Goal: Task Accomplishment & Management: Use online tool/utility

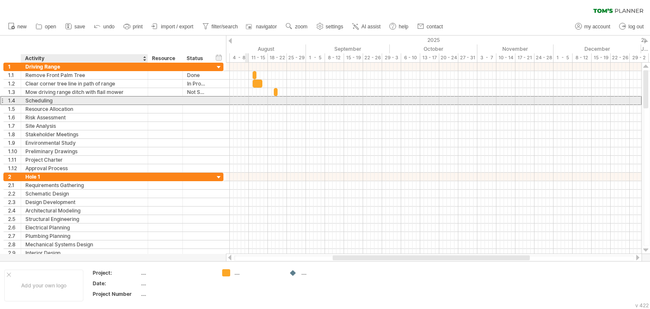
click at [64, 100] on div "Scheduling" at bounding box center [84, 101] width 118 height 8
click at [0, 0] on input "**********" at bounding box center [0, 0] width 0 height 0
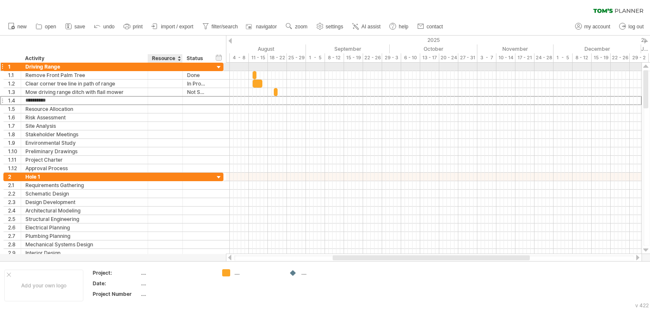
click at [165, 70] on div at bounding box center [165, 67] width 26 height 8
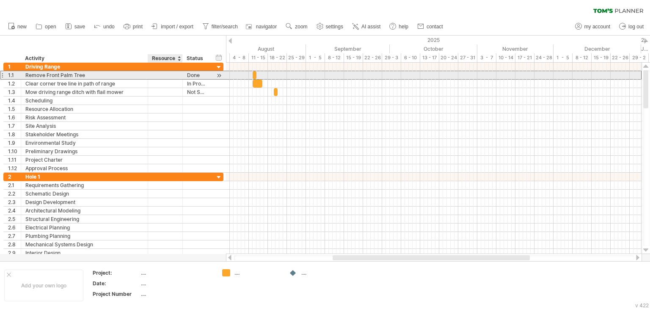
click at [167, 74] on div at bounding box center [165, 75] width 26 height 8
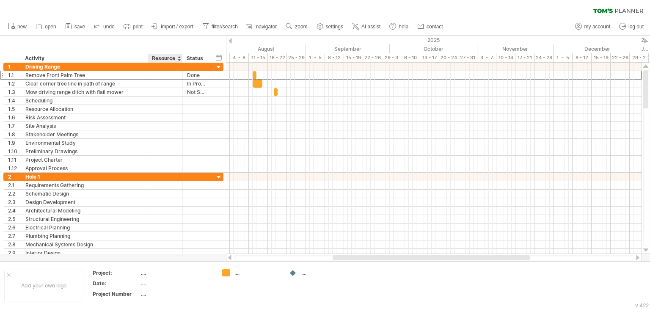
click at [163, 58] on div "Resource" at bounding box center [165, 58] width 26 height 8
click at [163, 58] on input "********" at bounding box center [165, 58] width 26 height 8
type input "*****"
click at [134, 43] on div "hide start/end/duration show start/end/duration ******** Activity ***** Photo *…" at bounding box center [113, 49] width 226 height 27
click at [219, 57] on div "hide start/end/duration show start/end/duration" at bounding box center [219, 57] width 8 height 9
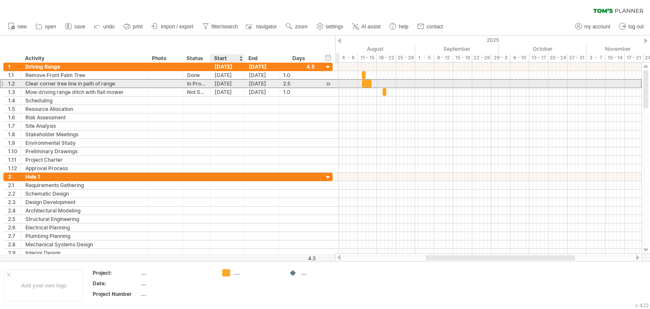
click at [223, 84] on div "[DATE]" at bounding box center [227, 84] width 34 height 8
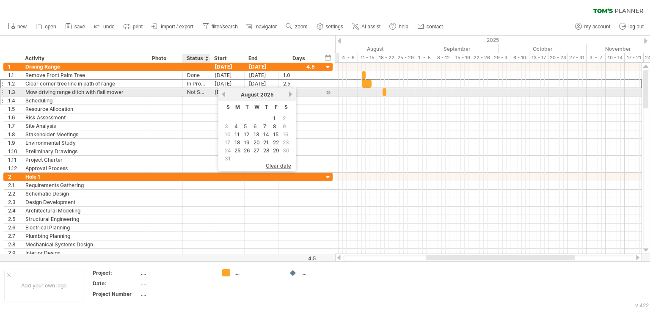
click at [195, 97] on div at bounding box center [196, 101] width 19 height 8
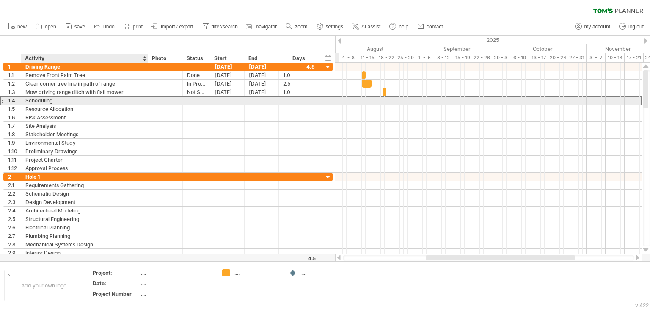
click at [99, 100] on div "Scheduling" at bounding box center [84, 101] width 118 height 8
click at [99, 100] on input "**********" at bounding box center [84, 101] width 118 height 8
paste input "**********"
type input "**********"
click at [230, 102] on div at bounding box center [227, 101] width 34 height 8
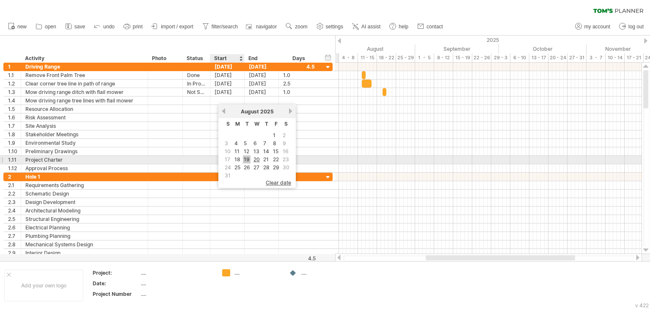
click at [246, 158] on link "19" at bounding box center [247, 159] width 8 height 8
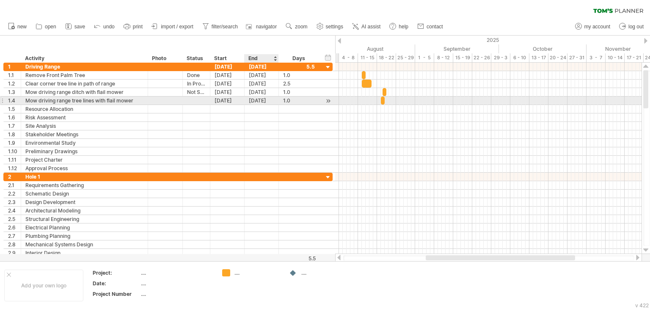
click at [259, 100] on div "[DATE]" at bounding box center [262, 101] width 34 height 8
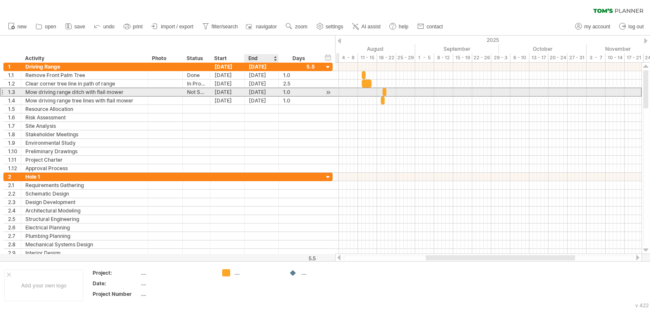
click at [261, 90] on div "[DATE]" at bounding box center [262, 92] width 34 height 8
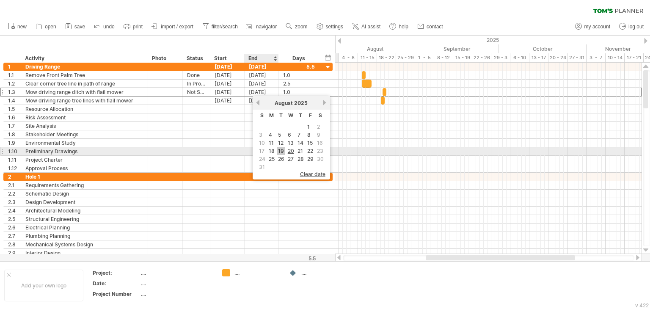
click at [278, 149] on link "19" at bounding box center [281, 151] width 8 height 8
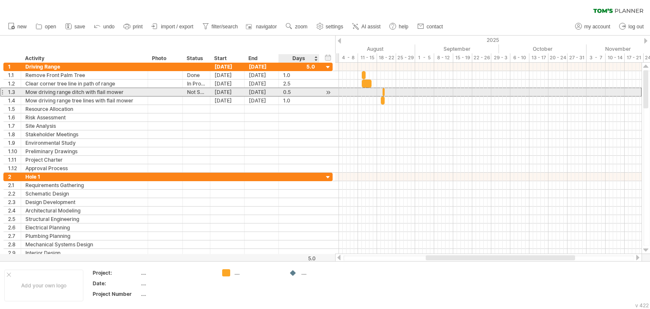
click at [290, 92] on div "0.5" at bounding box center [299, 92] width 32 height 8
type input "*"
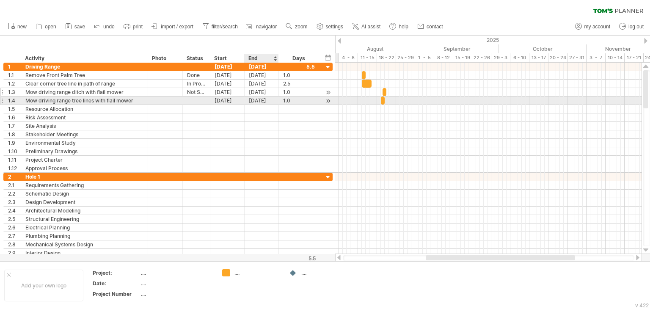
scroll to position [0, 0]
click at [260, 100] on div "[DATE]" at bounding box center [262, 101] width 34 height 8
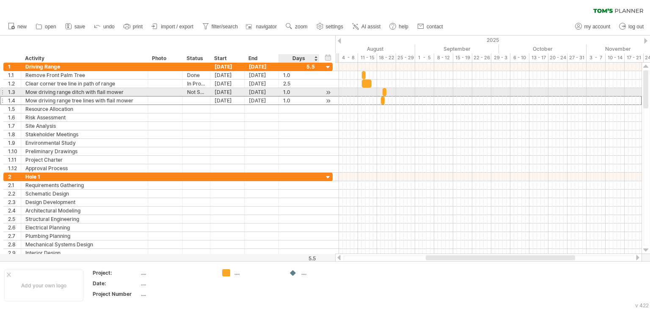
click at [290, 97] on div "1.0" at bounding box center [299, 101] width 32 height 8
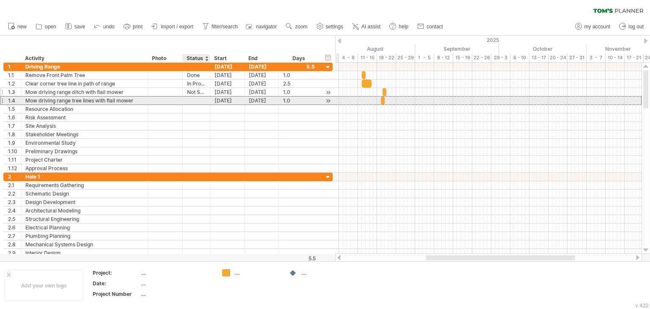
click at [194, 100] on div at bounding box center [196, 101] width 19 height 8
type input "**********"
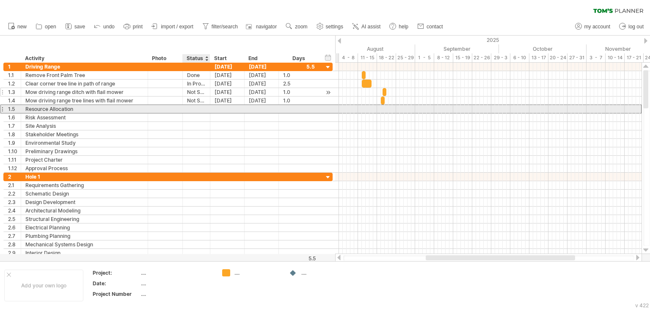
click at [200, 108] on div at bounding box center [196, 109] width 19 height 8
click at [61, 109] on div "Resource Allocation" at bounding box center [84, 109] width 118 height 8
click at [61, 109] on input "**********" at bounding box center [84, 109] width 118 height 8
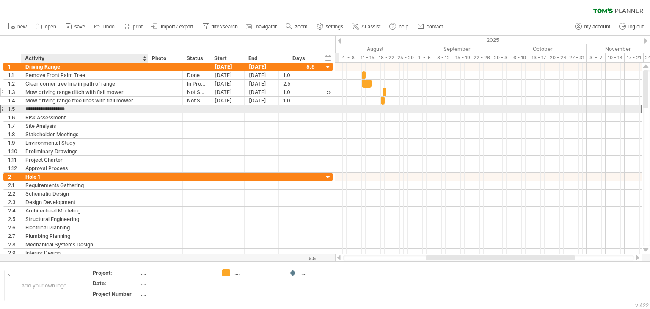
click at [61, 109] on input "**********" at bounding box center [84, 109] width 118 height 8
click at [87, 108] on div "Resource Allocation" at bounding box center [84, 109] width 118 height 8
click at [87, 108] on input "**********" at bounding box center [84, 109] width 118 height 8
paste input "**********"
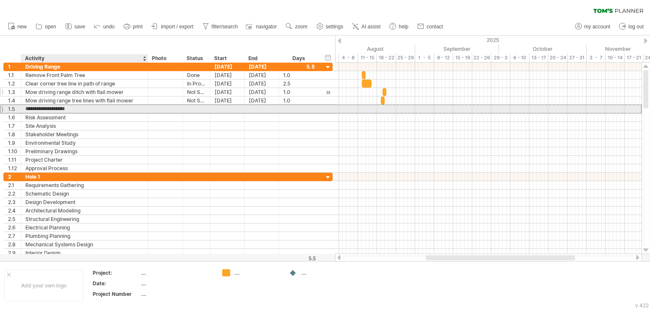
type input "**********"
click at [191, 109] on div at bounding box center [196, 109] width 19 height 8
click at [191, 109] on input "text" at bounding box center [196, 109] width 19 height 8
type input "**********"
click at [227, 111] on div at bounding box center [227, 109] width 34 height 8
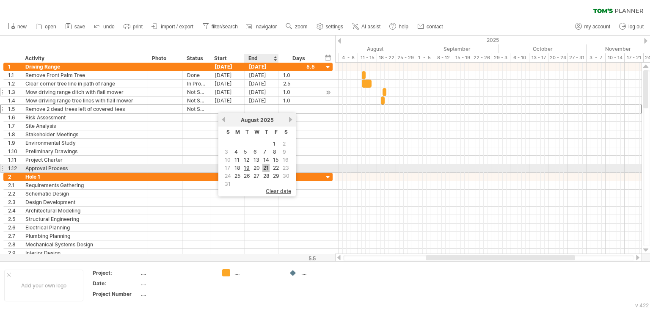
click at [268, 168] on link "21" at bounding box center [266, 168] width 7 height 8
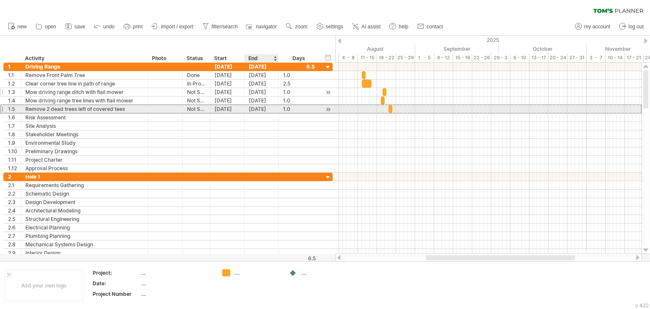
click at [260, 110] on div "[DATE]" at bounding box center [262, 109] width 34 height 8
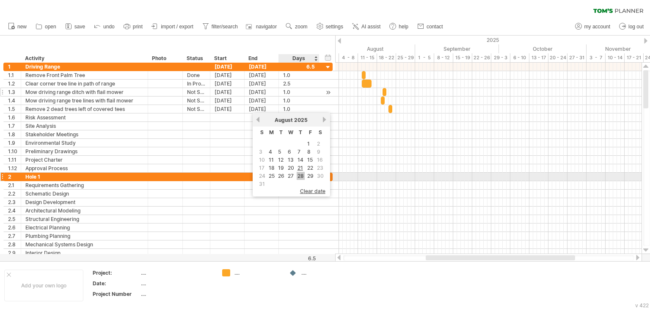
click at [298, 174] on link "28" at bounding box center [301, 176] width 8 height 8
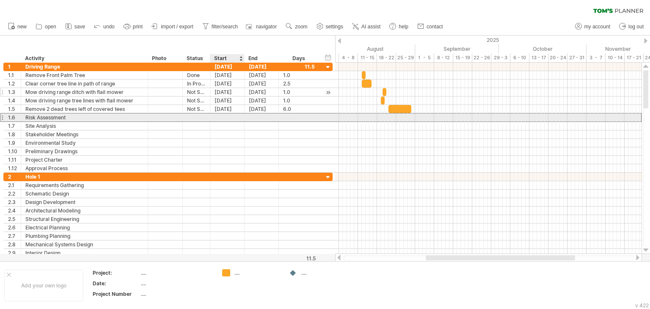
click at [217, 116] on div at bounding box center [227, 117] width 34 height 8
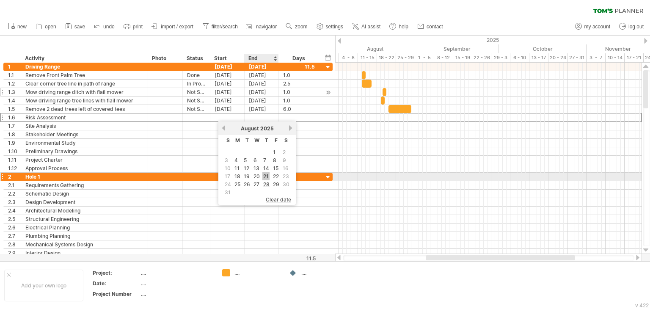
click at [266, 176] on link "21" at bounding box center [266, 176] width 7 height 8
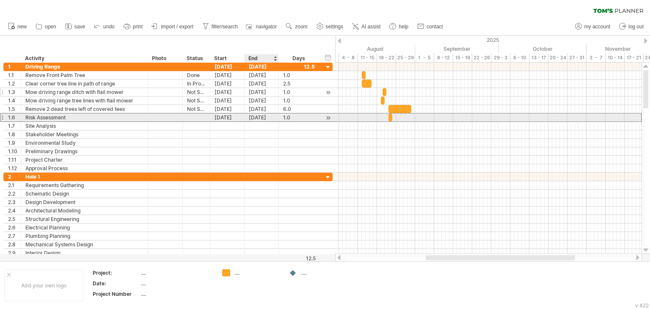
click at [260, 117] on div "[DATE]" at bounding box center [262, 117] width 34 height 8
click at [214, 117] on div "[DATE]" at bounding box center [227, 117] width 34 height 8
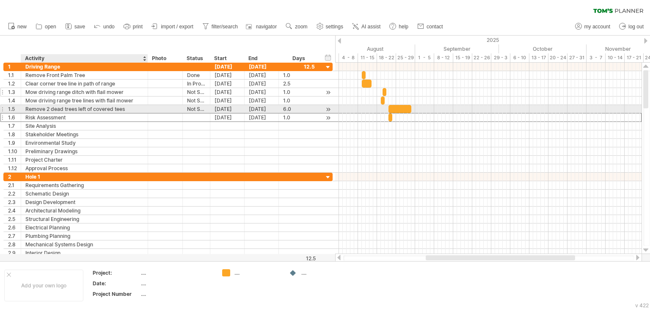
click at [95, 113] on div "Risk Assessment" at bounding box center [84, 117] width 118 height 8
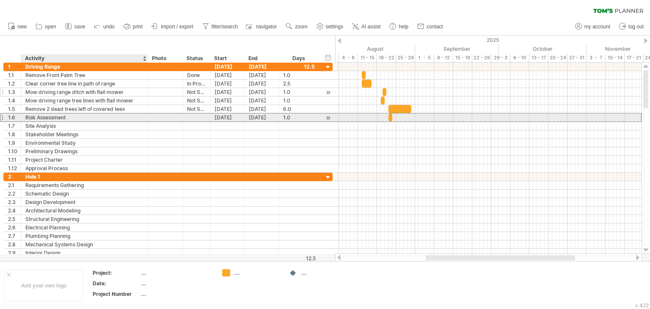
click at [90, 117] on div "Risk Assessment" at bounding box center [84, 117] width 118 height 8
click at [90, 117] on input "**********" at bounding box center [84, 117] width 118 height 8
paste input "**********"
type input "**********"
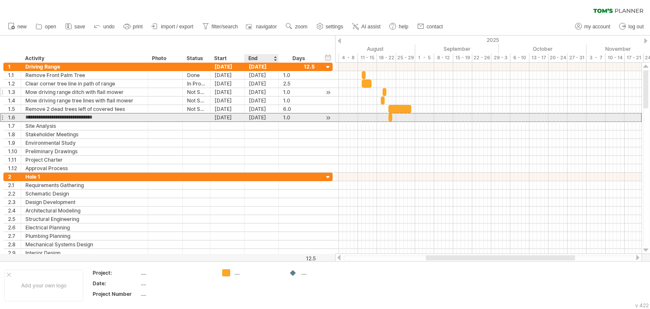
click at [260, 119] on div "[DATE]" at bounding box center [262, 117] width 34 height 8
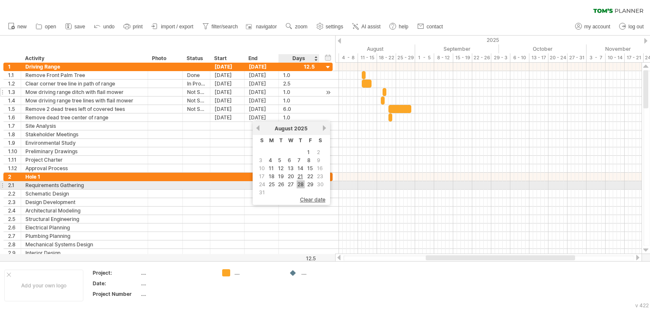
click at [303, 184] on link "28" at bounding box center [301, 184] width 8 height 8
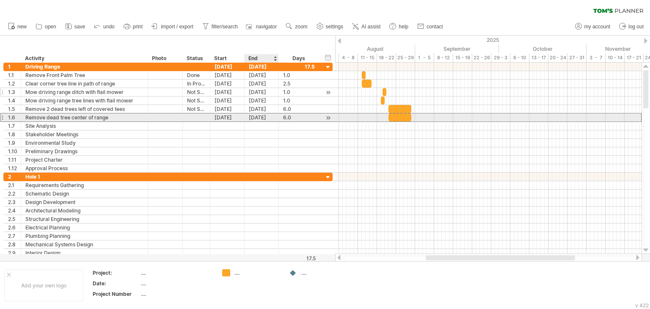
click at [259, 119] on div "[DATE]" at bounding box center [262, 117] width 34 height 8
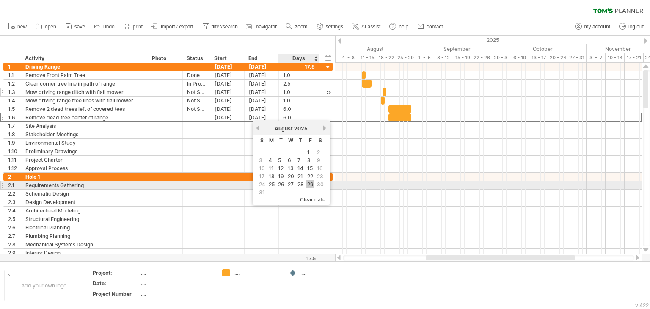
click at [308, 182] on link "29" at bounding box center [311, 184] width 8 height 8
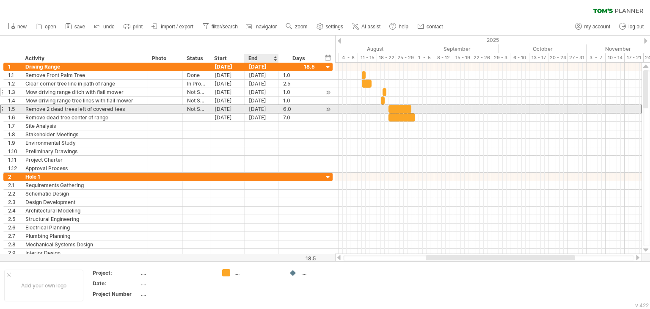
click at [261, 110] on div "[DATE]" at bounding box center [262, 109] width 34 height 8
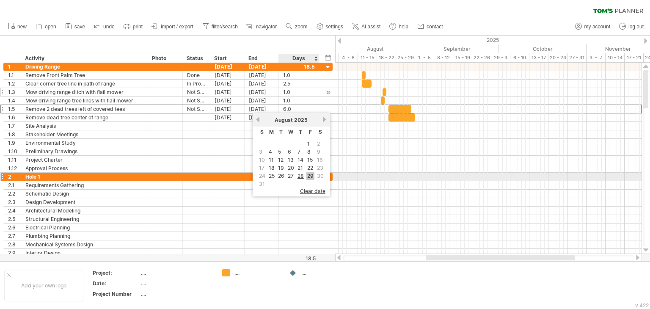
click at [308, 175] on link "29" at bounding box center [311, 176] width 8 height 8
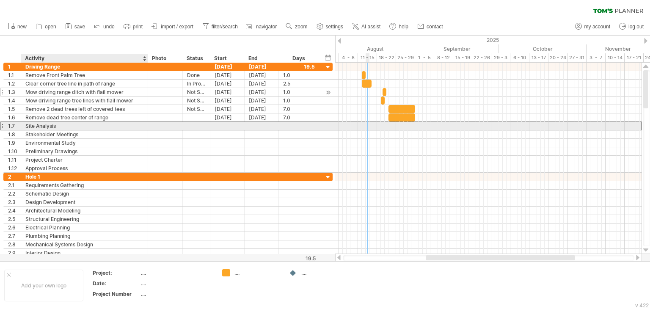
click at [53, 125] on div "Site Analysis" at bounding box center [84, 126] width 118 height 8
click at [53, 125] on input "**********" at bounding box center [84, 126] width 118 height 8
paste input "**********"
type input "**********"
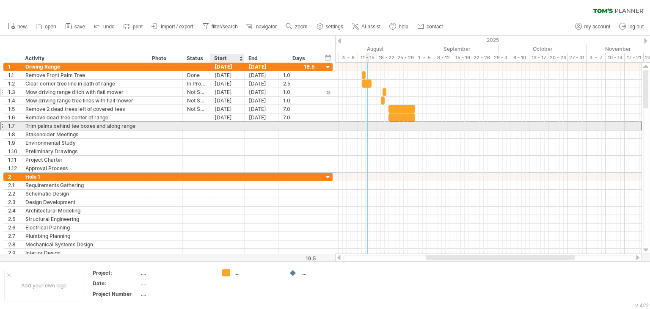
click at [220, 125] on div at bounding box center [227, 126] width 34 height 8
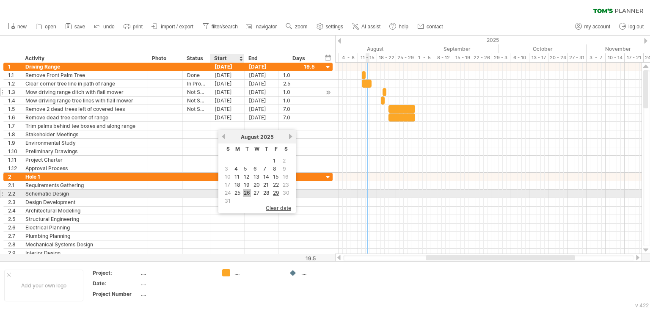
click at [248, 191] on link "26" at bounding box center [247, 193] width 8 height 8
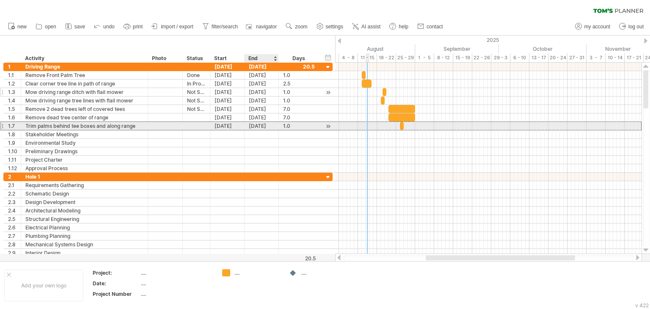
click at [260, 127] on div "[DATE]" at bounding box center [262, 126] width 34 height 8
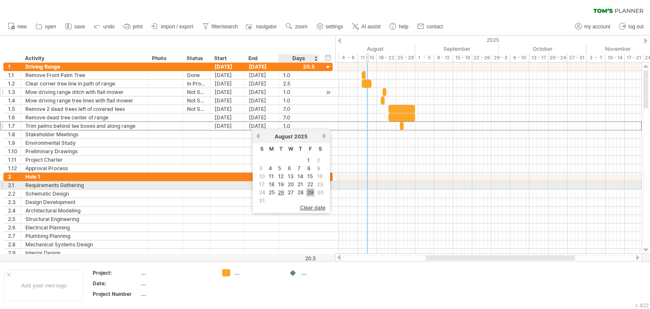
click at [311, 189] on link "29" at bounding box center [311, 192] width 8 height 8
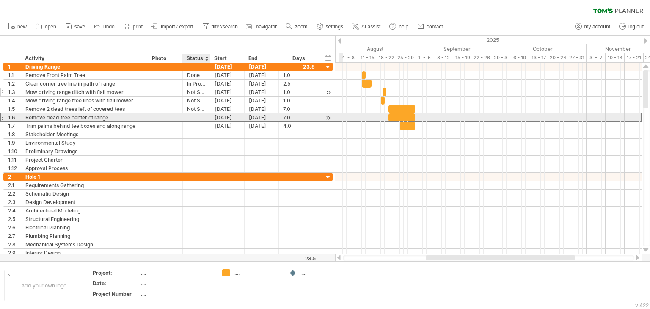
click at [196, 115] on div at bounding box center [196, 117] width 19 height 8
type input "**********"
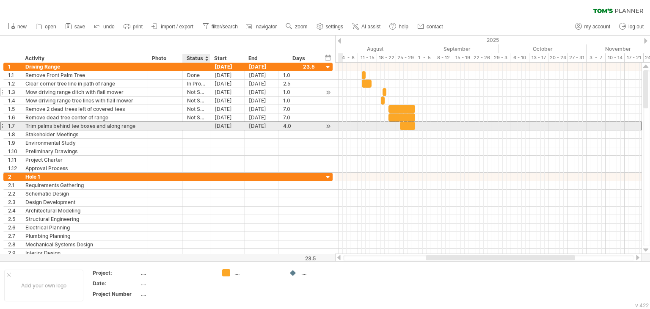
click at [194, 128] on div at bounding box center [196, 126] width 19 height 8
type input "**********"
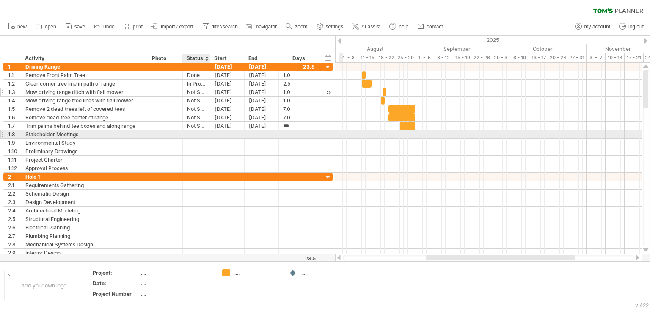
click at [196, 133] on div at bounding box center [196, 134] width 19 height 8
click at [88, 132] on div "Stakeholder Meetings" at bounding box center [84, 134] width 118 height 8
click at [88, 132] on input "**********" at bounding box center [84, 134] width 118 height 8
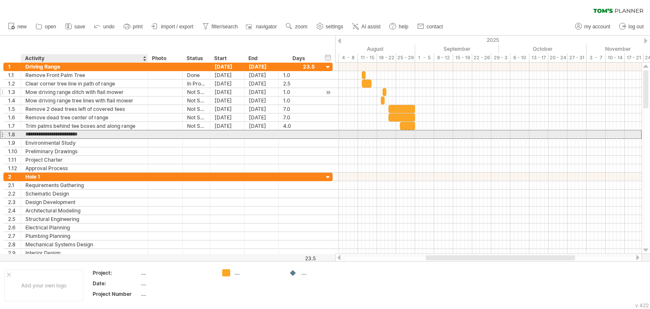
type input "*"
type input "**********"
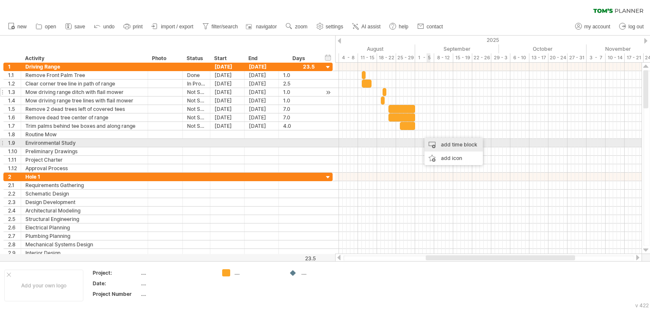
click at [441, 143] on div "add time block" at bounding box center [454, 145] width 58 height 14
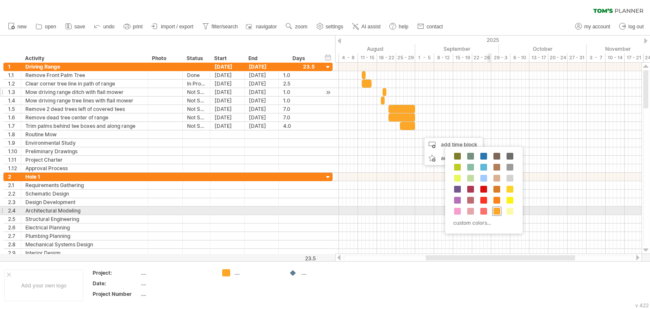
click at [494, 210] on span at bounding box center [497, 211] width 7 height 7
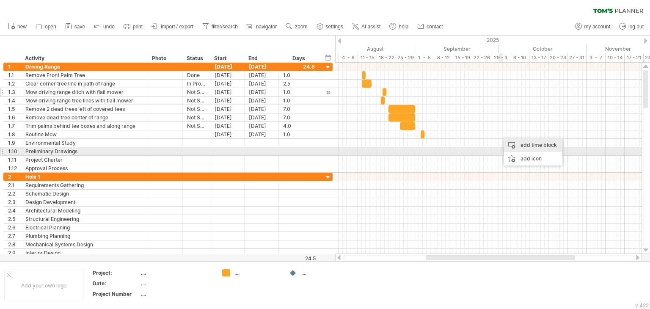
click at [515, 148] on div "add time block" at bounding box center [533, 145] width 58 height 14
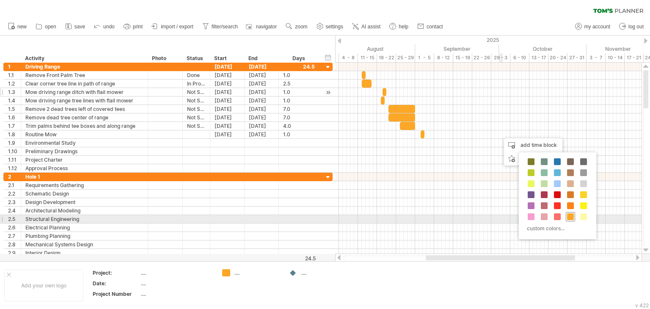
click at [568, 216] on span at bounding box center [570, 216] width 7 height 7
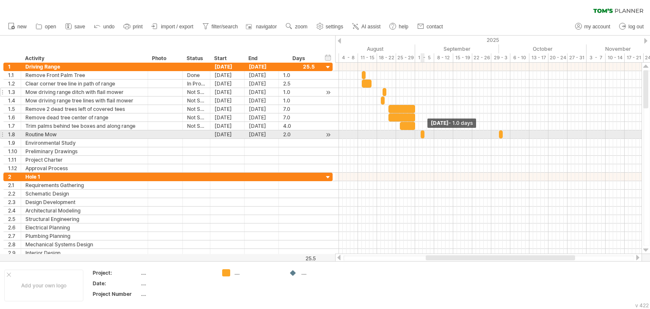
click at [423, 134] on span at bounding box center [424, 134] width 3 height 8
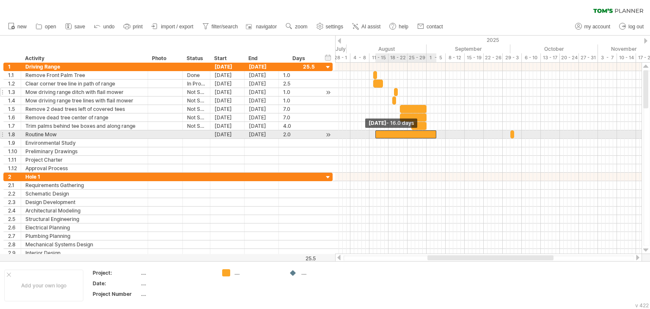
drag, startPoint x: 421, startPoint y: 135, endPoint x: 374, endPoint y: 134, distance: 47.9
click at [374, 134] on span at bounding box center [375, 134] width 3 height 8
click at [374, 136] on span at bounding box center [373, 134] width 3 height 8
drag, startPoint x: 437, startPoint y: 132, endPoint x: 377, endPoint y: 136, distance: 59.4
click at [377, 136] on span at bounding box center [377, 134] width 3 height 8
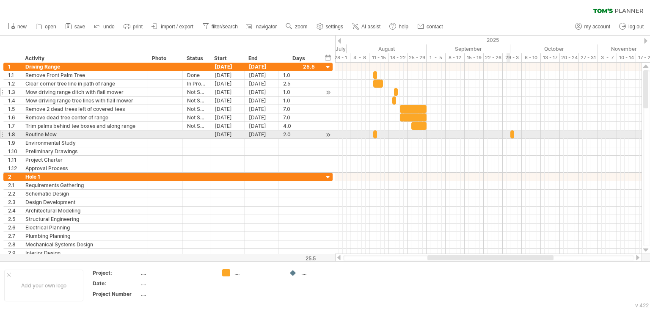
click at [510, 135] on span at bounding box center [510, 134] width 3 height 8
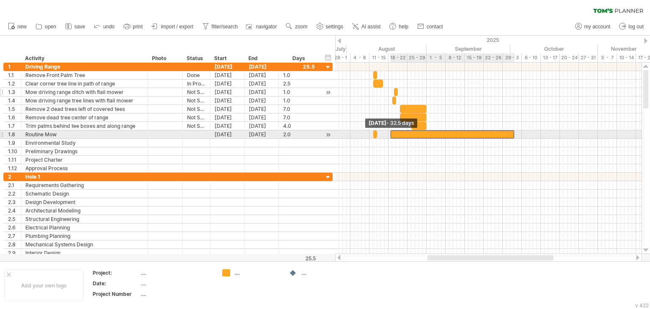
drag, startPoint x: 511, startPoint y: 135, endPoint x: 391, endPoint y: 137, distance: 119.9
click at [391, 137] on span at bounding box center [390, 134] width 3 height 8
click at [395, 133] on span at bounding box center [394, 134] width 3 height 8
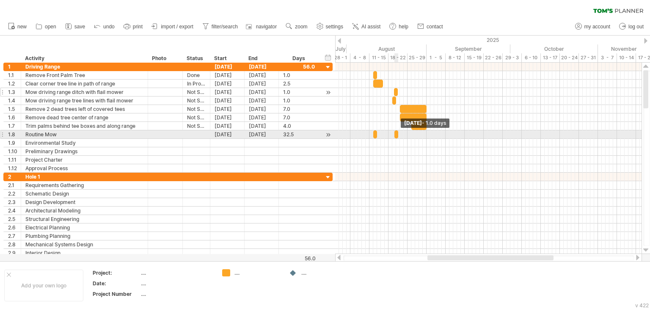
drag, startPoint x: 513, startPoint y: 136, endPoint x: 396, endPoint y: 138, distance: 116.9
click at [396, 138] on div at bounding box center [397, 134] width 4 height 8
click at [418, 137] on div at bounding box center [488, 134] width 307 height 8
click at [375, 135] on span at bounding box center [373, 134] width 3 height 8
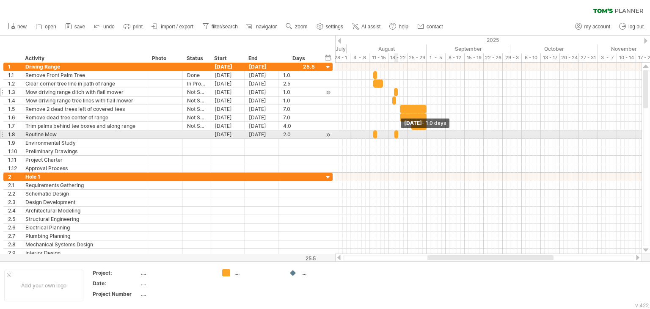
click at [397, 136] on span at bounding box center [398, 134] width 3 height 8
click at [410, 136] on div at bounding box center [488, 134] width 307 height 8
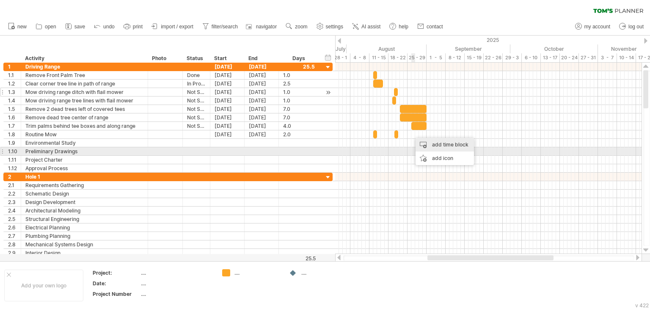
click at [447, 148] on div "add time block" at bounding box center [445, 145] width 58 height 14
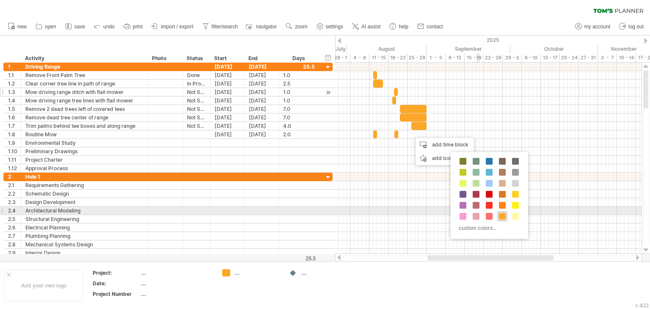
click at [501, 213] on span at bounding box center [502, 216] width 7 height 7
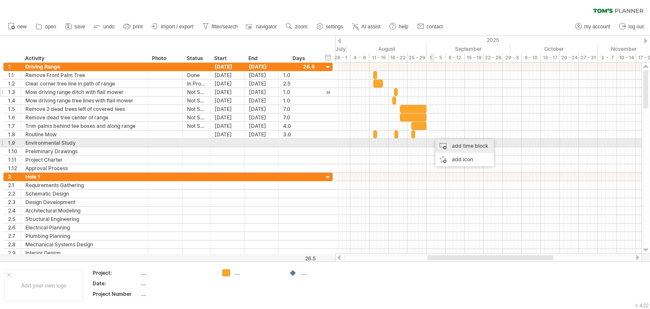
click at [452, 146] on div "add time block" at bounding box center [465, 146] width 58 height 14
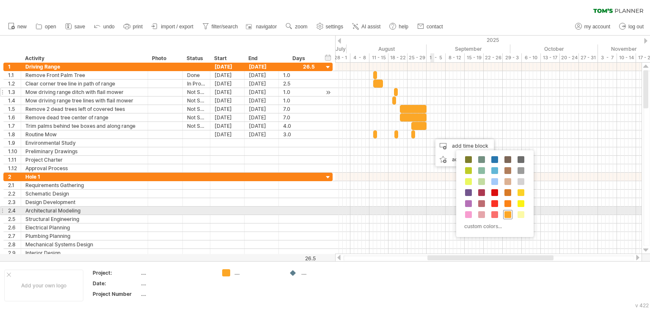
click at [509, 213] on span at bounding box center [508, 214] width 7 height 7
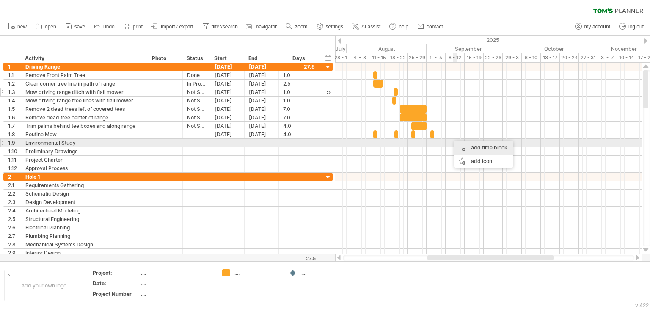
click at [463, 146] on div "add time block" at bounding box center [484, 148] width 58 height 14
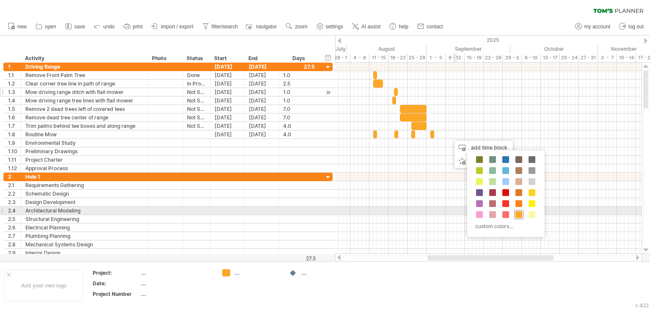
click at [520, 215] on span at bounding box center [519, 214] width 7 height 7
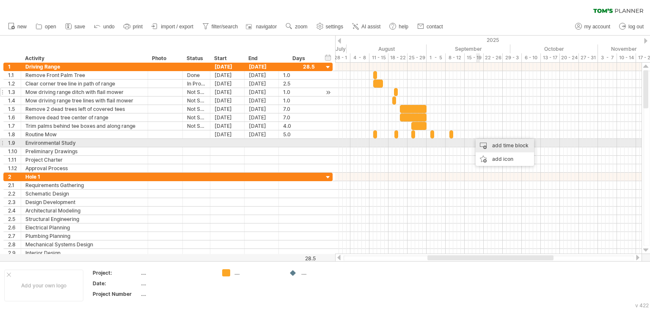
click at [490, 146] on div "add time block" at bounding box center [505, 146] width 58 height 14
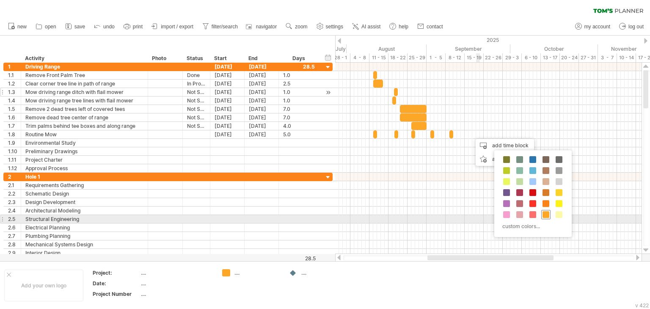
click at [544, 214] on span at bounding box center [546, 214] width 7 height 7
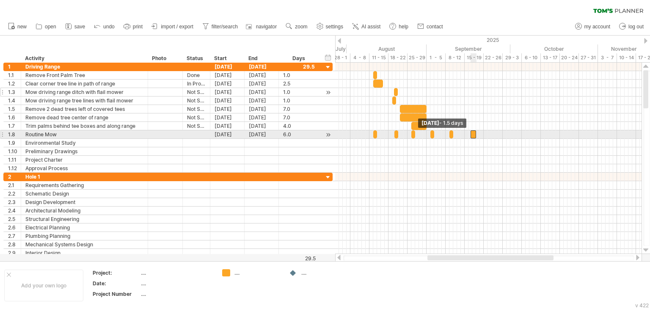
click at [469, 134] on span at bounding box center [470, 134] width 3 height 8
click at [472, 133] on div at bounding box center [473, 134] width 4 height 8
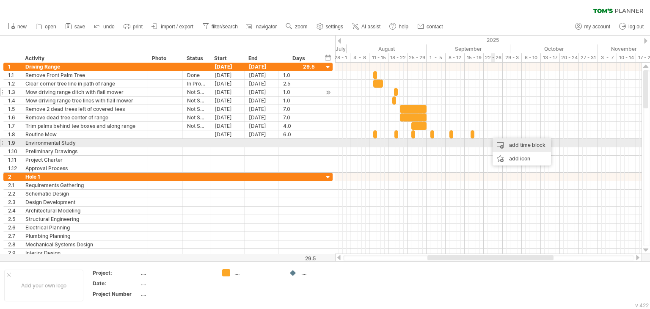
click at [505, 145] on div "add time block" at bounding box center [522, 145] width 58 height 14
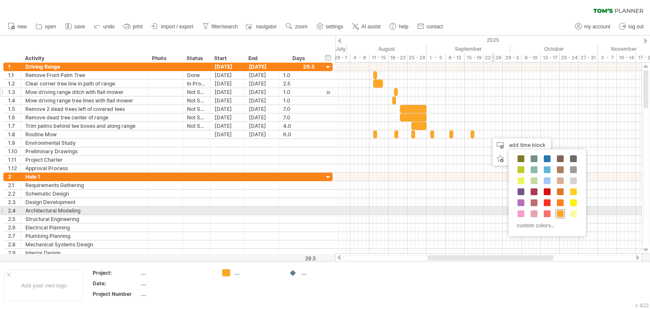
click at [560, 212] on span at bounding box center [560, 213] width 7 height 7
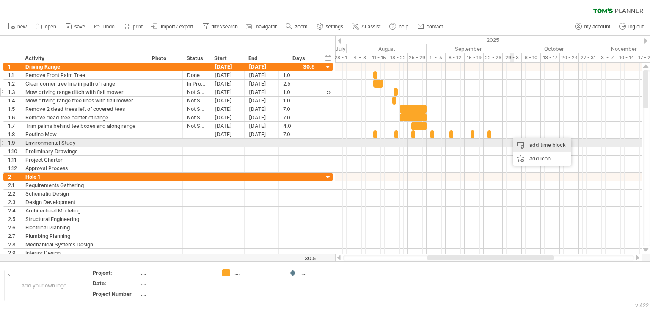
click at [526, 146] on div "add time block" at bounding box center [542, 145] width 58 height 14
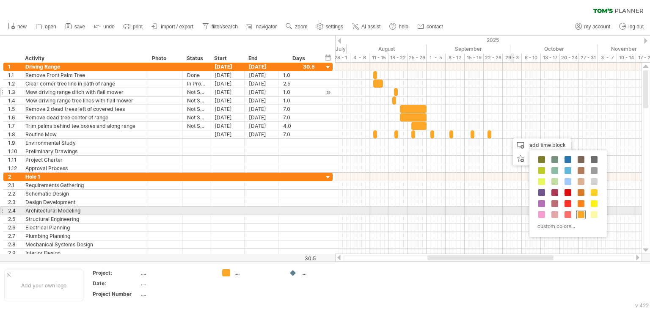
click at [580, 213] on span at bounding box center [581, 214] width 7 height 7
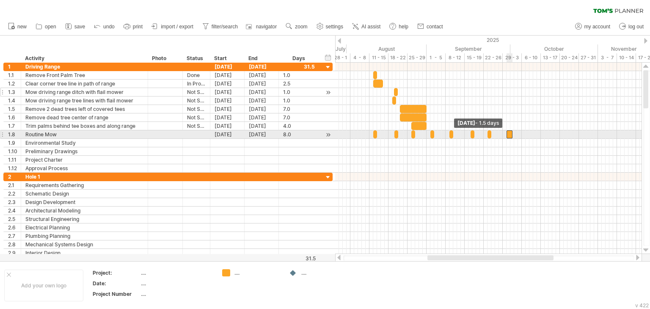
click at [506, 135] on span at bounding box center [506, 134] width 3 height 8
click at [509, 135] on span at bounding box center [510, 134] width 3 height 8
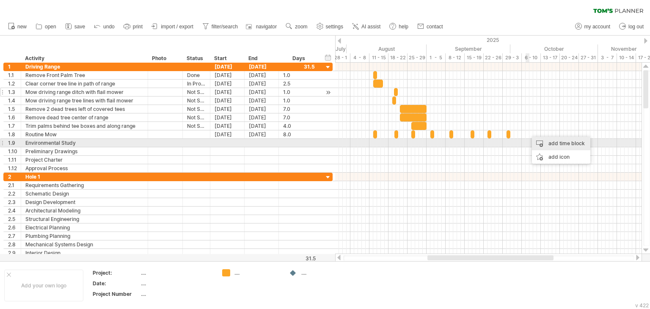
click at [543, 144] on div "add time block" at bounding box center [561, 144] width 58 height 14
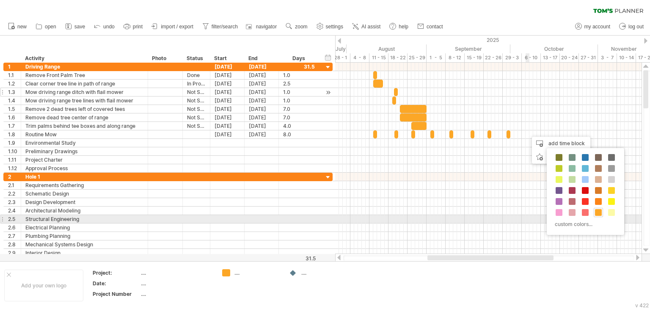
click at [599, 216] on div "custom colors..." at bounding box center [585, 191] width 77 height 87
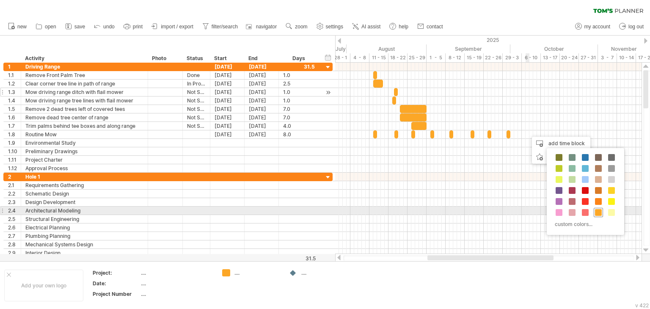
click at [599, 213] on span at bounding box center [598, 212] width 7 height 7
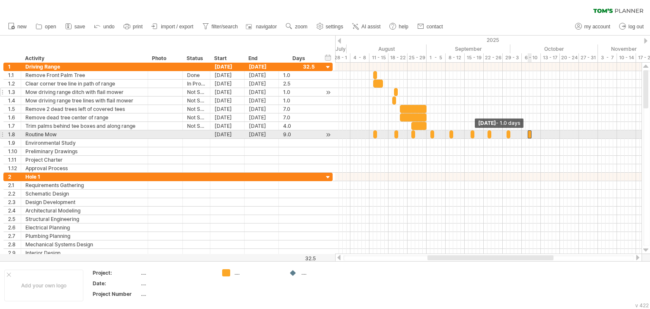
click at [529, 136] on span at bounding box center [527, 134] width 3 height 8
click at [529, 134] on span at bounding box center [527, 134] width 3 height 8
click at [509, 133] on span at bounding box center [510, 134] width 3 height 8
click at [490, 133] on span at bounding box center [491, 134] width 3 height 8
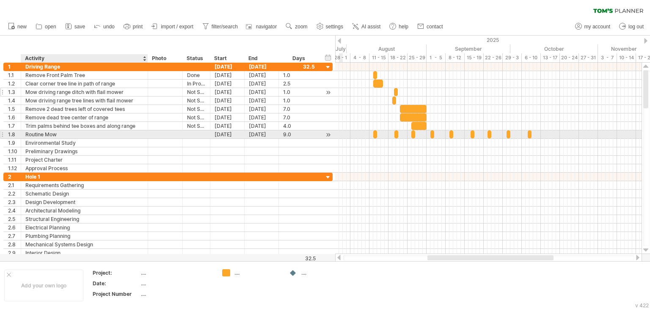
click at [42, 133] on div "Routine Mow" at bounding box center [84, 134] width 118 height 8
click at [42, 133] on input "**********" at bounding box center [84, 134] width 118 height 8
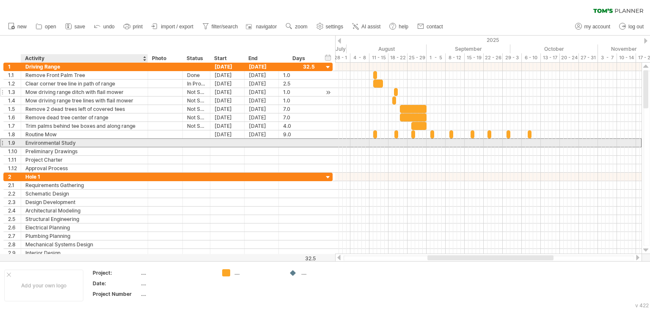
click at [71, 140] on div "Environmental Study" at bounding box center [84, 143] width 118 height 8
click at [555, 139] on div "add time block" at bounding box center [581, 143] width 58 height 14
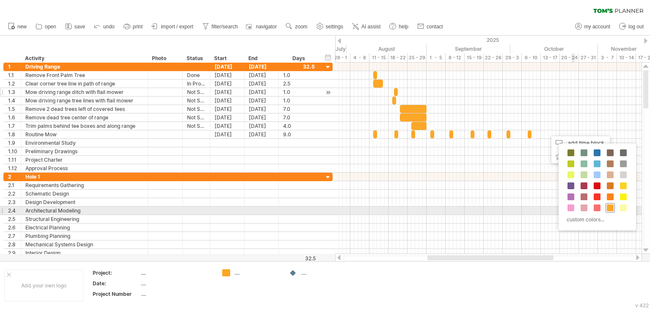
click at [611, 209] on span at bounding box center [610, 208] width 7 height 7
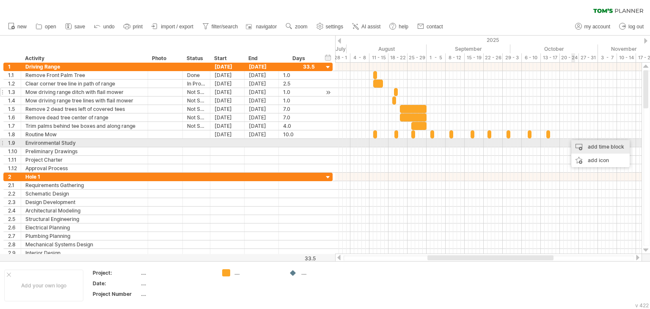
click at [582, 145] on div "add time block" at bounding box center [601, 147] width 58 height 14
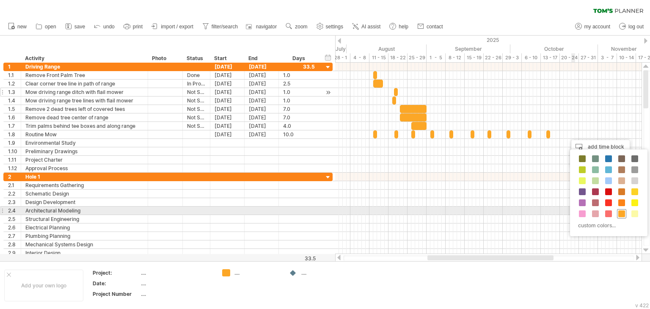
click at [619, 213] on span at bounding box center [622, 213] width 7 height 7
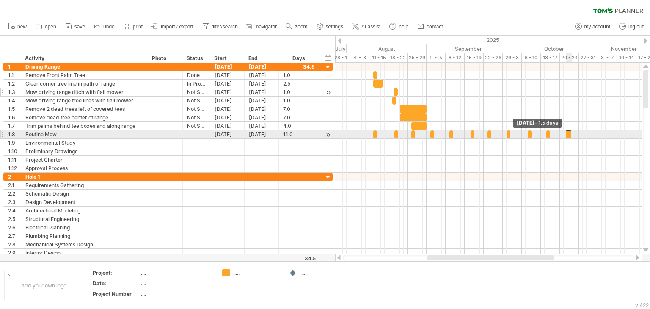
click at [567, 136] on span at bounding box center [566, 134] width 3 height 8
click at [570, 135] on span at bounding box center [569, 134] width 3 height 8
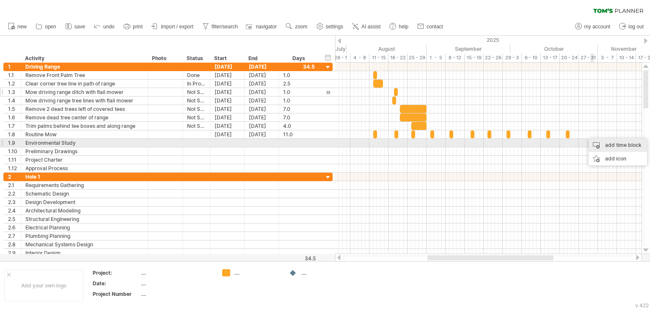
click at [598, 143] on div "add time block" at bounding box center [618, 145] width 58 height 14
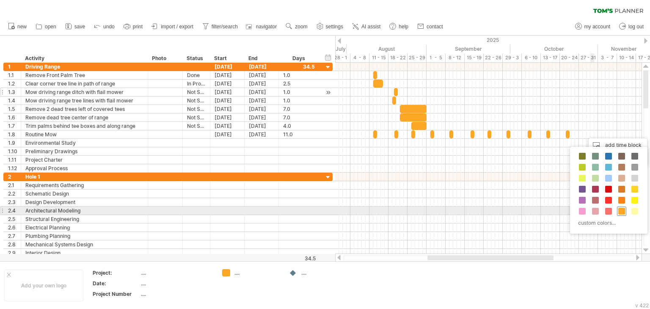
click at [621, 210] on span at bounding box center [622, 211] width 7 height 7
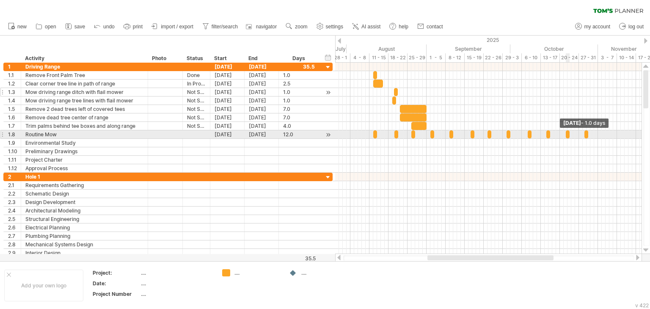
click at [568, 135] on span at bounding box center [569, 134] width 3 height 8
click at [568, 136] on span at bounding box center [569, 134] width 3 height 8
click at [588, 136] on span at bounding box center [588, 134] width 3 height 8
click at [566, 135] on span at bounding box center [566, 134] width 3 height 8
click at [585, 134] on span at bounding box center [584, 134] width 3 height 8
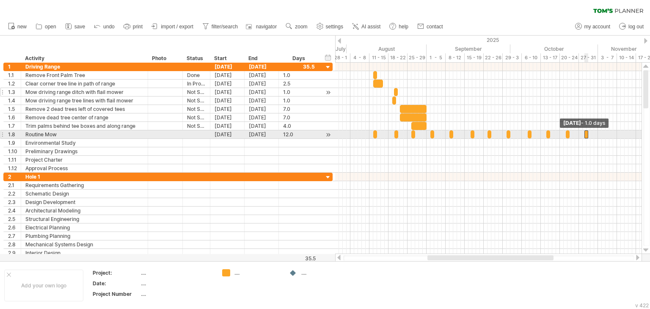
click at [589, 133] on span at bounding box center [588, 134] width 3 height 8
click at [377, 133] on span at bounding box center [377, 134] width 3 height 8
click at [383, 135] on div at bounding box center [488, 134] width 307 height 8
click at [395, 139] on div "add time block" at bounding box center [416, 146] width 58 height 14
click at [257, 133] on div "[DATE]" at bounding box center [262, 134] width 34 height 8
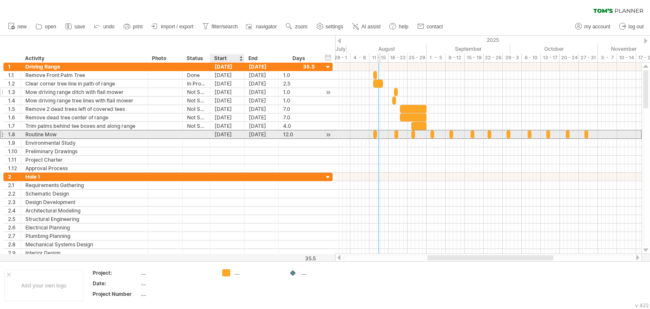
click at [233, 134] on div "[DATE]" at bounding box center [227, 134] width 34 height 8
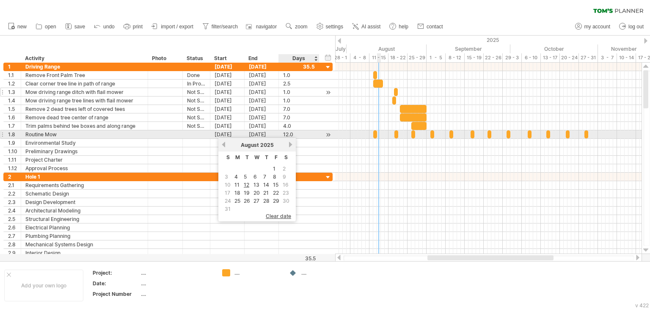
click at [299, 134] on div "12.0" at bounding box center [299, 134] width 32 height 8
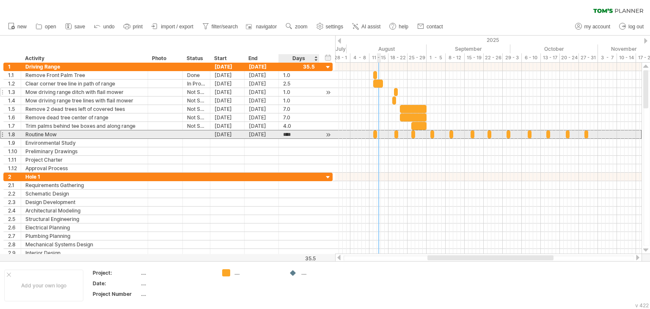
scroll to position [0, 0]
type input "**"
click at [589, 134] on span at bounding box center [588, 134] width 3 height 8
click at [381, 134] on div at bounding box center [488, 134] width 307 height 8
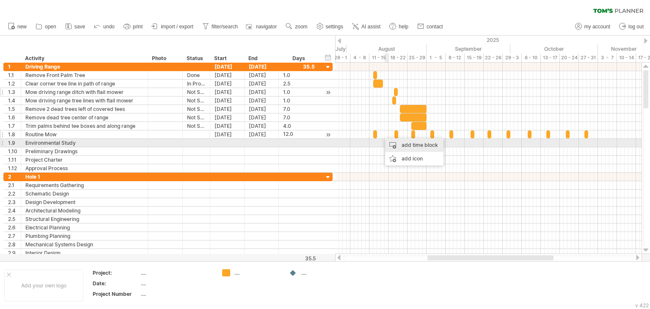
click at [393, 141] on div "add time block" at bounding box center [414, 145] width 58 height 14
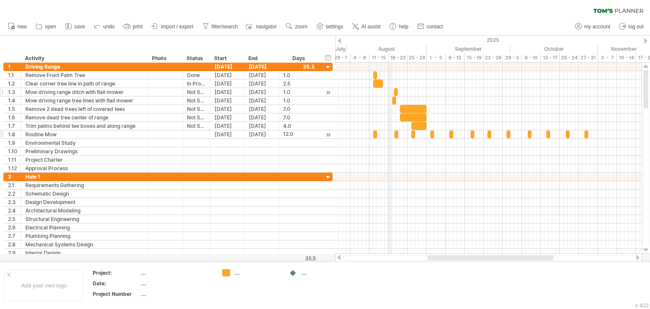
click at [390, 49] on div "August" at bounding box center [387, 48] width 80 height 9
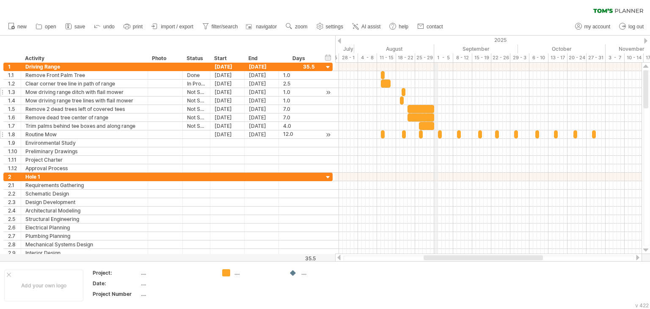
drag, startPoint x: 429, startPoint y: 48, endPoint x: 437, endPoint y: 53, distance: 10.5
click at [302, 23] on link "zoom" at bounding box center [297, 26] width 26 height 11
click at [331, 47] on div "Week" at bounding box center [329, 48] width 47 height 14
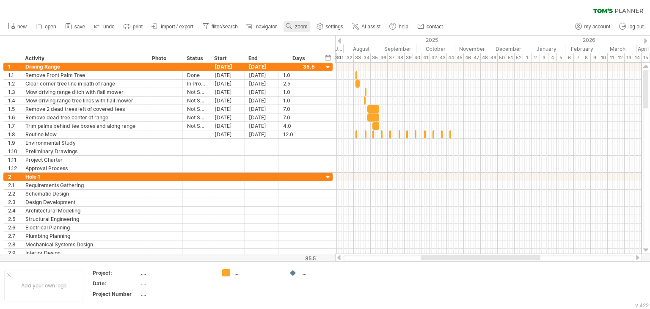
click at [293, 23] on use at bounding box center [289, 26] width 8 height 8
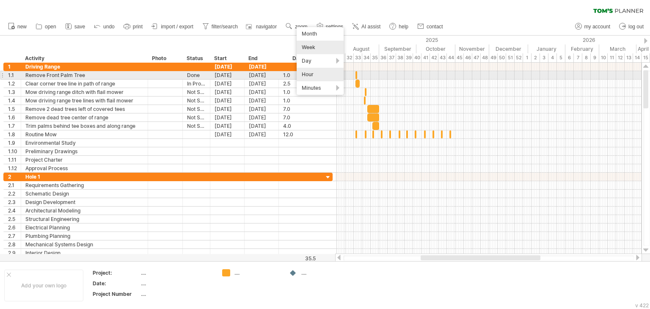
click at [327, 75] on div "Hour" at bounding box center [320, 75] width 47 height 14
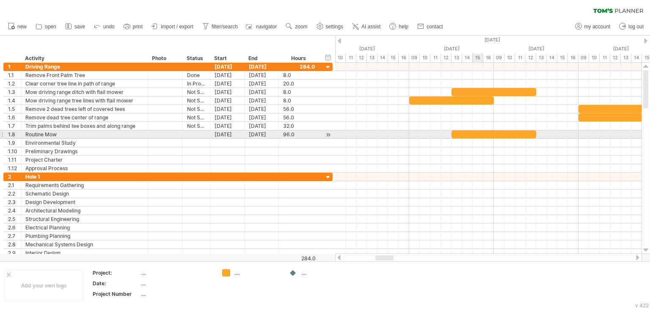
click at [481, 133] on div at bounding box center [494, 134] width 85 height 8
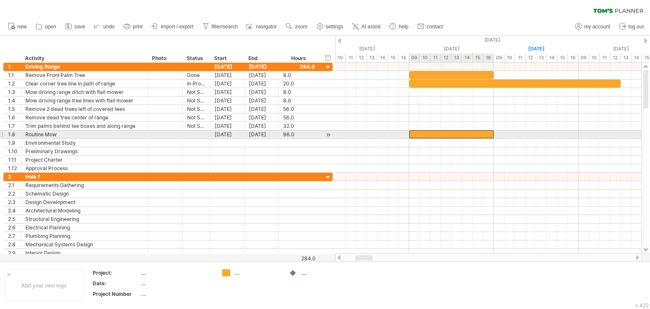
click at [421, 136] on div at bounding box center [452, 134] width 85 height 8
click at [420, 136] on div at bounding box center [452, 134] width 85 height 8
click at [421, 133] on div at bounding box center [452, 134] width 85 height 8
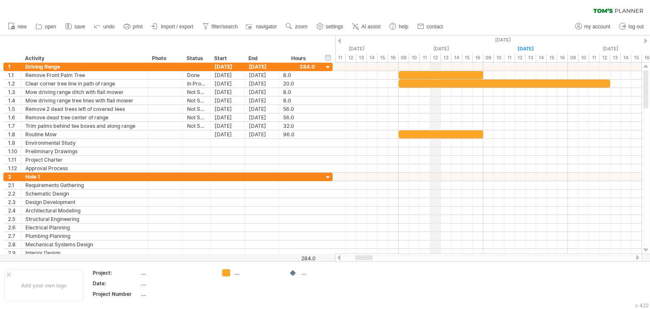
drag, startPoint x: 429, startPoint y: 45, endPoint x: 440, endPoint y: 49, distance: 12.5
click at [440, 49] on div "[DATE]" at bounding box center [441, 48] width 85 height 9
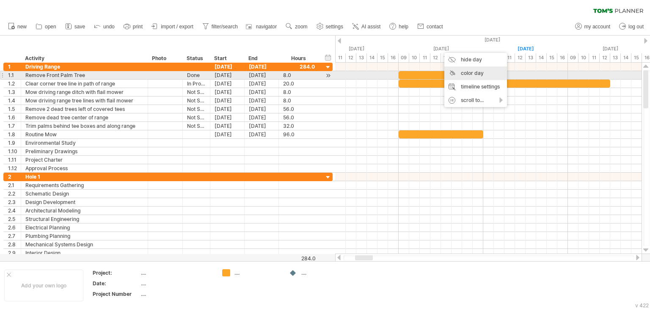
click at [464, 72] on div "color day" at bounding box center [476, 73] width 63 height 14
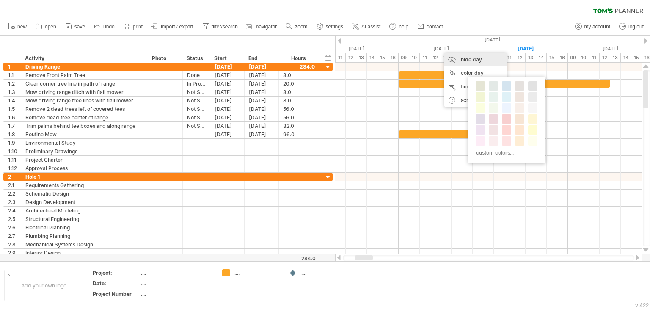
click at [456, 58] on div "hide day" at bounding box center [476, 60] width 63 height 14
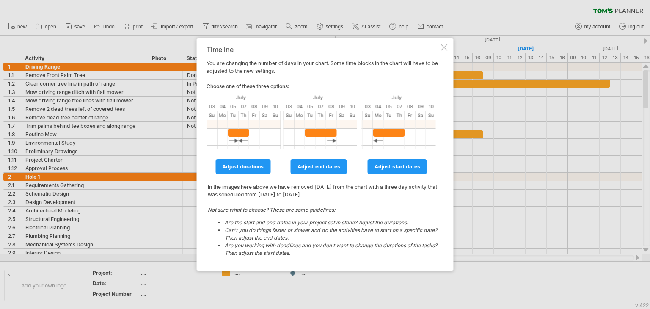
click at [442, 52] on div "Timeline You are changing the number of days in your chart. Some time blocks in…" at bounding box center [325, 154] width 257 height 233
click at [448, 48] on div "Timeline You are changing the number of days in your chart. Some time blocks in…" at bounding box center [325, 154] width 257 height 233
click at [446, 47] on div at bounding box center [444, 47] width 7 height 7
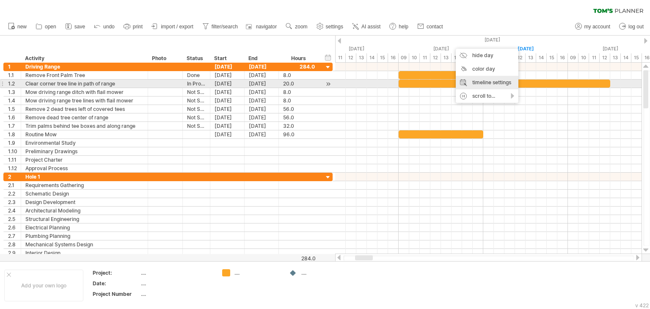
click at [485, 83] on div "timeline settings" at bounding box center [487, 83] width 63 height 14
select select "*"
select select "**"
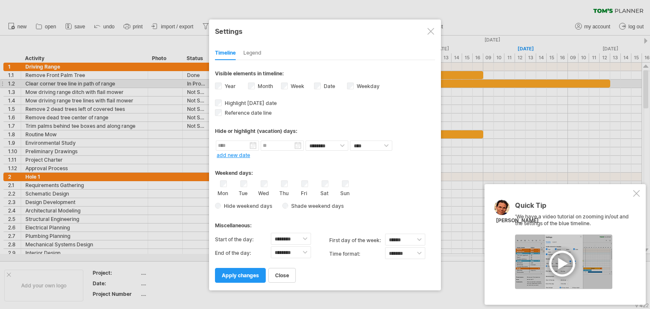
click at [256, 53] on div "Legend" at bounding box center [253, 54] width 18 height 14
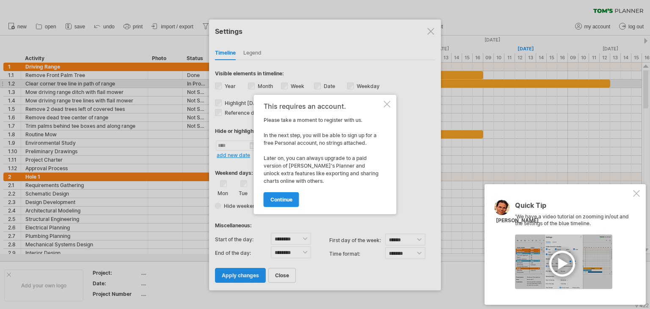
click at [278, 194] on link "continue" at bounding box center [282, 199] width 36 height 15
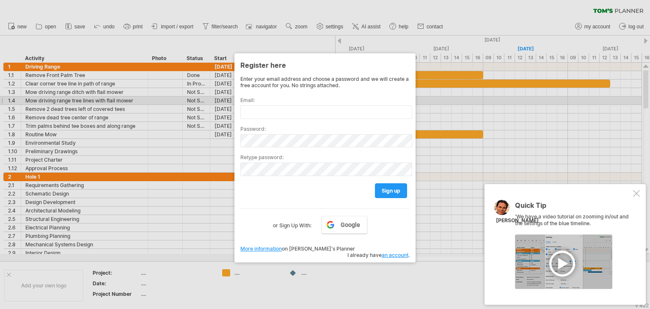
click at [455, 104] on div at bounding box center [325, 154] width 650 height 309
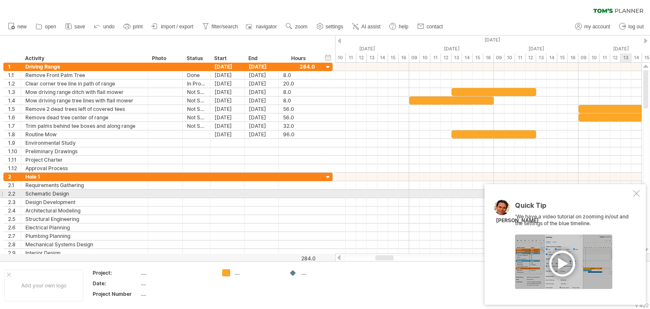
click at [637, 192] on div at bounding box center [637, 193] width 7 height 7
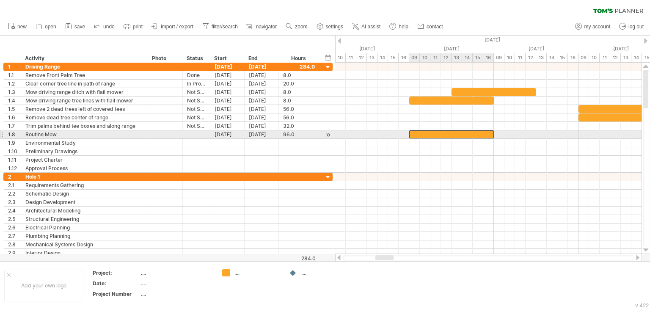
drag, startPoint x: 479, startPoint y: 134, endPoint x: 435, endPoint y: 134, distance: 44.0
click at [435, 134] on div at bounding box center [452, 134] width 85 height 8
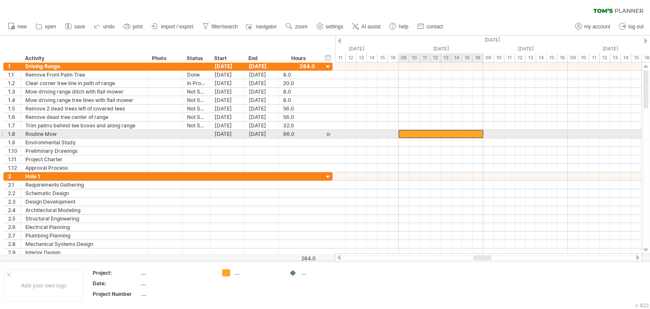
drag, startPoint x: 475, startPoint y: 135, endPoint x: 435, endPoint y: 131, distance: 40.0
click at [435, 131] on div at bounding box center [441, 134] width 85 height 8
drag, startPoint x: 428, startPoint y: 130, endPoint x: 386, endPoint y: 131, distance: 41.9
click at [386, 131] on div at bounding box center [420, 134] width 85 height 8
click at [191, 132] on div at bounding box center [196, 134] width 19 height 8
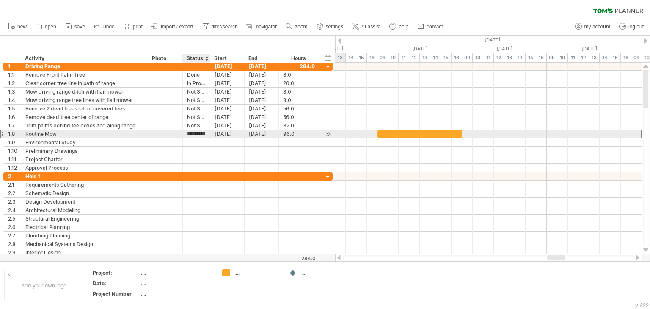
type input "**********"
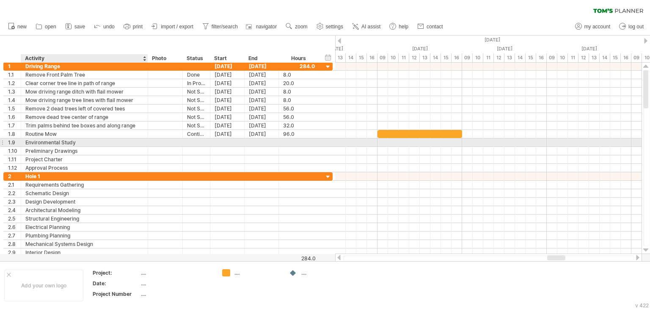
click at [48, 141] on div "Environmental Study" at bounding box center [84, 142] width 118 height 8
click at [48, 141] on input "**********" at bounding box center [84, 142] width 118 height 8
type input "**********"
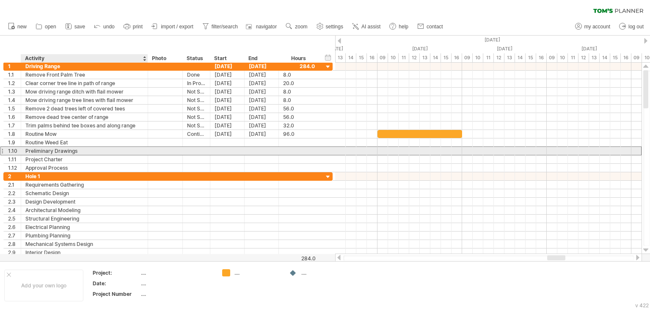
click at [53, 151] on div "Preliminary Drawings" at bounding box center [84, 151] width 118 height 8
click at [53, 151] on input "**********" at bounding box center [84, 151] width 118 height 8
type input "**********"
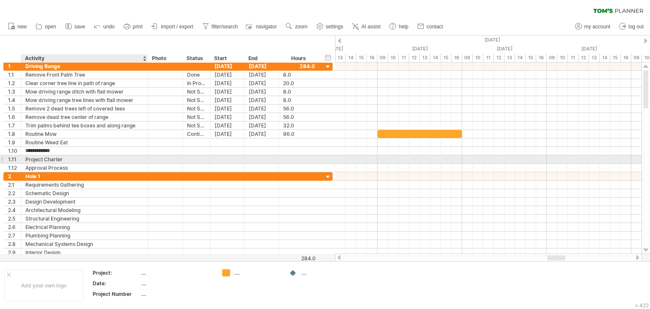
click at [51, 160] on div "Project Charter" at bounding box center [84, 159] width 118 height 8
click at [51, 160] on input "**********" at bounding box center [84, 159] width 118 height 8
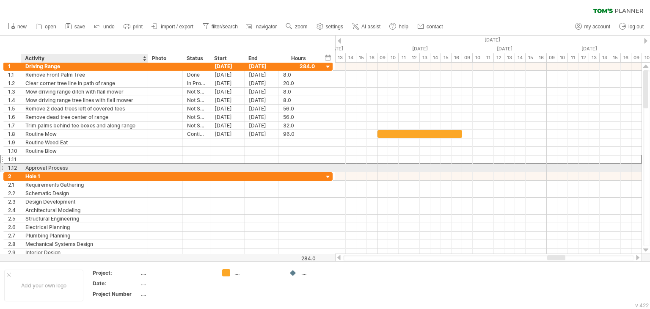
click at [57, 166] on div "Approval Process" at bounding box center [84, 168] width 118 height 8
type input "**********"
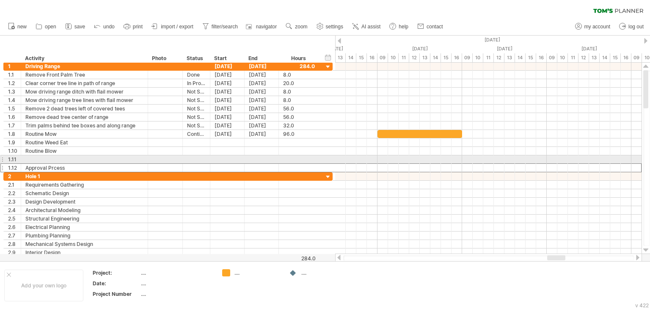
click at [0, 163] on div at bounding box center [1, 167] width 3 height 9
click at [2, 157] on div at bounding box center [1, 159] width 3 height 9
click at [3, 160] on div at bounding box center [1, 159] width 3 height 9
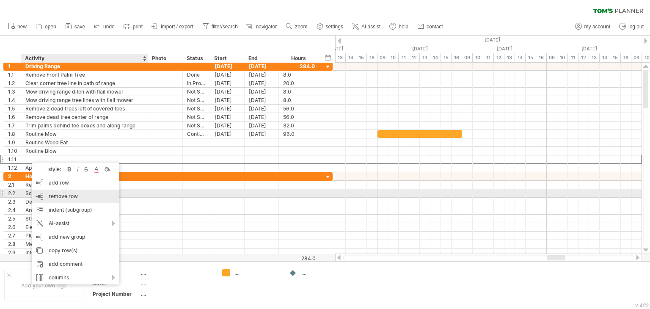
click at [72, 196] on span "remove row" at bounding box center [63, 196] width 29 height 6
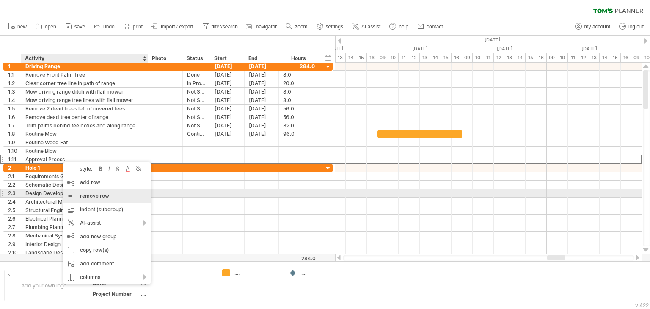
click at [85, 195] on span "remove row" at bounding box center [94, 196] width 29 height 6
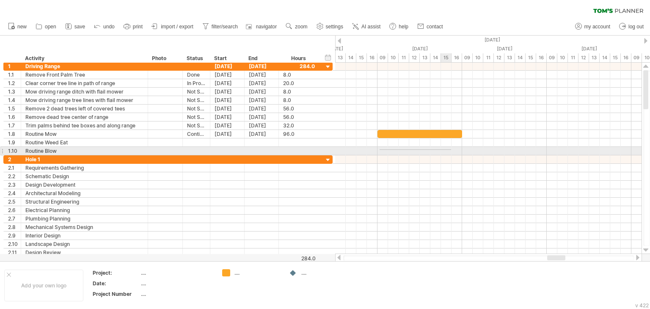
drag, startPoint x: 380, startPoint y: 149, endPoint x: 452, endPoint y: 149, distance: 72.4
click at [452, 149] on div at bounding box center [488, 151] width 307 height 8
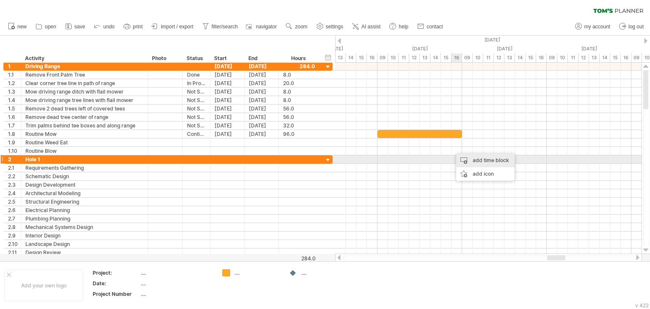
click at [476, 160] on div "add time block" at bounding box center [486, 161] width 58 height 14
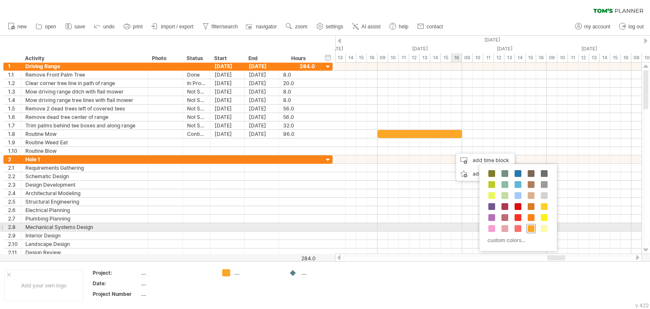
click at [531, 227] on span at bounding box center [531, 228] width 7 height 7
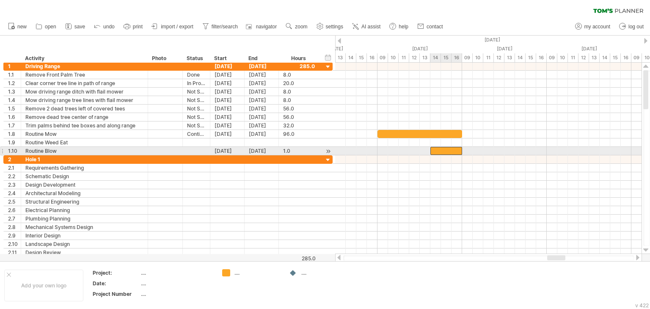
drag, startPoint x: 451, startPoint y: 151, endPoint x: 429, endPoint y: 152, distance: 21.6
click at [429, 152] on span at bounding box center [430, 151] width 3 height 8
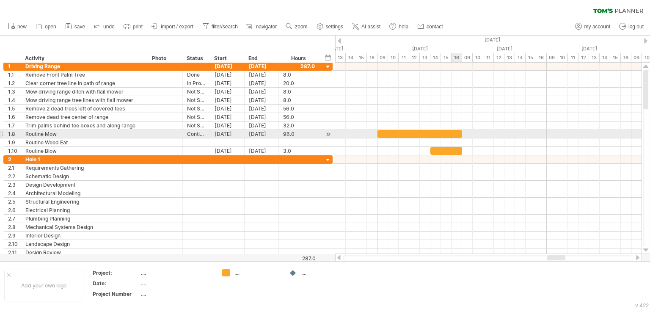
click at [454, 131] on div at bounding box center [420, 134] width 85 height 8
drag, startPoint x: 462, startPoint y: 134, endPoint x: 413, endPoint y: 136, distance: 48.7
click at [413, 136] on span at bounding box center [414, 134] width 3 height 8
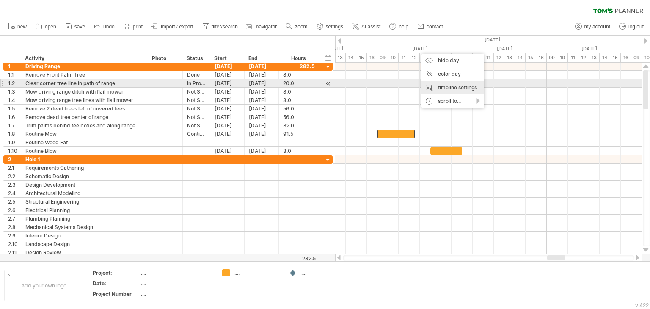
click at [449, 86] on div "timeline settings" at bounding box center [453, 88] width 63 height 14
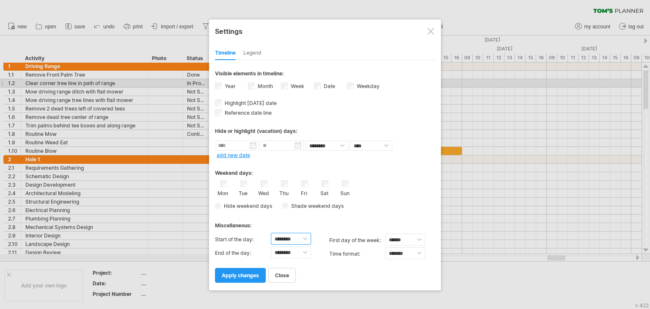
click at [292, 238] on select "******** ******** ******** ******** ******** ******** ******** ******** *******…" at bounding box center [291, 239] width 40 height 12
select select "*"
click at [271, 233] on select "******** ******** ******** ******** ******** ******** ******** ******** *******…" at bounding box center [291, 239] width 40 height 12
click at [292, 253] on select "******** ******** ******** ******** ******** ******** ******** ******** *******…" at bounding box center [291, 252] width 40 height 12
select select "**"
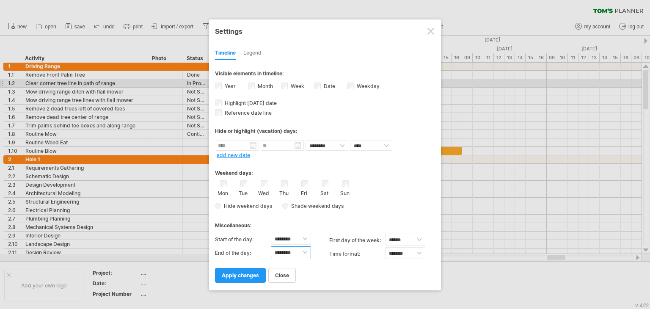
click at [271, 246] on select "******** ******** ******** ******** ******** ******** ******** ******** *******…" at bounding box center [291, 252] width 40 height 12
click at [257, 273] on span "apply changes" at bounding box center [240, 275] width 37 height 6
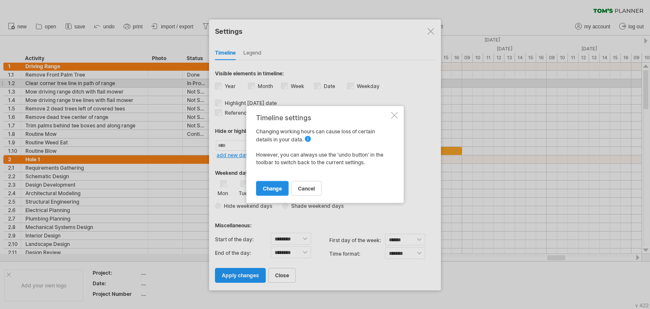
click at [274, 188] on span "change" at bounding box center [272, 188] width 19 height 6
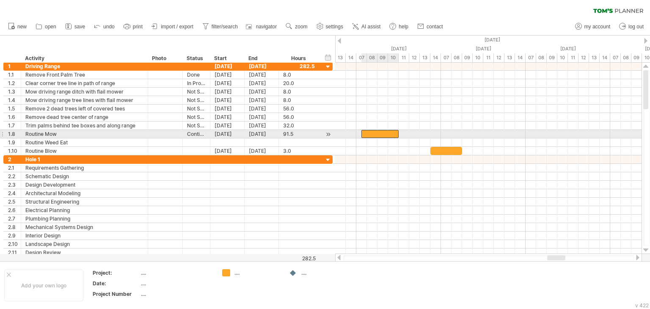
drag, startPoint x: 393, startPoint y: 133, endPoint x: 378, endPoint y: 136, distance: 15.5
click at [378, 136] on div at bounding box center [380, 134] width 37 height 8
click at [387, 133] on div at bounding box center [401, 134] width 37 height 8
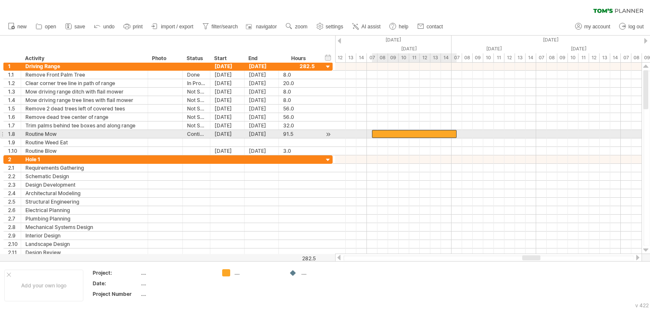
drag, startPoint x: 403, startPoint y: 132, endPoint x: 388, endPoint y: 133, distance: 15.3
click at [388, 133] on div at bounding box center [414, 134] width 85 height 8
drag, startPoint x: 457, startPoint y: 133, endPoint x: 398, endPoint y: 136, distance: 58.5
click at [398, 136] on span at bounding box center [398, 134] width 3 height 8
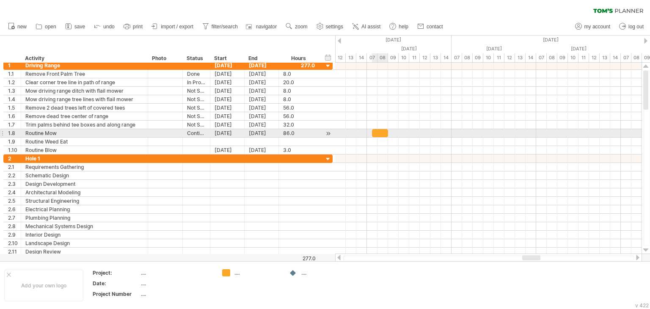
drag, startPoint x: 397, startPoint y: 133, endPoint x: 387, endPoint y: 133, distance: 10.6
click at [387, 133] on span at bounding box center [388, 133] width 3 height 8
click at [390, 134] on div at bounding box center [382, 133] width 21 height 8
drag, startPoint x: 418, startPoint y: 133, endPoint x: 401, endPoint y: 133, distance: 17.4
click at [401, 133] on div at bounding box center [393, 133] width 21 height 8
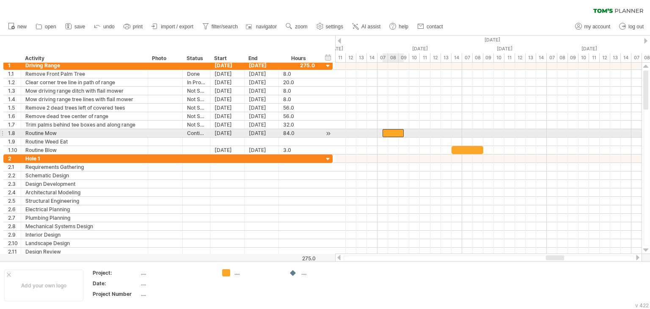
click at [391, 133] on div at bounding box center [393, 133] width 21 height 8
click at [403, 134] on div at bounding box center [403, 133] width 21 height 8
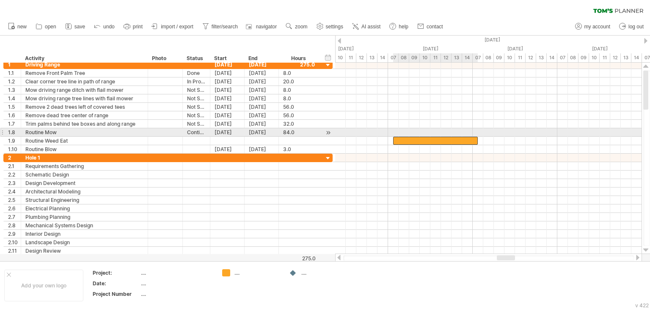
drag, startPoint x: 421, startPoint y: 130, endPoint x: 407, endPoint y: 133, distance: 14.4
click at [407, 137] on div at bounding box center [435, 141] width 85 height 8
click at [407, 133] on div at bounding box center [435, 132] width 85 height 8
drag, startPoint x: 478, startPoint y: 130, endPoint x: 416, endPoint y: 136, distance: 61.7
click at [416, 136] on div "[DATE] - 1.0 days [DATE] - 1.0 days" at bounding box center [488, 158] width 307 height 191
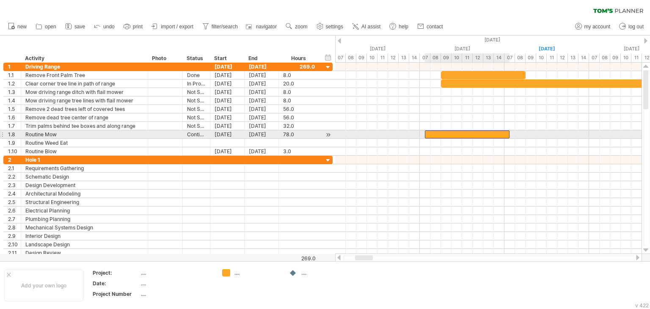
drag, startPoint x: 458, startPoint y: 133, endPoint x: 443, endPoint y: 133, distance: 15.7
click at [443, 133] on div at bounding box center [467, 134] width 85 height 8
drag, startPoint x: 509, startPoint y: 133, endPoint x: 446, endPoint y: 136, distance: 63.6
click at [446, 136] on span at bounding box center [446, 134] width 3 height 8
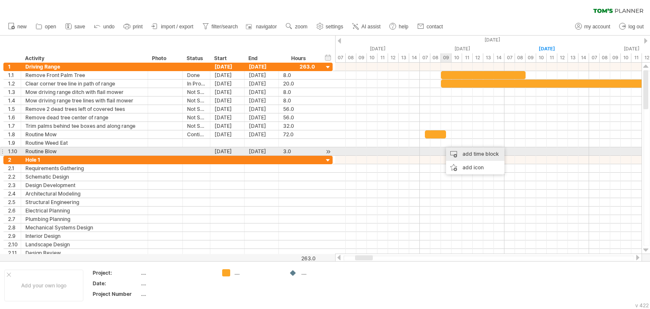
click at [460, 153] on div "add time block" at bounding box center [475, 154] width 58 height 14
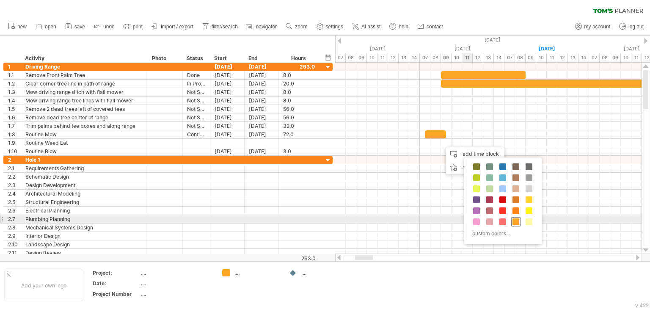
click at [517, 219] on span at bounding box center [516, 222] width 7 height 7
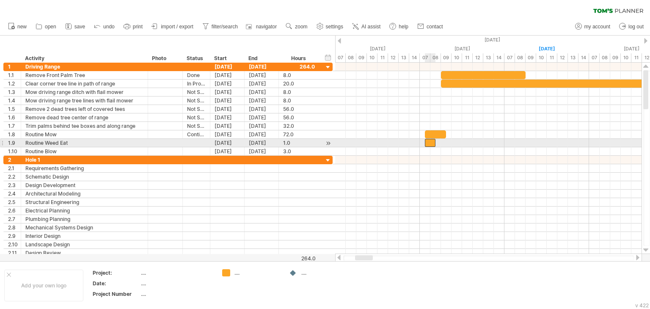
drag, startPoint x: 447, startPoint y: 141, endPoint x: 430, endPoint y: 142, distance: 17.0
click at [430, 142] on div at bounding box center [430, 143] width 11 height 8
drag, startPoint x: 434, startPoint y: 142, endPoint x: 445, endPoint y: 146, distance: 10.9
click at [445, 146] on span at bounding box center [446, 143] width 3 height 8
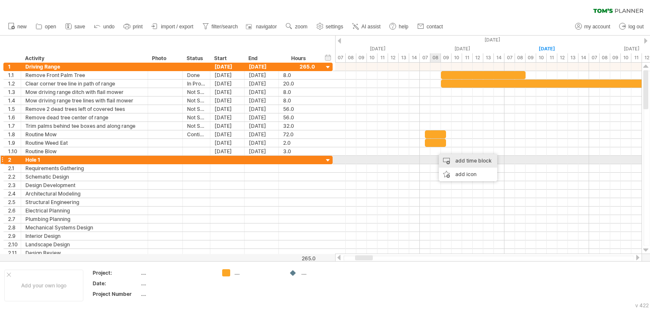
click at [446, 158] on div "add time block" at bounding box center [468, 161] width 58 height 14
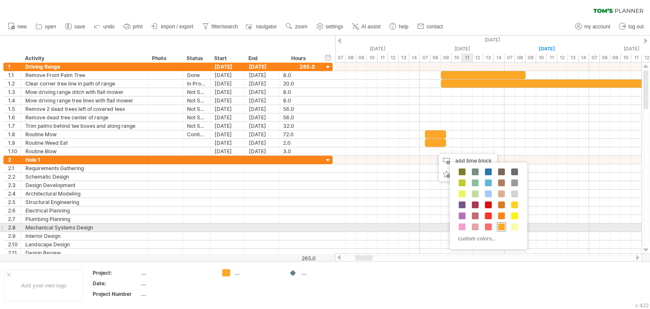
click at [503, 226] on span at bounding box center [501, 227] width 7 height 7
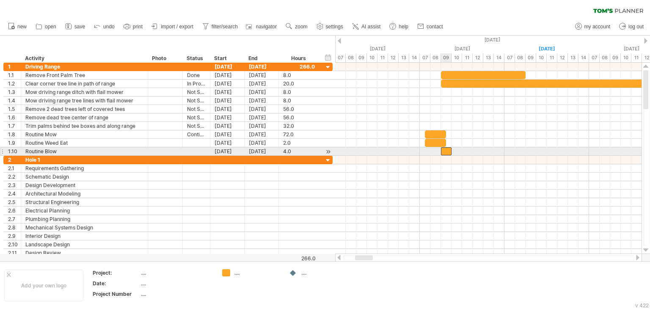
drag, startPoint x: 440, startPoint y: 149, endPoint x: 446, endPoint y: 150, distance: 6.4
click at [446, 150] on div at bounding box center [446, 151] width 11 height 8
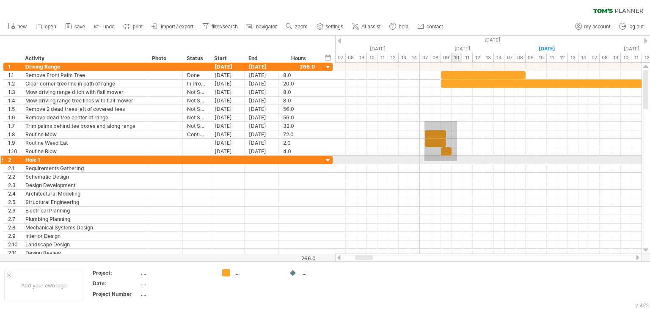
drag, startPoint x: 425, startPoint y: 121, endPoint x: 457, endPoint y: 161, distance: 51.8
click at [457, 161] on div at bounding box center [488, 160] width 307 height 195
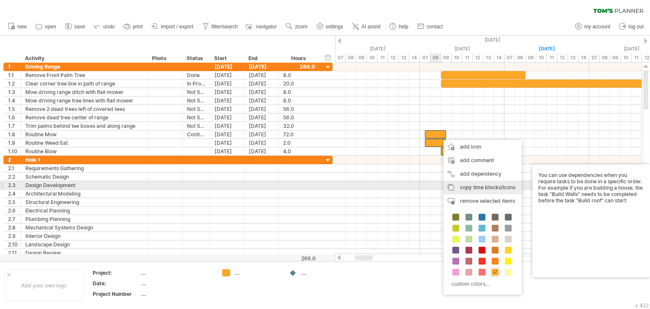
click at [462, 186] on span "copy time blocks/icons" at bounding box center [487, 187] width 55 height 6
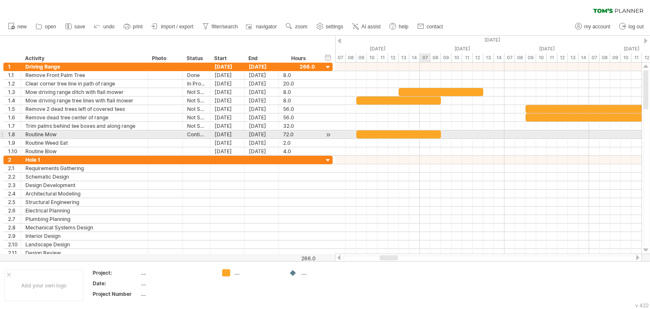
click at [422, 132] on div at bounding box center [399, 134] width 85 height 8
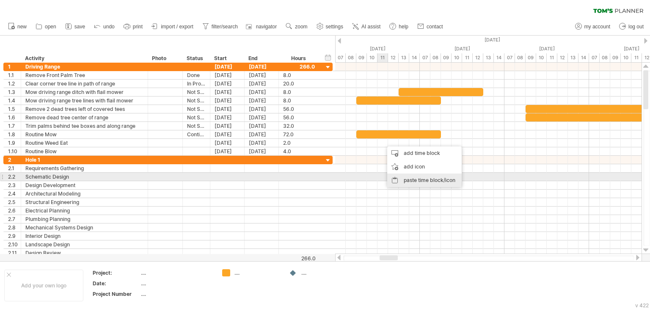
click at [415, 180] on div "paste time block/icon" at bounding box center [424, 181] width 75 height 14
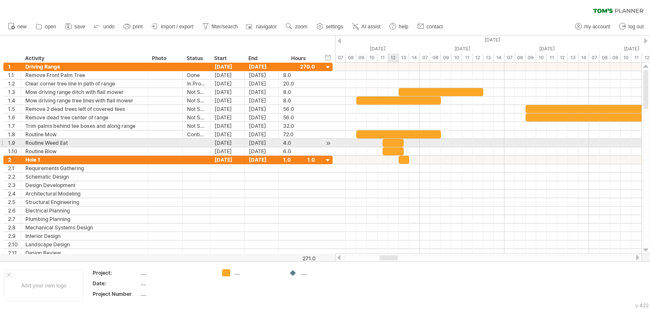
click at [391, 141] on div at bounding box center [393, 143] width 21 height 8
click at [374, 143] on div at bounding box center [488, 143] width 307 height 8
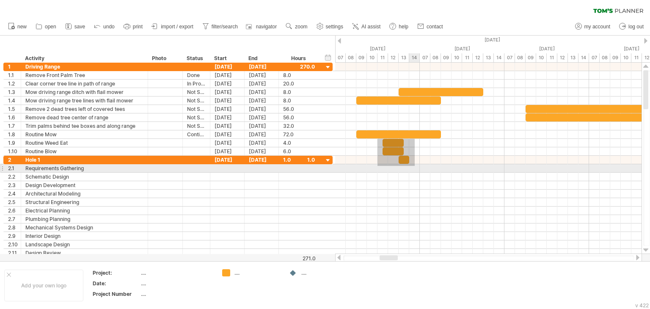
drag, startPoint x: 378, startPoint y: 139, endPoint x: 415, endPoint y: 166, distance: 46.1
click at [415, 166] on div at bounding box center [488, 160] width 307 height 195
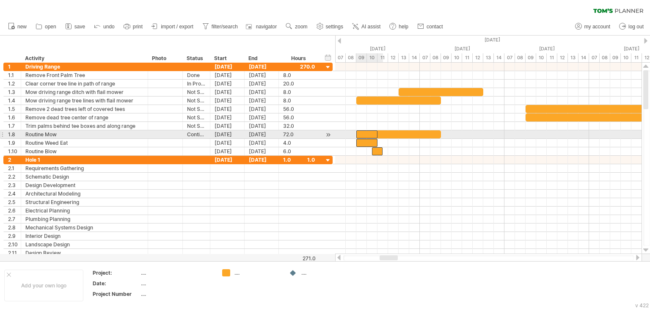
drag, startPoint x: 392, startPoint y: 141, endPoint x: 365, endPoint y: 133, distance: 28.3
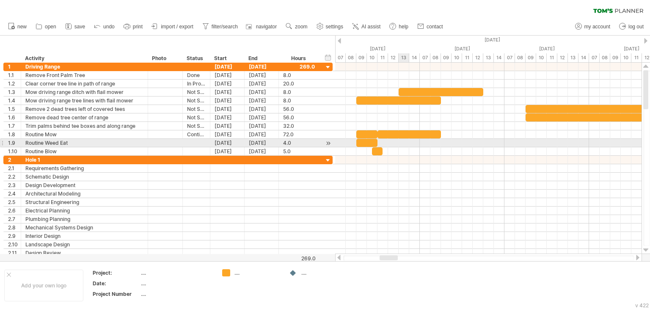
click at [404, 145] on div at bounding box center [488, 143] width 307 height 8
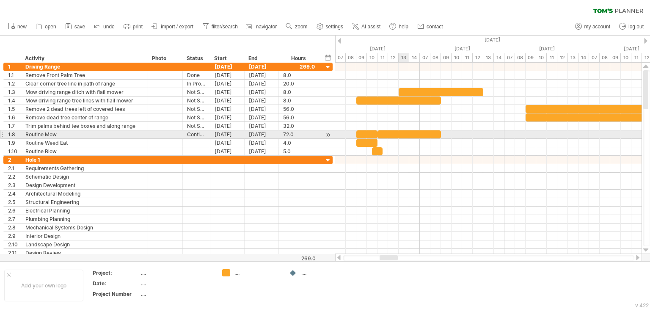
click at [409, 134] on div at bounding box center [410, 134] width 64 height 8
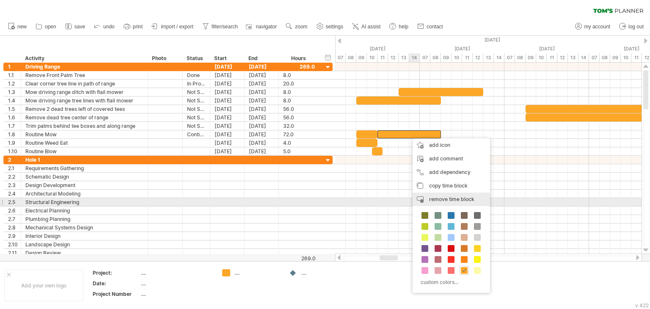
click at [444, 199] on span "remove time block" at bounding box center [451, 199] width 45 height 6
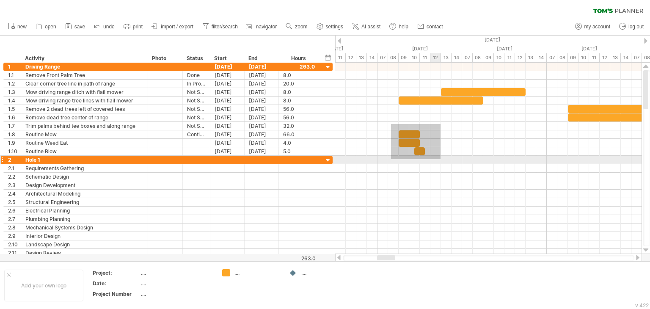
drag, startPoint x: 391, startPoint y: 124, endPoint x: 441, endPoint y: 159, distance: 60.7
click at [441, 159] on div at bounding box center [488, 160] width 307 height 195
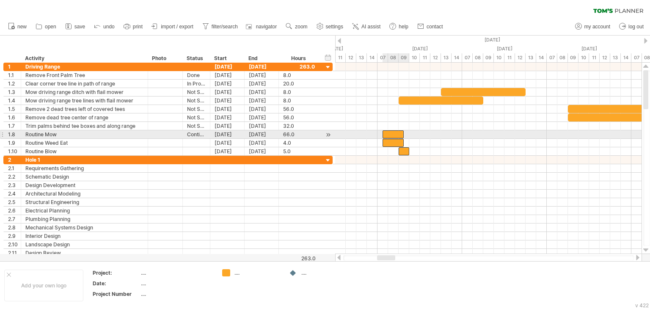
drag, startPoint x: 409, startPoint y: 131, endPoint x: 393, endPoint y: 131, distance: 15.7
click at [393, 131] on div at bounding box center [393, 134] width 21 height 8
click at [442, 137] on div at bounding box center [488, 134] width 307 height 8
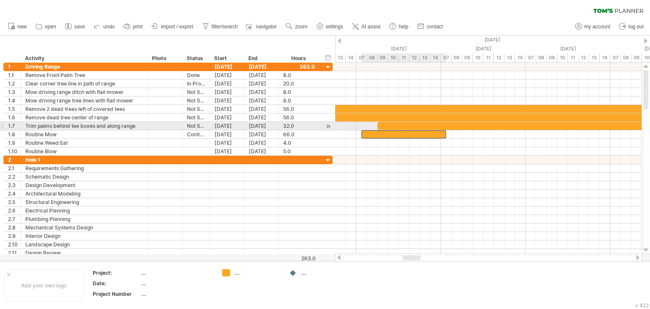
drag, startPoint x: 432, startPoint y: 133, endPoint x: 418, endPoint y: 130, distance: 13.8
click at [418, 130] on div at bounding box center [404, 134] width 85 height 8
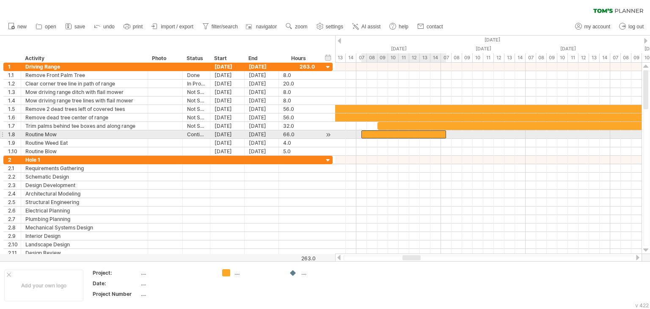
click at [436, 131] on div at bounding box center [404, 134] width 85 height 8
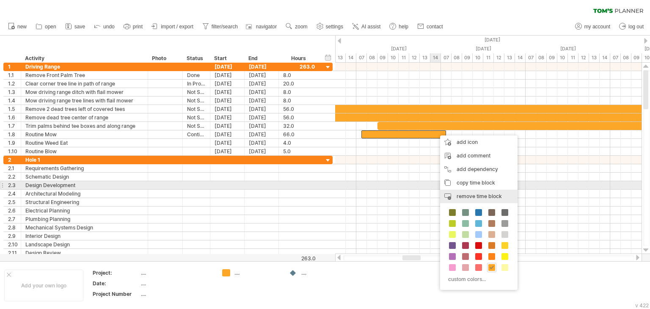
click at [462, 190] on div "remove time block remove selected items" at bounding box center [478, 197] width 77 height 14
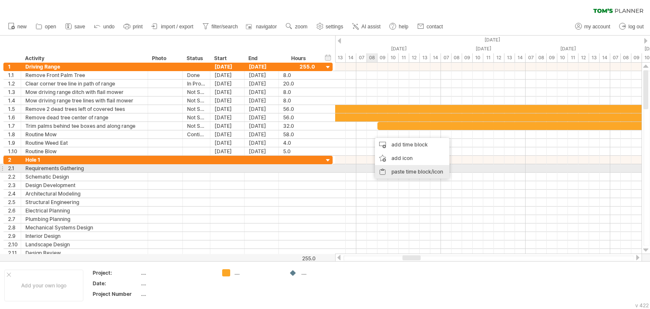
click at [393, 171] on div "paste time block/icon" at bounding box center [412, 172] width 75 height 14
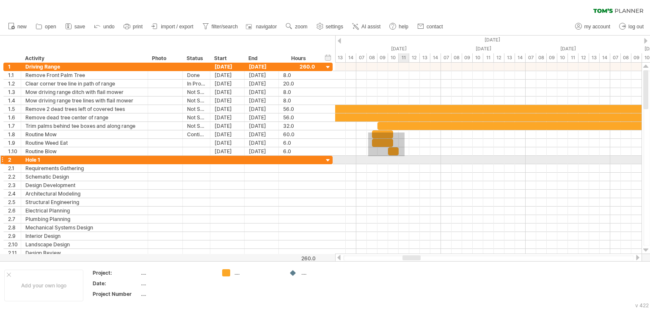
drag, startPoint x: 368, startPoint y: 133, endPoint x: 405, endPoint y: 156, distance: 43.5
click at [405, 156] on div at bounding box center [488, 160] width 307 height 195
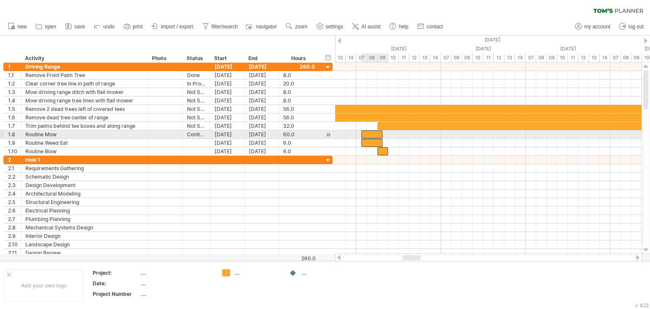
drag, startPoint x: 381, startPoint y: 133, endPoint x: 369, endPoint y: 133, distance: 11.4
click at [369, 133] on div at bounding box center [372, 134] width 21 height 8
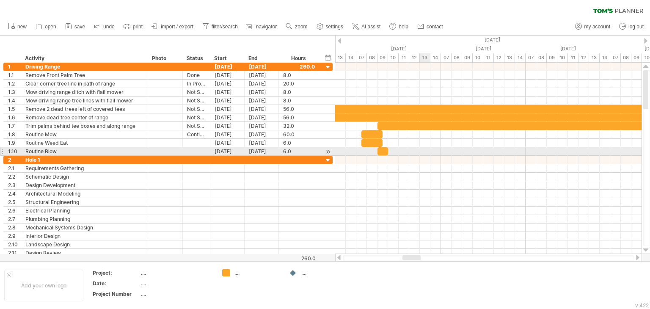
click at [426, 156] on div at bounding box center [488, 160] width 307 height 8
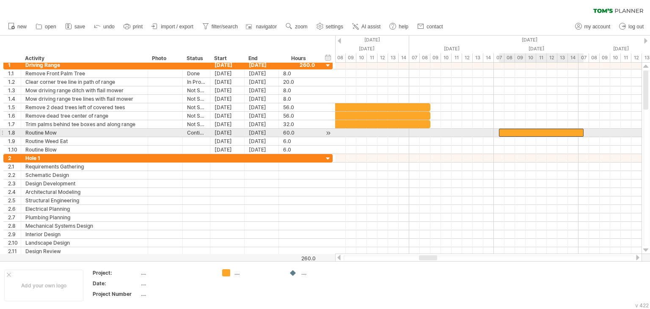
drag, startPoint x: 529, startPoint y: 133, endPoint x: 514, endPoint y: 131, distance: 14.9
click at [514, 131] on div at bounding box center [541, 133] width 85 height 8
click at [518, 131] on div at bounding box center [541, 133] width 85 height 8
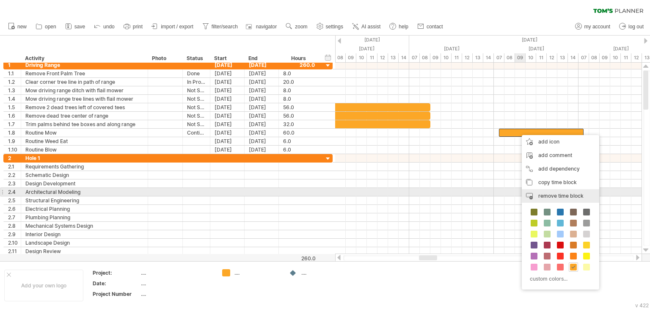
click at [540, 195] on span "remove time block" at bounding box center [561, 196] width 45 height 6
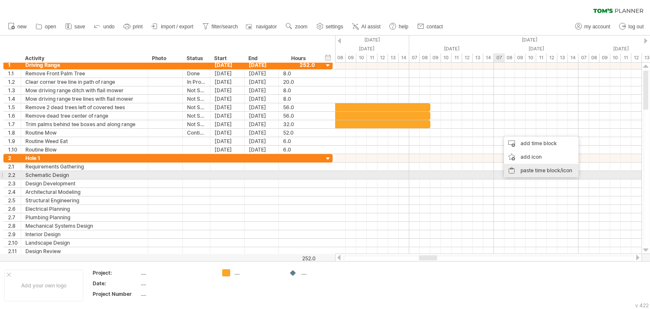
click at [520, 172] on div "paste time block/icon" at bounding box center [541, 171] width 75 height 14
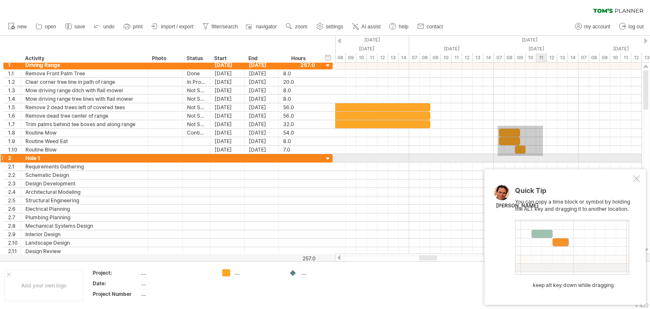
drag, startPoint x: 498, startPoint y: 126, endPoint x: 543, endPoint y: 156, distance: 54.4
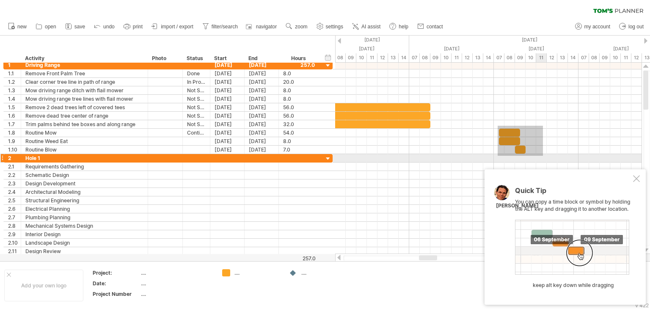
click at [543, 156] on div at bounding box center [488, 158] width 307 height 195
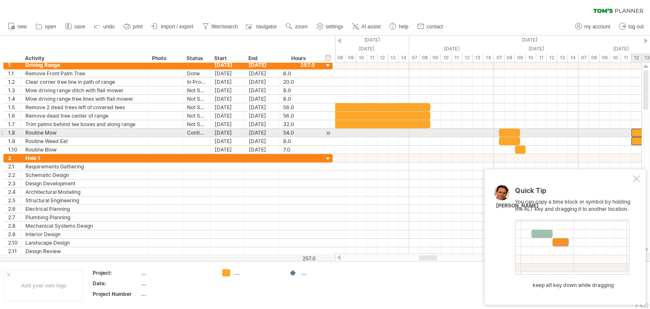
drag, startPoint x: 506, startPoint y: 136, endPoint x: 639, endPoint y: 133, distance: 132.6
click at [639, 133] on div at bounding box center [642, 133] width 21 height 8
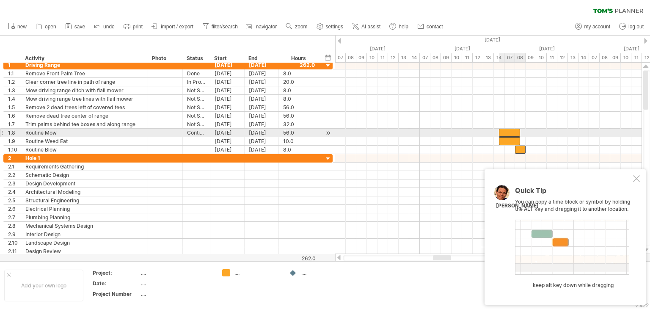
drag, startPoint x: 402, startPoint y: 133, endPoint x: 515, endPoint y: 130, distance: 112.7
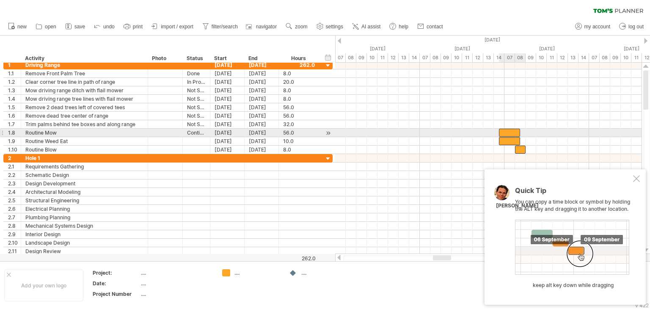
click at [515, 130] on div at bounding box center [509, 133] width 21 height 8
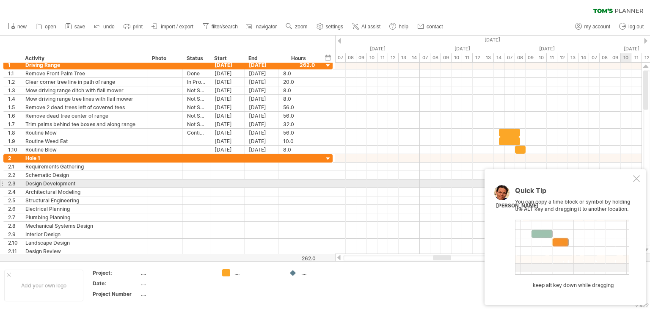
click at [636, 182] on div at bounding box center [637, 178] width 7 height 7
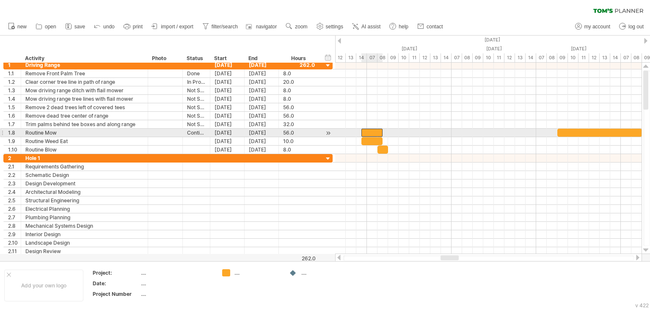
click at [374, 131] on div at bounding box center [372, 133] width 21 height 8
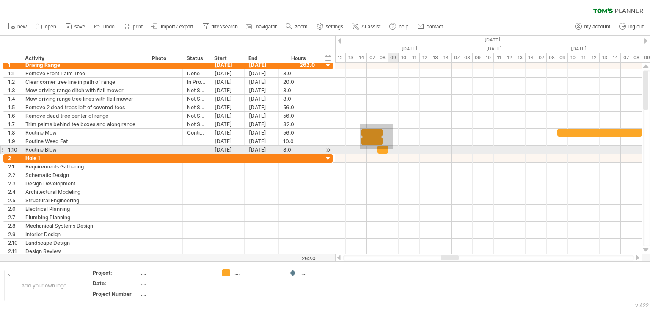
drag, startPoint x: 360, startPoint y: 125, endPoint x: 393, endPoint y: 149, distance: 40.8
click at [393, 149] on div at bounding box center [488, 107] width 307 height 93
drag, startPoint x: 377, startPoint y: 139, endPoint x: 558, endPoint y: 147, distance: 181.0
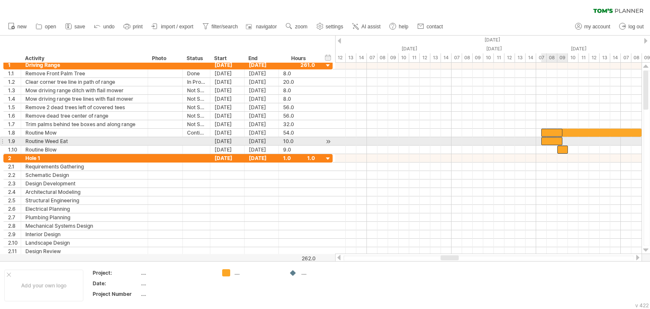
drag, startPoint x: 554, startPoint y: 145, endPoint x: 556, endPoint y: 139, distance: 5.6
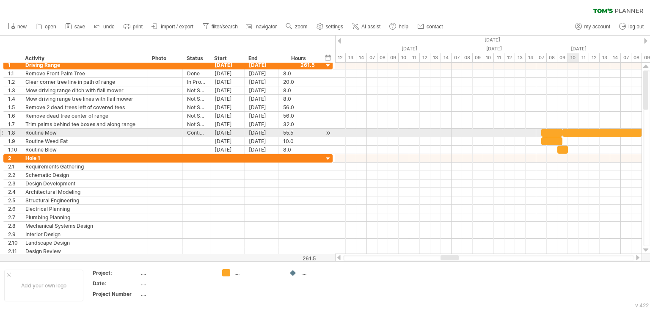
click at [574, 131] on div at bounding box center [603, 133] width 80 height 8
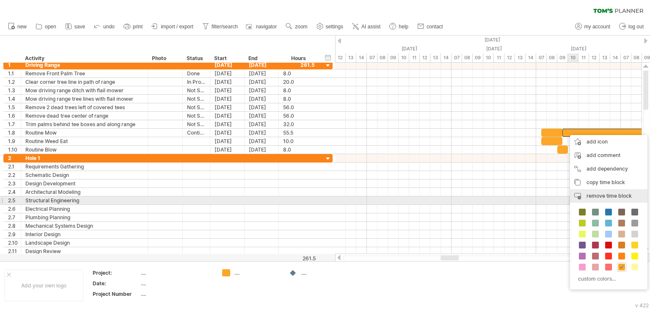
click at [589, 199] on div "remove time block remove selected items" at bounding box center [608, 196] width 77 height 14
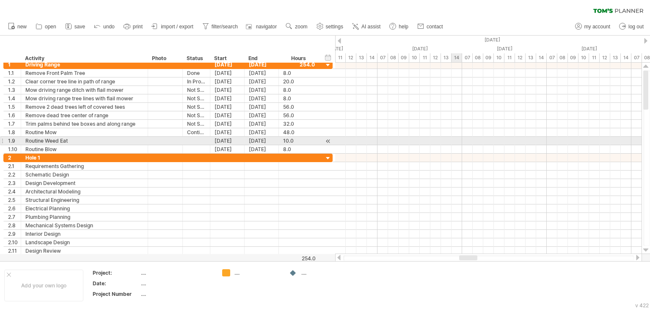
click at [457, 144] on div at bounding box center [488, 141] width 307 height 8
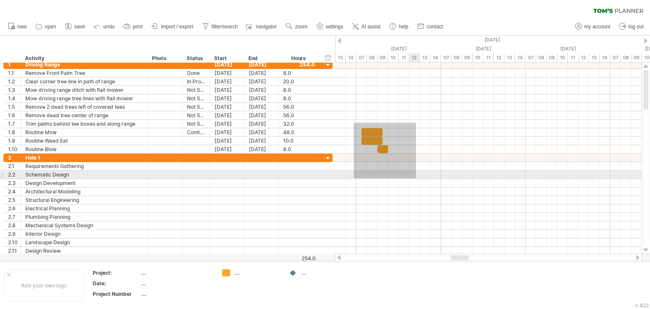
drag, startPoint x: 354, startPoint y: 123, endPoint x: 415, endPoint y: 176, distance: 81.1
click at [416, 177] on div at bounding box center [488, 158] width 307 height 195
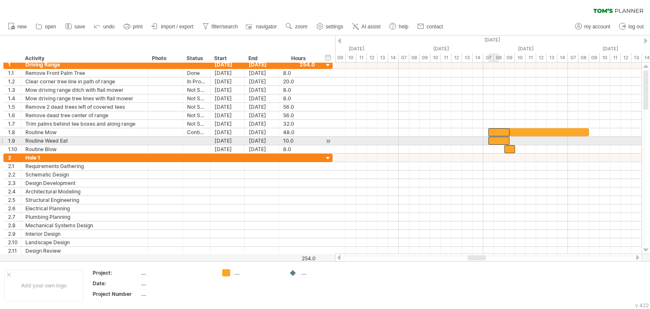
drag, startPoint x: 372, startPoint y: 141, endPoint x: 500, endPoint y: 144, distance: 128.3
click at [500, 144] on div "[DATE] - 1.0 days [DATE] - 1.0 days" at bounding box center [488, 158] width 307 height 191
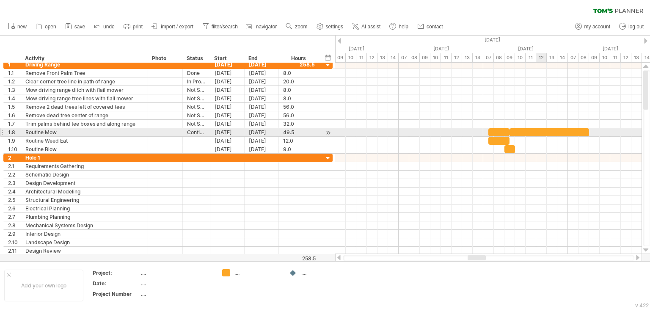
click at [538, 133] on div at bounding box center [550, 132] width 80 height 8
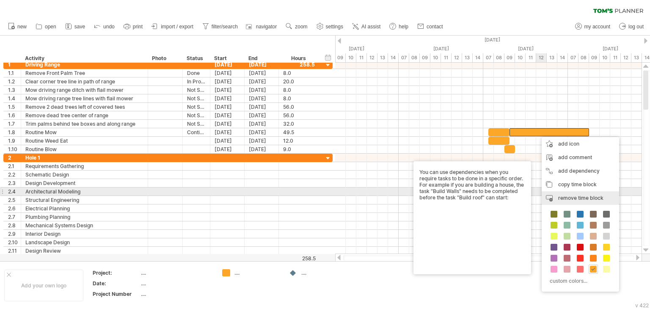
click at [557, 199] on div "remove time block remove selected items" at bounding box center [580, 198] width 77 height 14
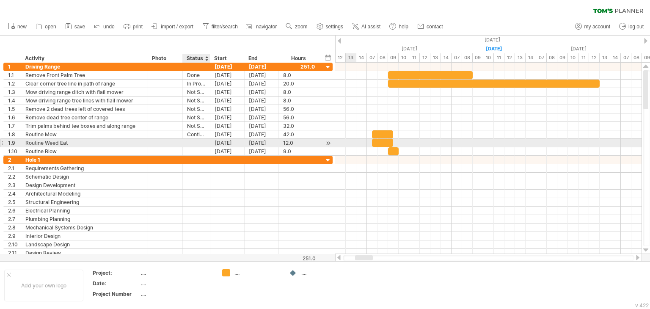
click at [192, 142] on div at bounding box center [196, 143] width 19 height 8
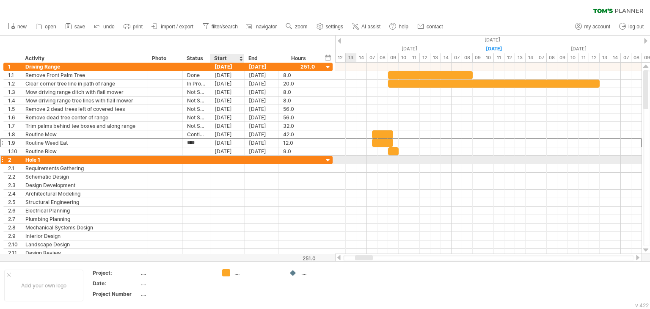
type input "**********"
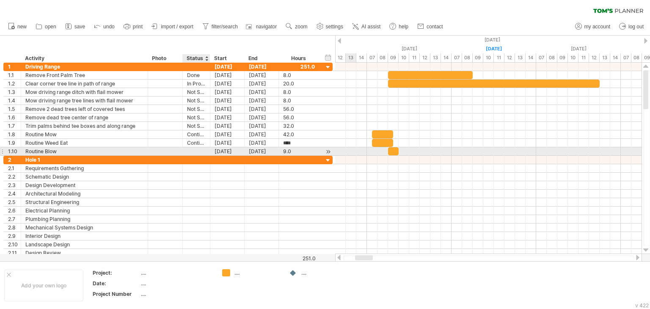
click at [205, 148] on div at bounding box center [196, 151] width 19 height 8
type input "**********"
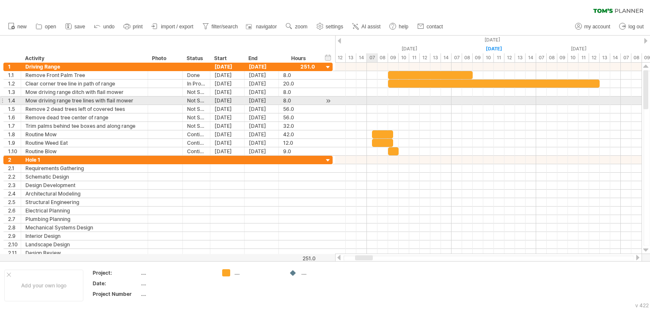
click at [367, 101] on div at bounding box center [488, 101] width 307 height 8
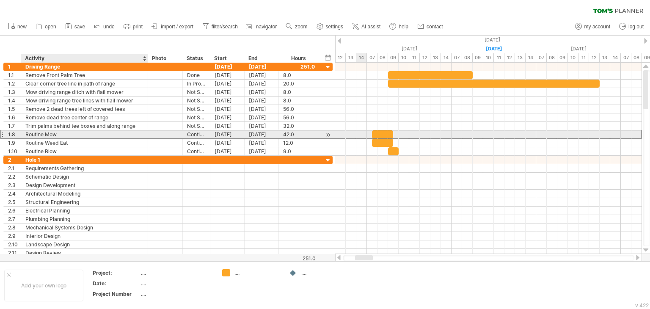
click at [44, 136] on div "Routine Mow" at bounding box center [84, 134] width 118 height 8
type input "**********"
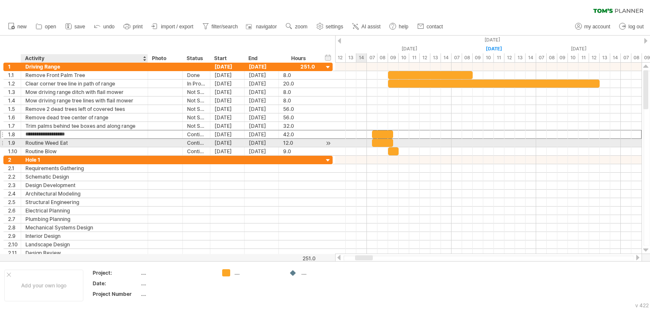
click at [45, 143] on div "Routine Weed Eat" at bounding box center [84, 143] width 118 height 8
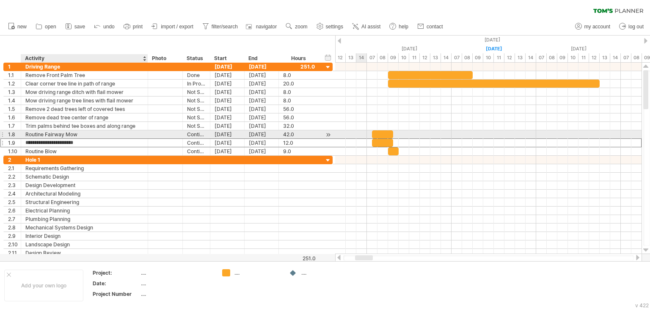
type input "**********"
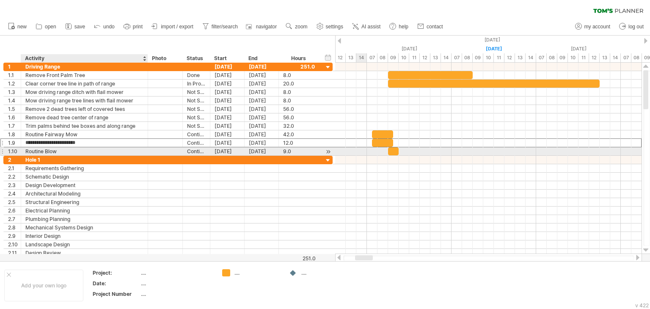
click at [46, 150] on div "Routine Blow" at bounding box center [84, 151] width 118 height 8
type input "**********"
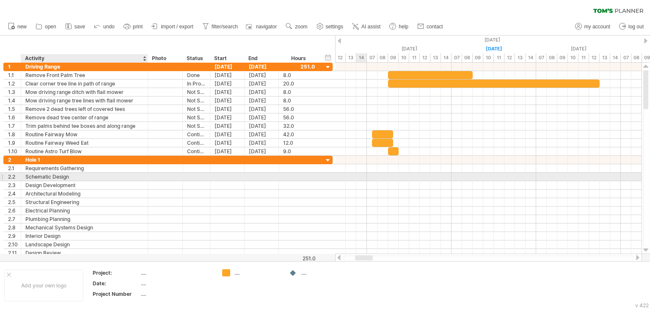
click at [145, 175] on div at bounding box center [147, 177] width 4 height 8
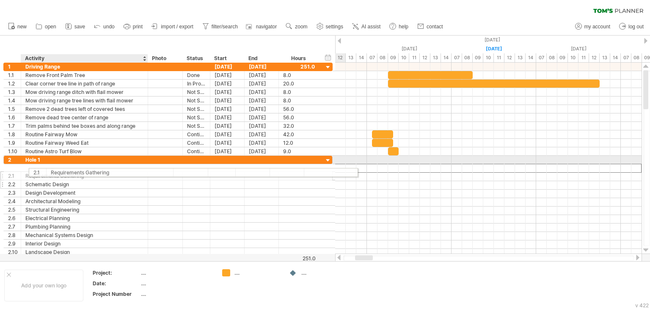
drag, startPoint x: 42, startPoint y: 169, endPoint x: 67, endPoint y: 172, distance: 26.0
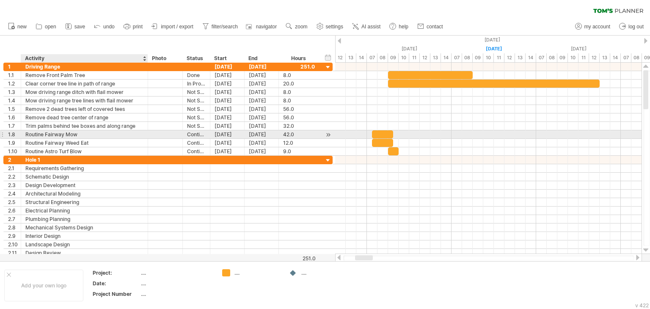
click at [77, 131] on div "Routine Fairway Mow" at bounding box center [84, 134] width 118 height 8
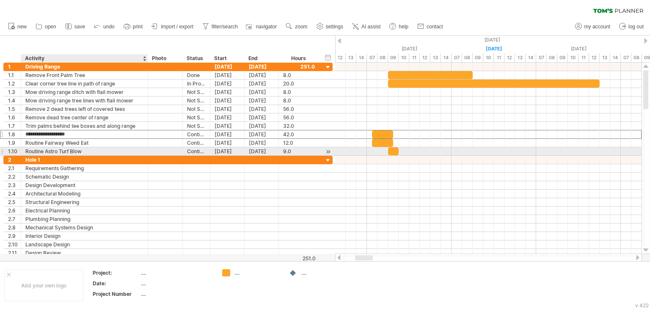
click at [81, 152] on div "Routine Astro Turf Blow" at bounding box center [84, 151] width 118 height 8
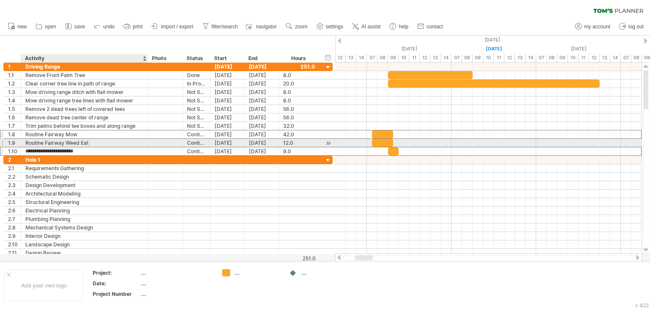
click at [102, 142] on div "Routine Fairway Weed Eat" at bounding box center [84, 143] width 118 height 8
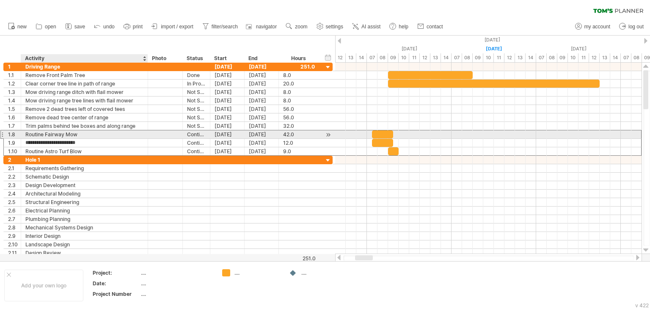
drag, startPoint x: 121, startPoint y: 141, endPoint x: 120, endPoint y: 135, distance: 6.4
click at [120, 135] on div "**********" at bounding box center [167, 109] width 329 height 93
click at [96, 135] on input "**********" at bounding box center [84, 134] width 118 height 8
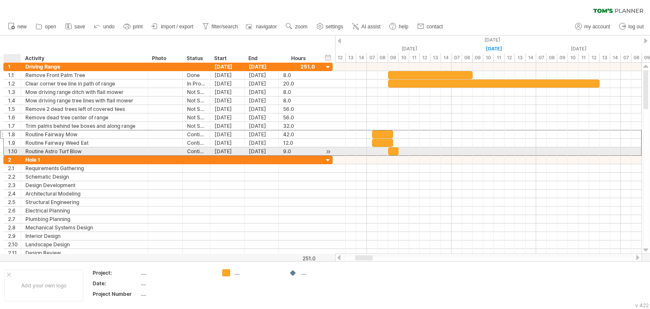
click at [16, 149] on div "1.10" at bounding box center [14, 151] width 13 height 8
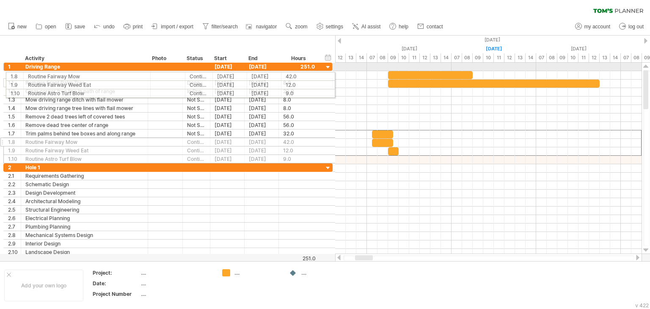
drag, startPoint x: 2, startPoint y: 133, endPoint x: 2, endPoint y: 75, distance: 57.6
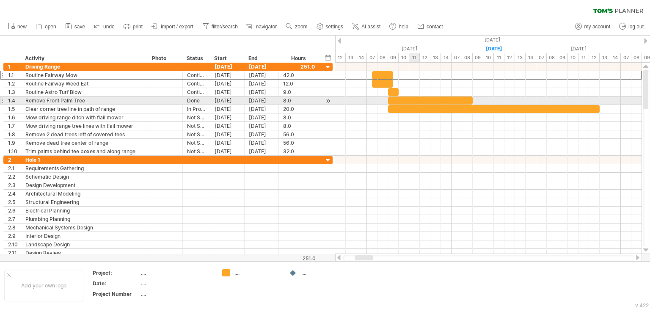
click at [417, 100] on div at bounding box center [430, 101] width 85 height 8
drag, startPoint x: 410, startPoint y: 100, endPoint x: 393, endPoint y: 99, distance: 17.0
click at [393, 99] on div at bounding box center [414, 101] width 85 height 8
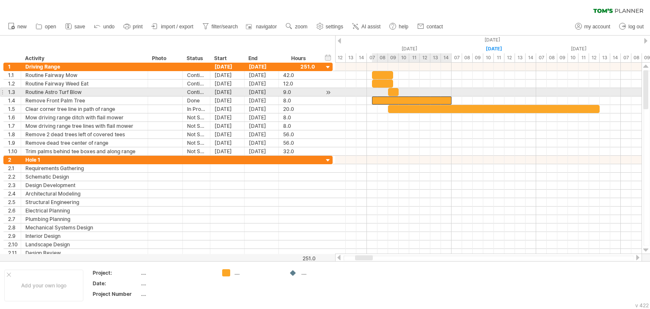
drag, startPoint x: 455, startPoint y: 100, endPoint x: 450, endPoint y: 94, distance: 7.5
click at [450, 94] on div "[DATE] - 1.0 days [DATE] - 1.0 days" at bounding box center [488, 158] width 307 height 191
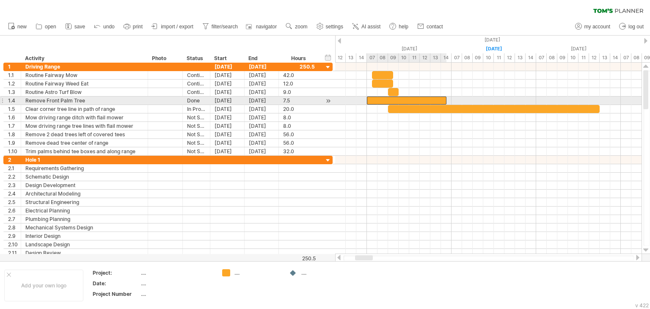
click at [370, 102] on div at bounding box center [407, 101] width 80 height 8
drag, startPoint x: 446, startPoint y: 99, endPoint x: 453, endPoint y: 98, distance: 6.8
click at [453, 98] on span at bounding box center [451, 101] width 3 height 8
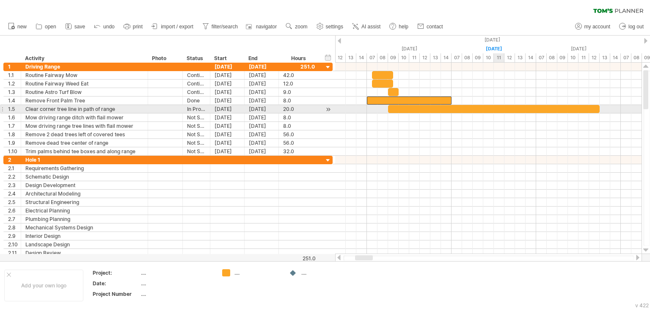
click at [501, 109] on div at bounding box center [494, 109] width 212 height 8
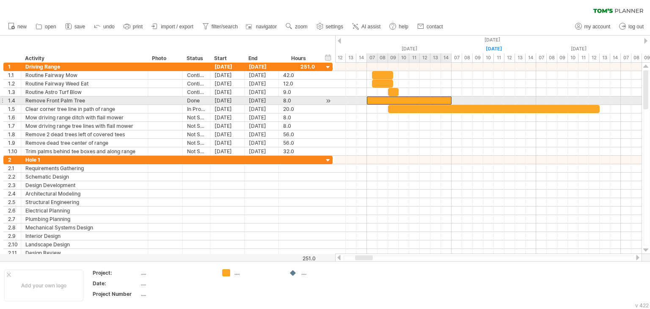
click at [385, 100] on div at bounding box center [409, 101] width 85 height 8
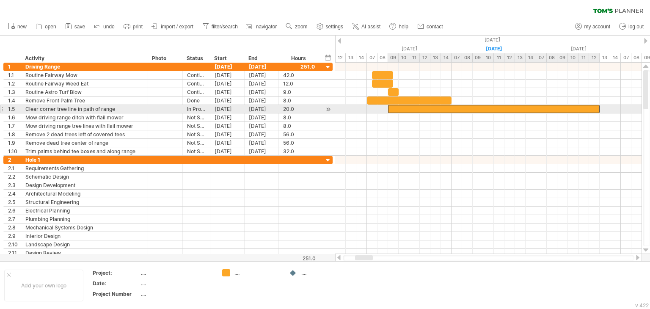
click at [412, 110] on div at bounding box center [494, 109] width 212 height 8
drag, startPoint x: 409, startPoint y: 107, endPoint x: 421, endPoint y: 108, distance: 11.9
click at [421, 108] on div at bounding box center [505, 109] width 212 height 8
click at [450, 110] on div at bounding box center [505, 109] width 212 height 8
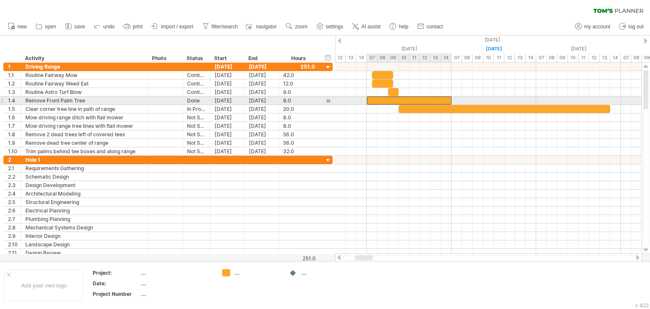
click at [418, 97] on div at bounding box center [409, 101] width 85 height 8
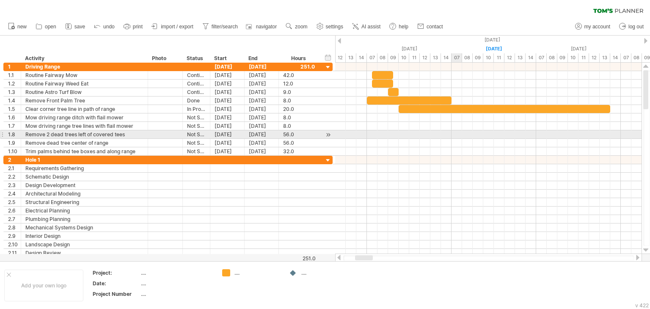
click at [453, 132] on div at bounding box center [488, 134] width 307 height 8
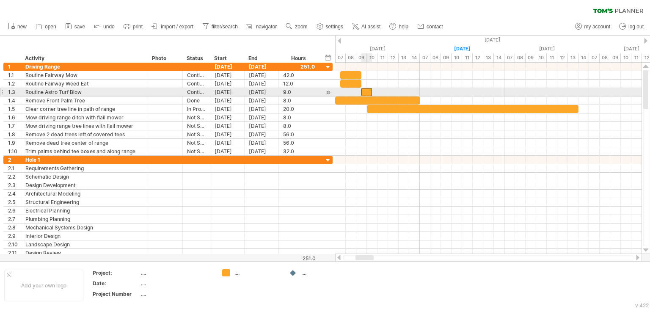
drag, startPoint x: 363, startPoint y: 91, endPoint x: 368, endPoint y: 90, distance: 6.0
click at [368, 90] on div at bounding box center [367, 92] width 11 height 8
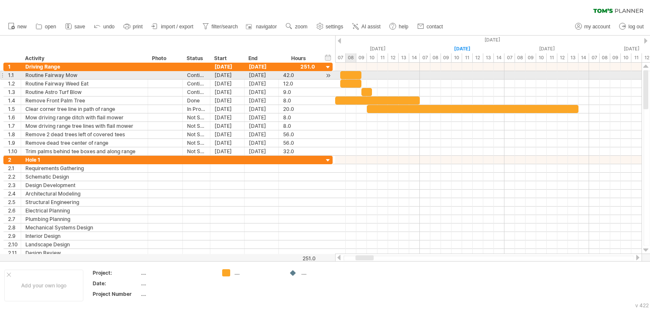
click at [353, 75] on div at bounding box center [350, 75] width 21 height 8
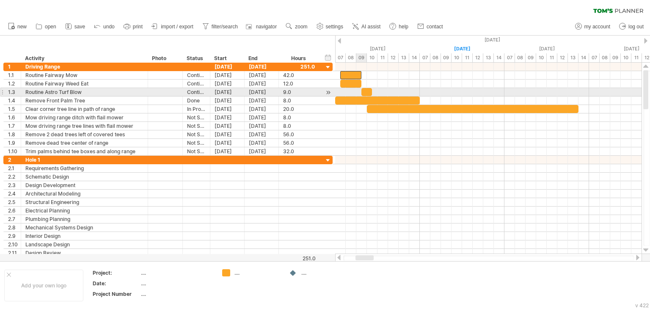
click at [365, 91] on div at bounding box center [367, 92] width 11 height 8
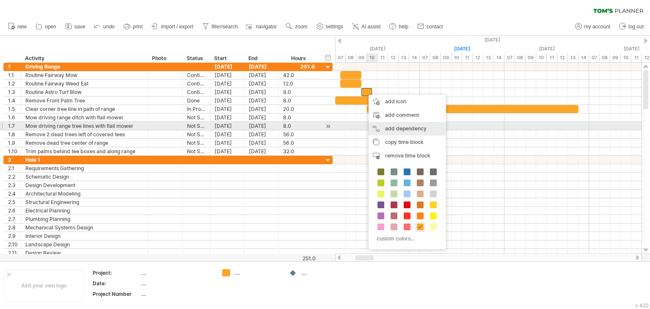
click at [401, 127] on div "add dependency You can use dependencies when you require tasks to be done in a …" at bounding box center [407, 129] width 77 height 14
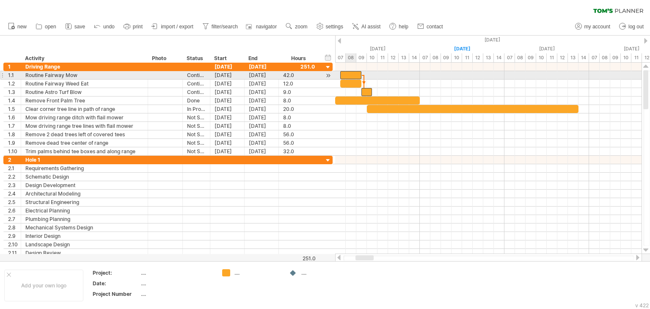
click at [355, 73] on div at bounding box center [350, 75] width 21 height 8
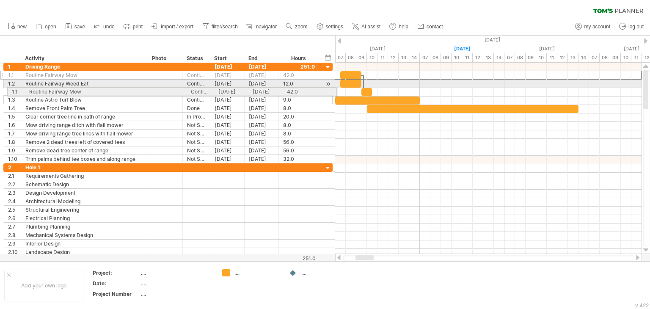
drag, startPoint x: 0, startPoint y: 72, endPoint x: 3, endPoint y: 90, distance: 18.0
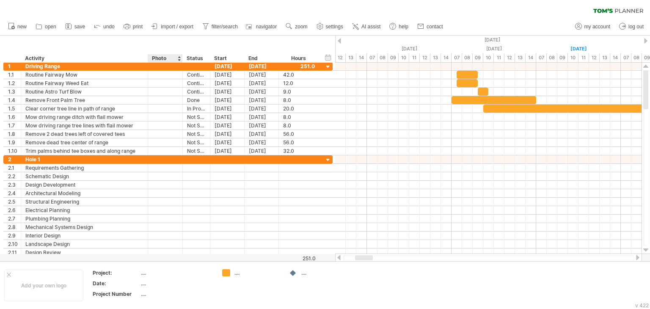
click at [153, 54] on div "Photo" at bounding box center [165, 58] width 26 height 8
click at [153, 54] on input "*****" at bounding box center [165, 58] width 26 height 8
click at [152, 57] on input "*****" at bounding box center [165, 58] width 26 height 8
type input "**********"
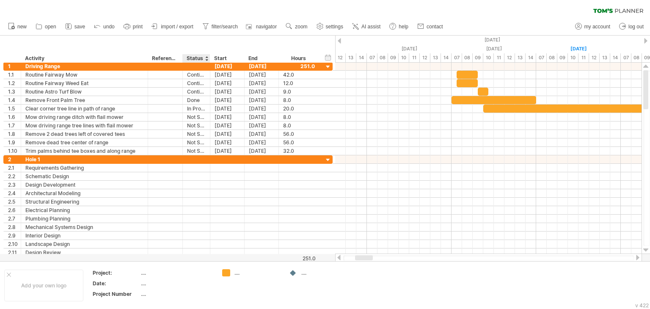
click at [203, 43] on div "**********" at bounding box center [167, 49] width 335 height 27
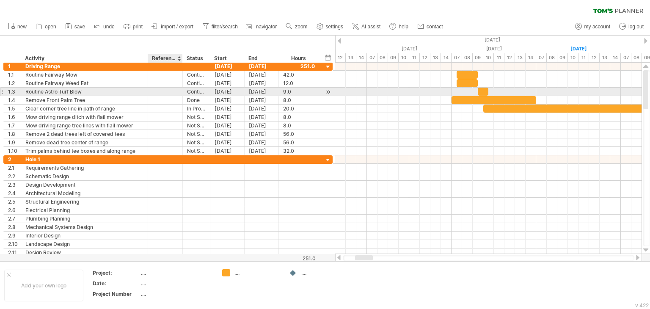
click at [158, 92] on div at bounding box center [165, 92] width 26 height 8
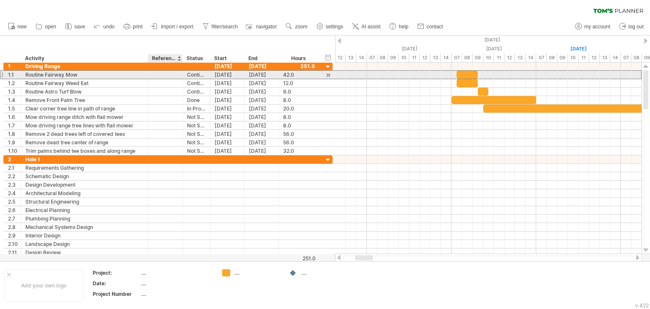
click at [160, 78] on div at bounding box center [165, 75] width 26 height 8
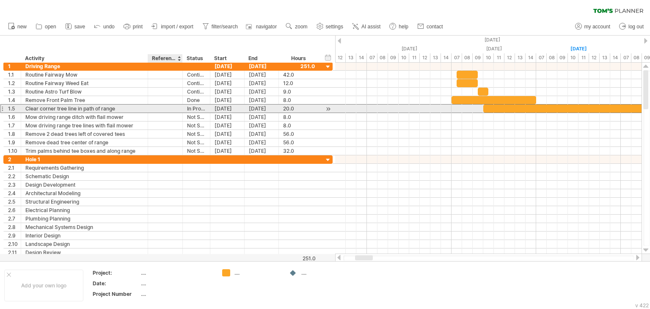
click at [157, 107] on div at bounding box center [165, 109] width 26 height 8
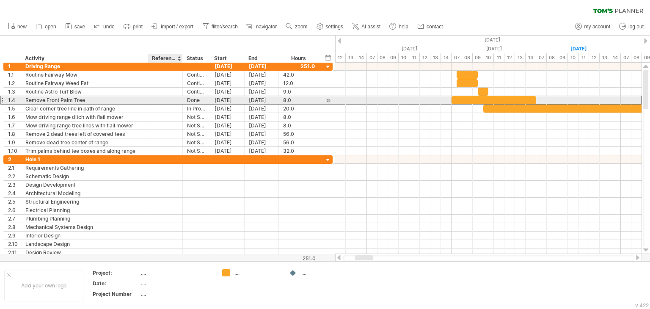
click at [170, 99] on div at bounding box center [165, 100] width 26 height 8
paste input "**********"
type input "**********"
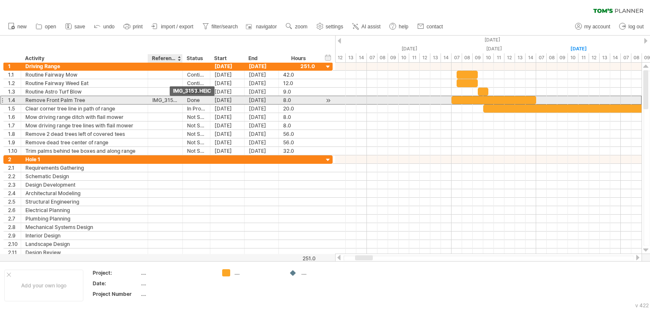
click at [170, 99] on div "IMG_3153.HEIC" at bounding box center [165, 100] width 26 height 8
click at [171, 99] on input "**********" at bounding box center [165, 100] width 26 height 8
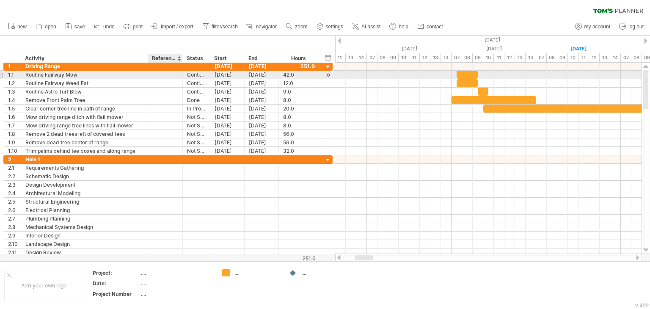
click at [155, 77] on div at bounding box center [165, 75] width 26 height 8
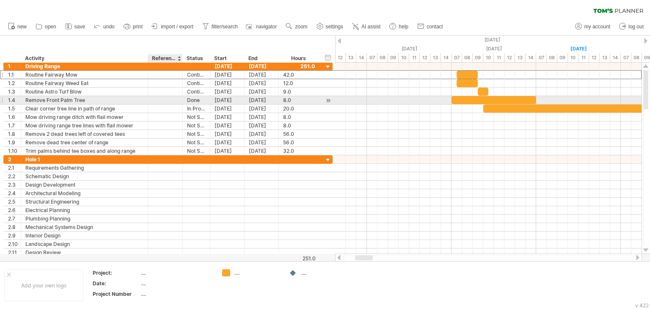
click at [169, 99] on div at bounding box center [165, 100] width 26 height 8
paste input "**********"
type input "**********"
click at [168, 97] on div "[URL][DOMAIN_NAME]" at bounding box center [165, 100] width 26 height 8
click at [168, 97] on input "**********" at bounding box center [165, 100] width 26 height 8
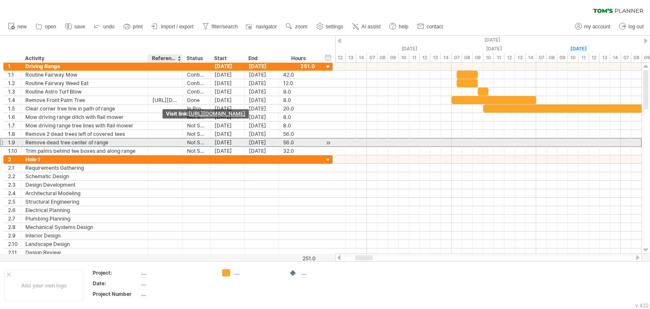
click at [168, 138] on div at bounding box center [165, 142] width 26 height 8
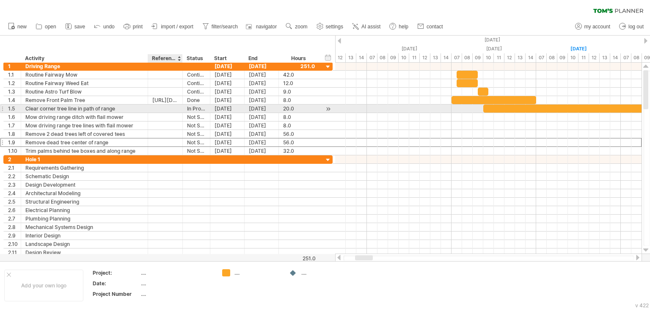
click at [168, 108] on div at bounding box center [165, 109] width 26 height 8
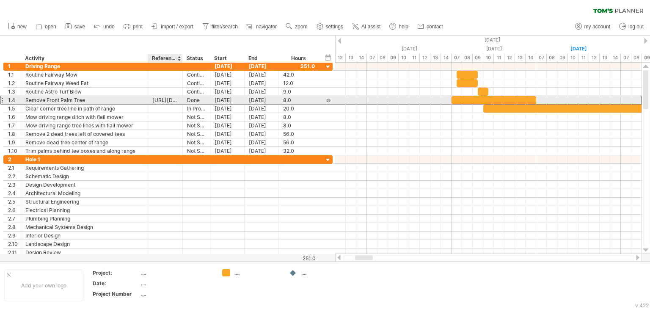
click at [166, 99] on div "[URL][DOMAIN_NAME]" at bounding box center [165, 100] width 26 height 8
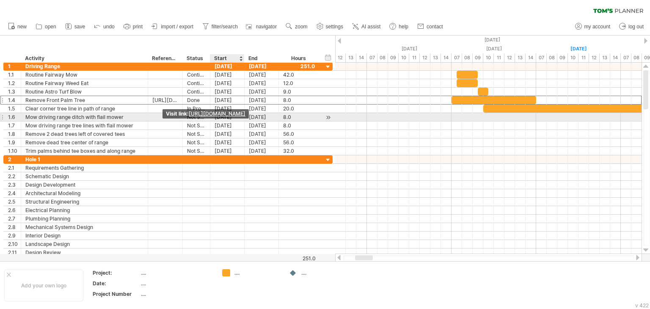
click at [225, 114] on link "[URL][DOMAIN_NAME]" at bounding box center [217, 113] width 57 height 9
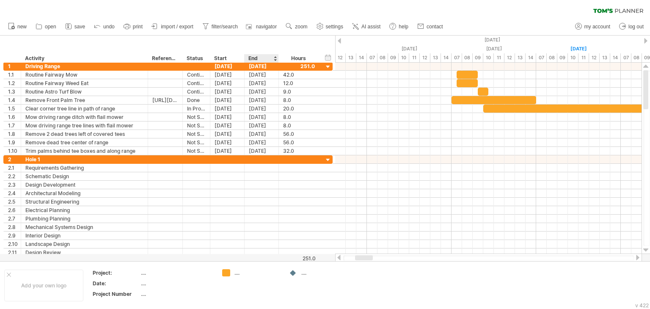
click at [251, 52] on div "**********" at bounding box center [167, 49] width 335 height 27
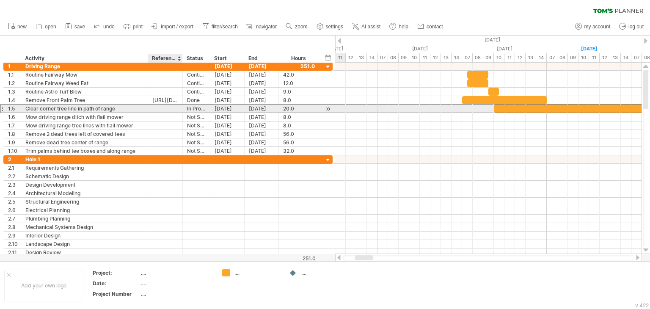
click at [172, 108] on div at bounding box center [165, 109] width 26 height 8
click at [169, 108] on div at bounding box center [165, 109] width 26 height 8
paste input "**********"
type input "**********"
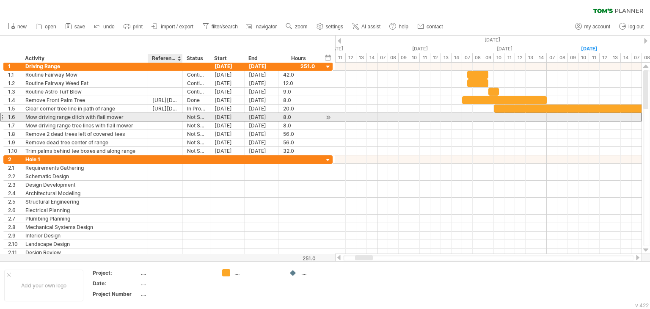
click at [162, 117] on div at bounding box center [165, 117] width 26 height 8
paste input "**********"
type input "**********"
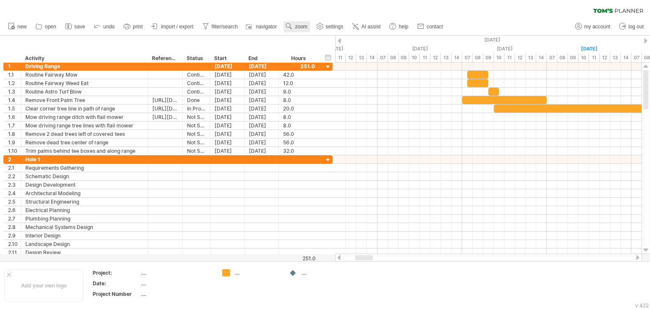
click at [297, 28] on span "zoom" at bounding box center [301, 27] width 12 height 6
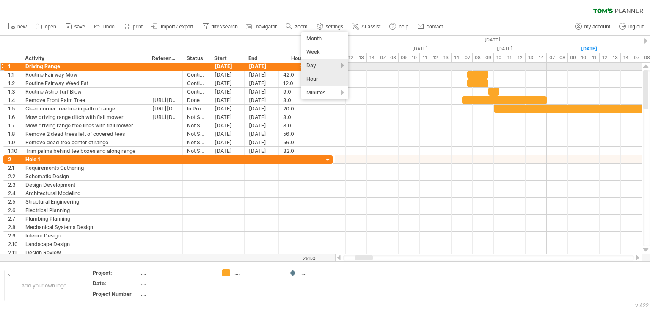
click at [322, 65] on div "Day" at bounding box center [325, 66] width 47 height 14
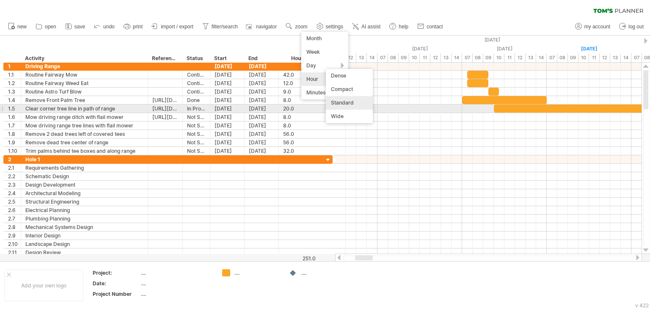
click at [350, 105] on div "Standard" at bounding box center [349, 103] width 47 height 14
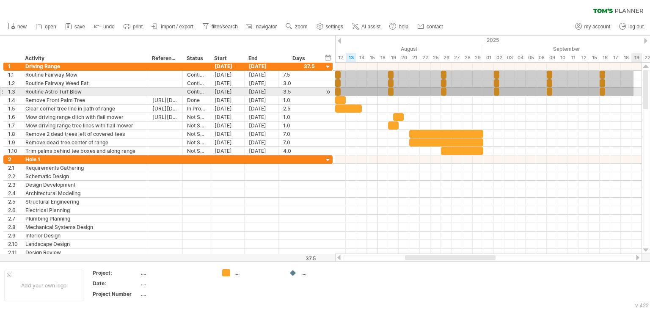
drag, startPoint x: 346, startPoint y: 71, endPoint x: 634, endPoint y: 96, distance: 289.4
click at [634, 96] on div at bounding box center [488, 108] width 307 height 93
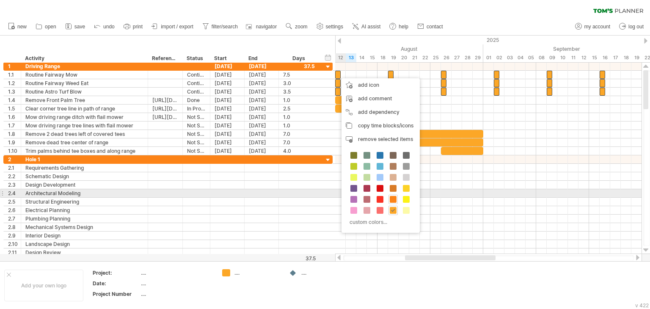
click at [393, 197] on span at bounding box center [393, 199] width 7 height 7
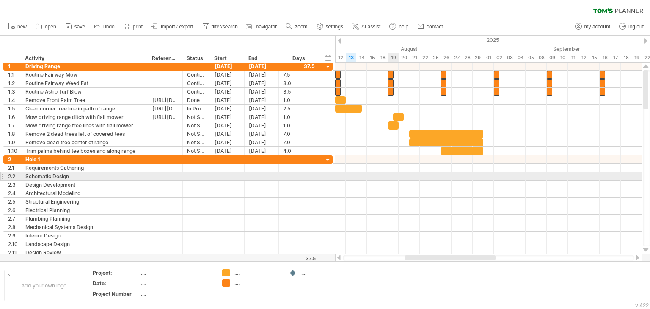
click at [397, 176] on div at bounding box center [488, 176] width 307 height 8
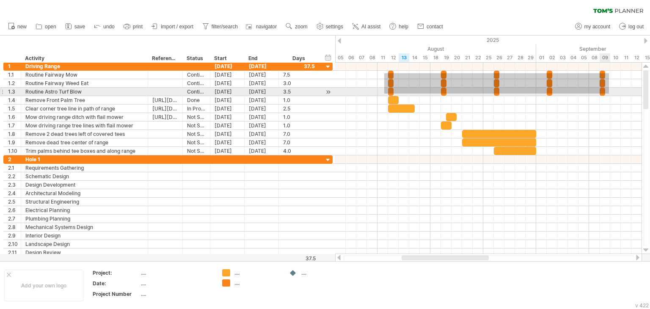
drag, startPoint x: 385, startPoint y: 73, endPoint x: 610, endPoint y: 94, distance: 226.2
click at [610, 94] on div at bounding box center [488, 108] width 307 height 93
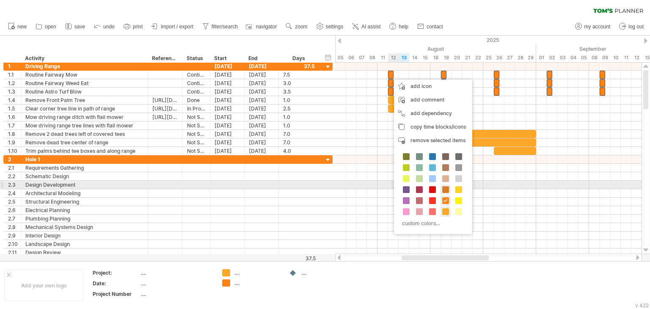
click at [448, 188] on span at bounding box center [446, 189] width 7 height 7
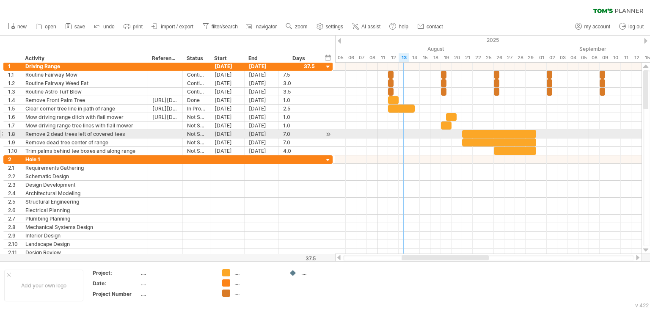
click at [407, 134] on div at bounding box center [488, 134] width 307 height 8
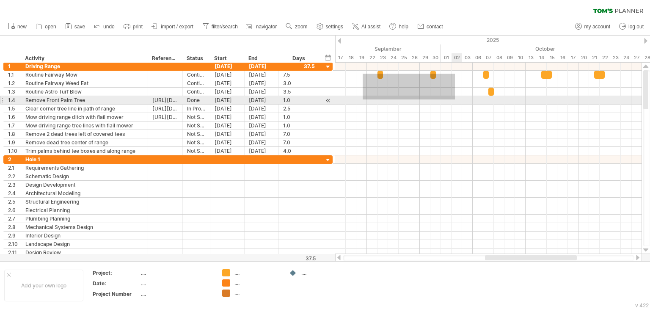
drag, startPoint x: 363, startPoint y: 74, endPoint x: 454, endPoint y: 99, distance: 94.9
click at [454, 99] on div at bounding box center [488, 108] width 307 height 93
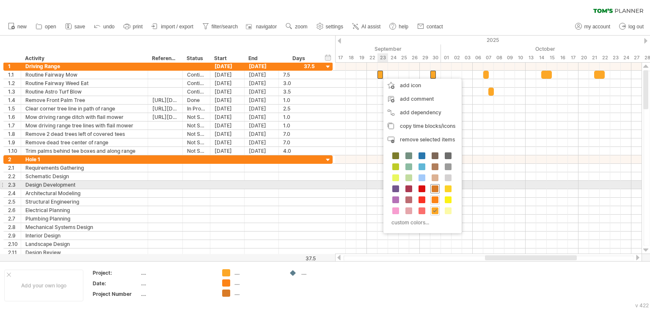
click at [433, 188] on span at bounding box center [435, 188] width 7 height 7
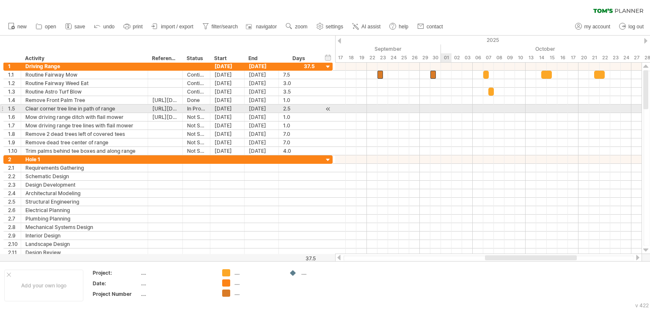
click at [446, 108] on div at bounding box center [488, 109] width 307 height 8
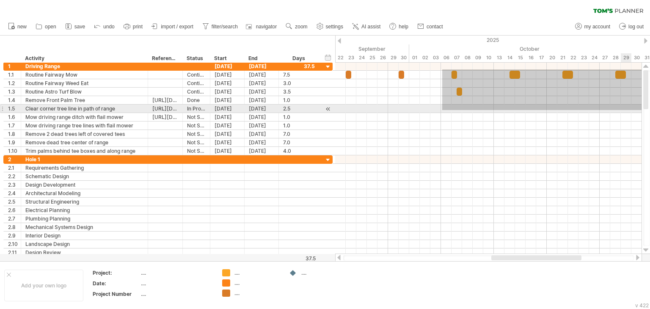
drag, startPoint x: 443, startPoint y: 69, endPoint x: 647, endPoint y: 111, distance: 208.4
click at [647, 111] on div "Trying to reach [DOMAIN_NAME] Connected again... 0% clear filter new 1" at bounding box center [325, 154] width 650 height 309
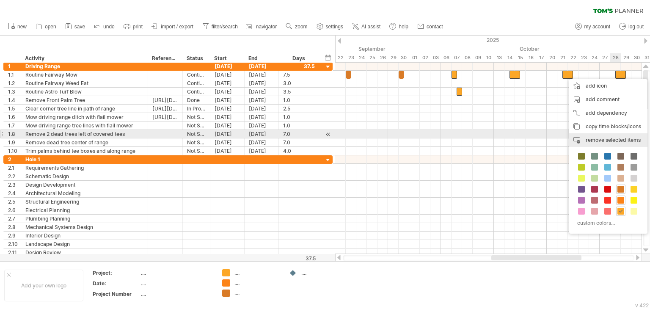
click at [591, 137] on span "remove selected items" at bounding box center [613, 140] width 55 height 6
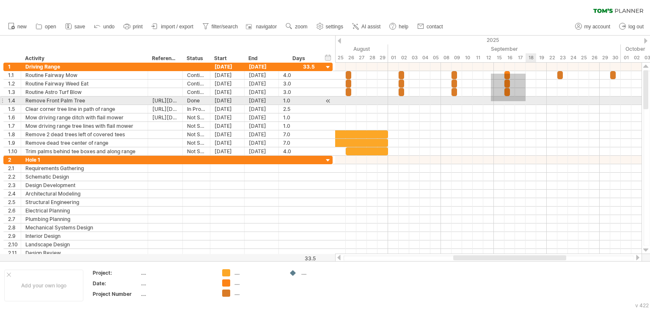
drag, startPoint x: 491, startPoint y: 74, endPoint x: 525, endPoint y: 100, distance: 42.9
click at [525, 100] on div at bounding box center [488, 109] width 307 height 93
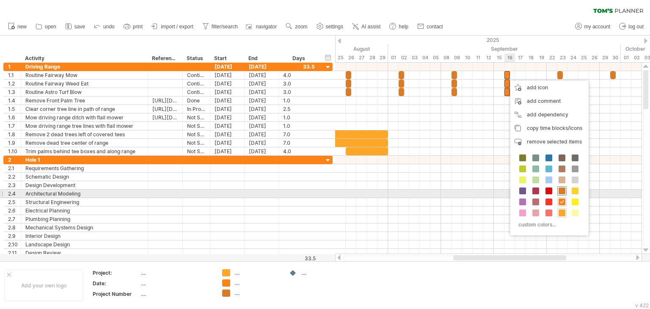
click at [562, 190] on span at bounding box center [562, 191] width 7 height 7
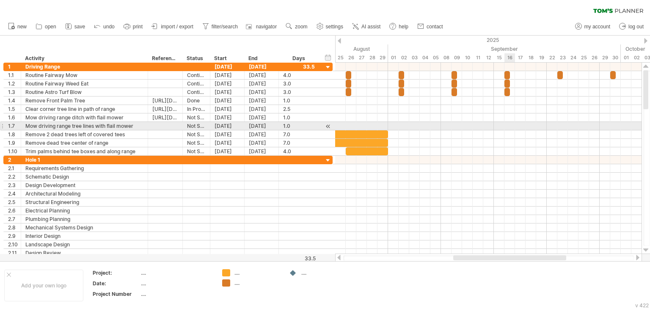
click at [510, 130] on div at bounding box center [488, 134] width 307 height 8
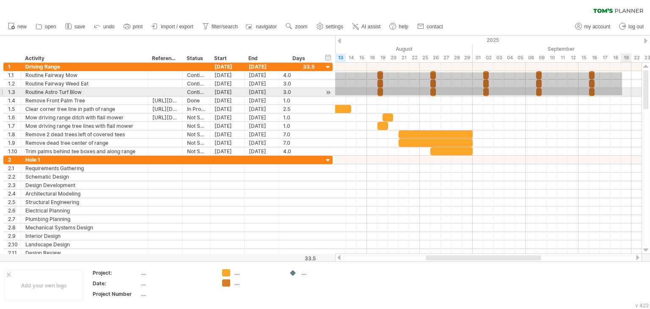
drag, startPoint x: 390, startPoint y: 72, endPoint x: 622, endPoint y: 95, distance: 232.8
click at [622, 95] on div at bounding box center [488, 109] width 307 height 93
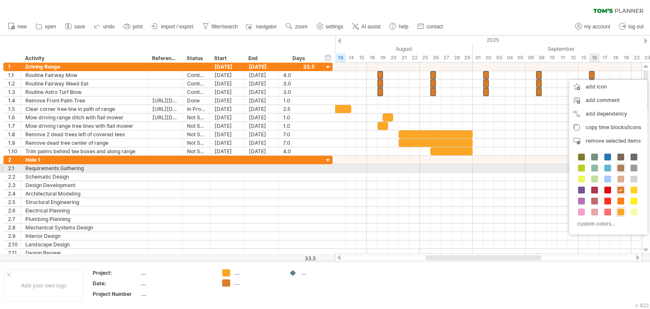
click at [621, 167] on span at bounding box center [621, 168] width 7 height 7
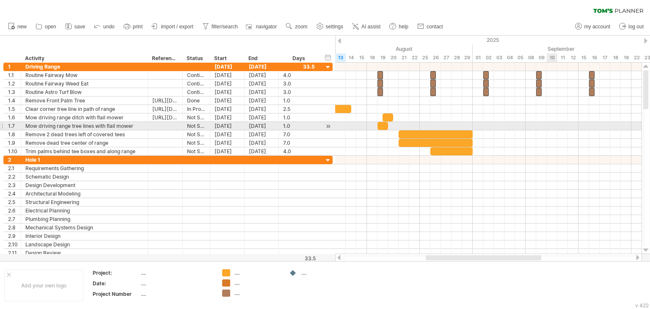
click at [538, 110] on div at bounding box center [488, 109] width 307 height 8
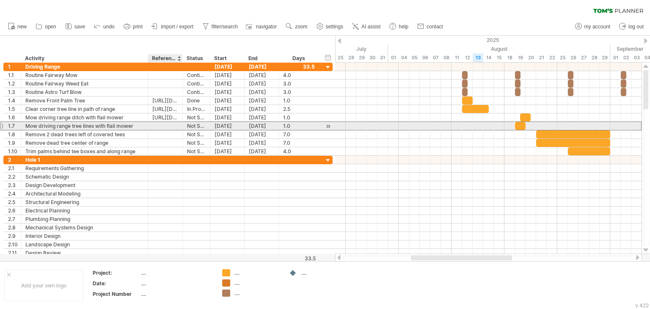
click at [157, 123] on div at bounding box center [165, 126] width 26 height 8
paste input "**********"
type input "**********"
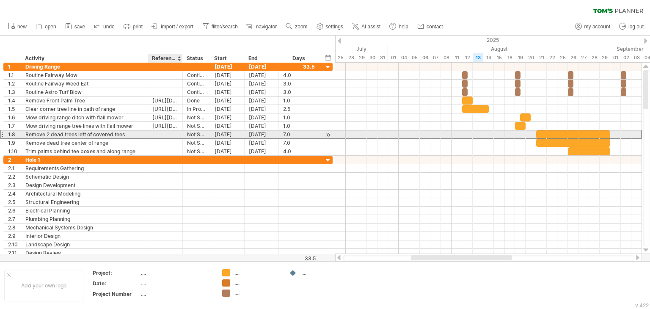
click at [162, 133] on div at bounding box center [165, 134] width 26 height 8
paste input "**********"
type input "**********"
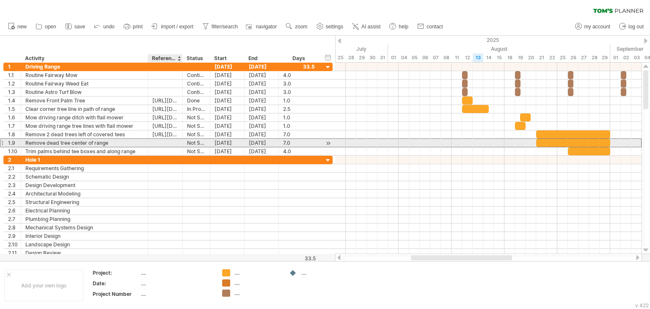
click at [163, 143] on div at bounding box center [165, 143] width 26 height 8
paste input "**********"
type input "**********"
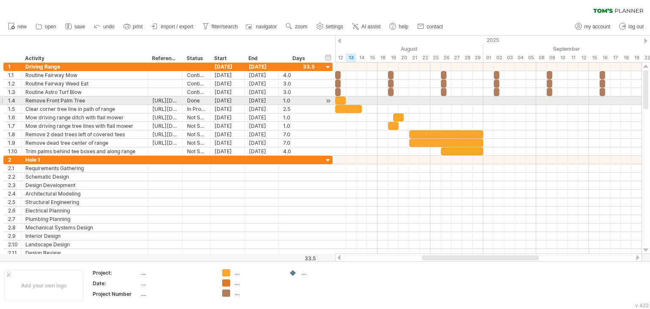
click at [1, 100] on div at bounding box center [1, 100] width 3 height 9
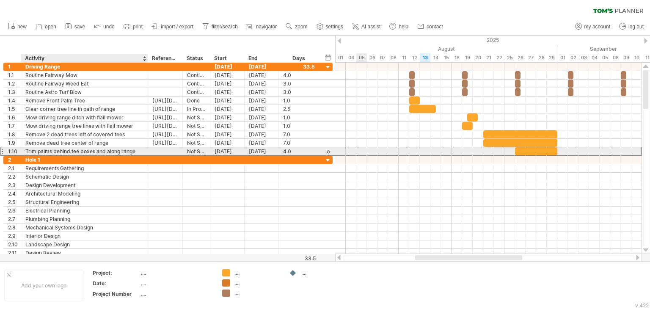
click at [87, 151] on div "Trim palms behind tee boxes and along range" at bounding box center [84, 151] width 118 height 8
click at [163, 151] on div at bounding box center [165, 151] width 26 height 8
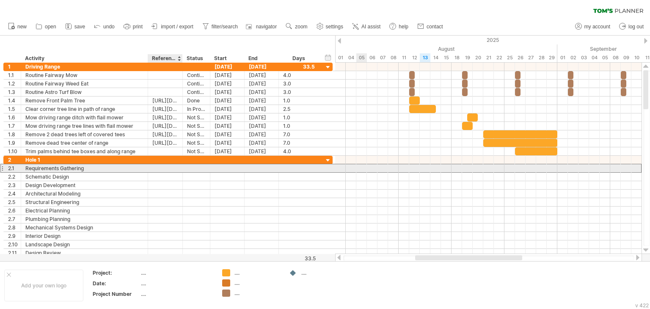
click at [161, 169] on div at bounding box center [165, 168] width 26 height 8
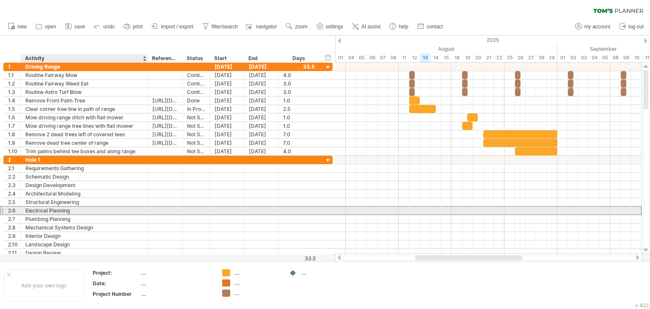
click at [56, 210] on div "Electrical Planning" at bounding box center [84, 211] width 118 height 8
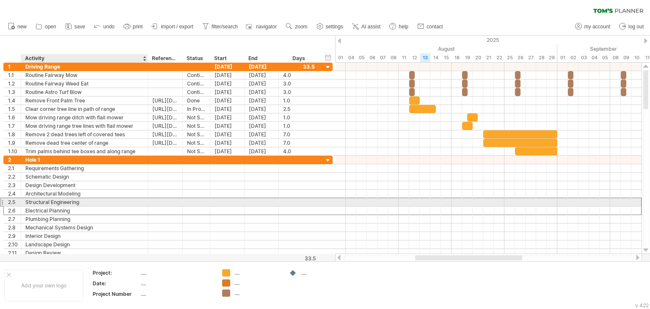
click at [57, 199] on div "Structural Engineering" at bounding box center [84, 202] width 118 height 8
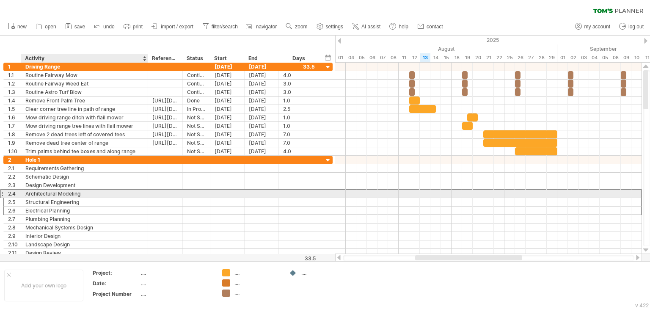
click at [58, 196] on div "Architectural Modeling" at bounding box center [84, 194] width 118 height 8
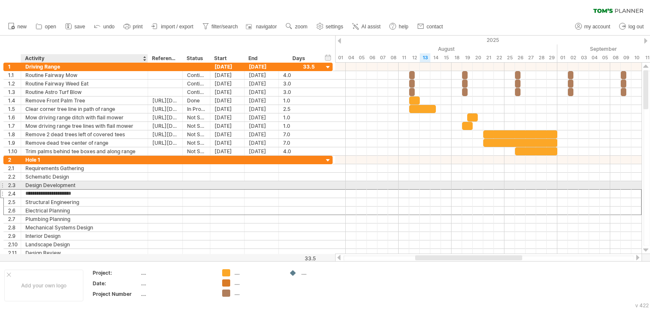
click at [60, 181] on div "Design Development" at bounding box center [84, 185] width 118 height 8
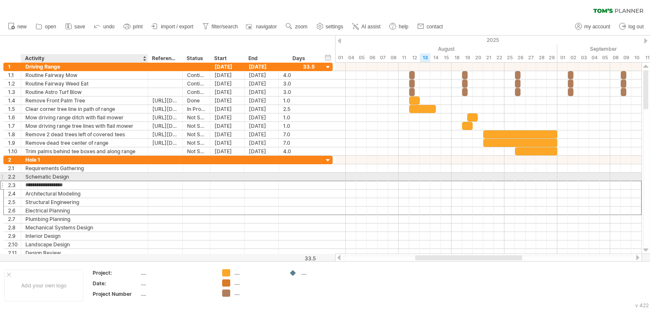
click at [62, 173] on div "Schematic Design" at bounding box center [84, 177] width 118 height 8
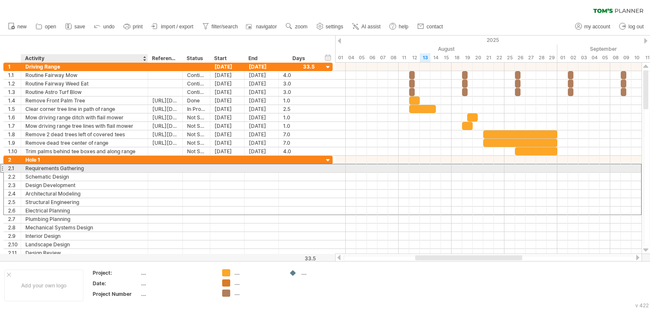
click at [66, 165] on div "Requirements Gathering" at bounding box center [84, 168] width 118 height 8
click at [62, 166] on input "**********" at bounding box center [84, 168] width 118 height 8
paste input "**********"
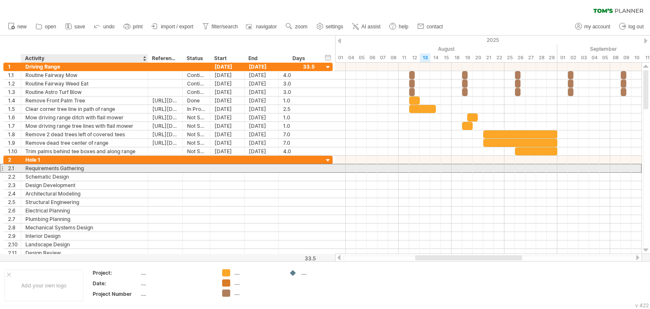
click at [90, 168] on div "Requirements Gathering" at bounding box center [84, 168] width 118 height 8
click at [0, 0] on input "**********" at bounding box center [0, 0] width 0 height 0
click at [90, 168] on input "**********" at bounding box center [84, 168] width 118 height 8
paste input "**********"
type input "**********"
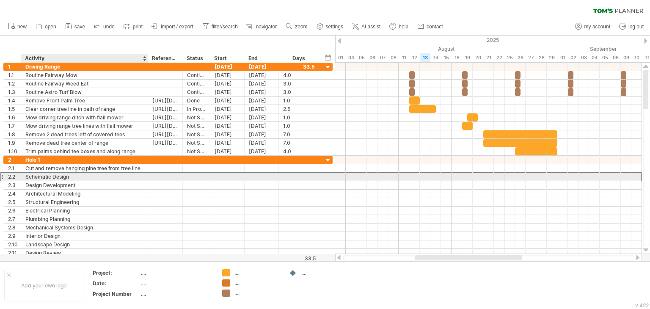
click at [108, 174] on div "Schematic Design" at bounding box center [84, 177] width 118 height 8
click at [73, 176] on div "Schematic Design" at bounding box center [84, 177] width 118 height 8
click at [73, 176] on input "**********" at bounding box center [84, 177] width 118 height 8
paste input "**********"
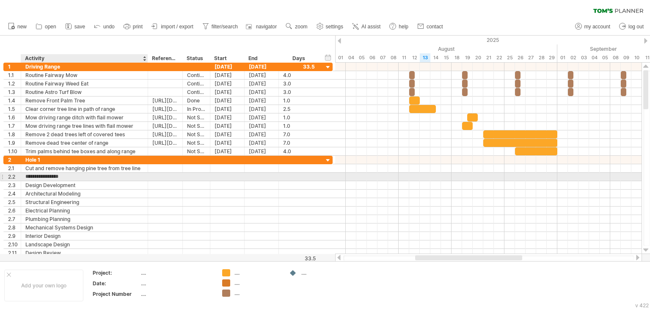
type input "**********"
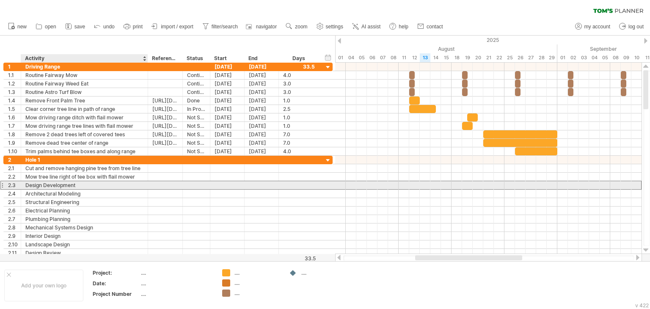
click at [53, 182] on div "Design Development" at bounding box center [84, 185] width 118 height 8
click at [53, 182] on input "**********" at bounding box center [84, 185] width 118 height 8
paste input "**********"
type input "**********"
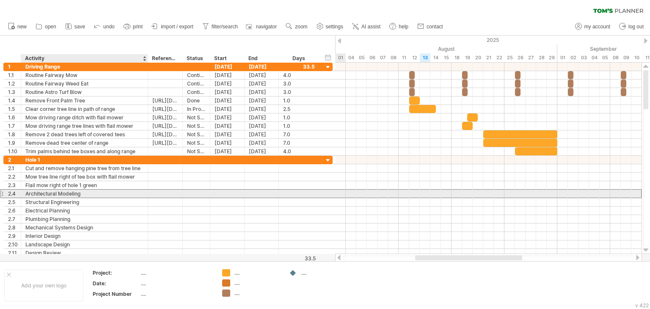
click at [78, 191] on div "Architectural Modeling" at bounding box center [84, 194] width 118 height 8
click at [0, 0] on input "**********" at bounding box center [0, 0] width 0 height 0
click at [78, 191] on input "**********" at bounding box center [84, 194] width 118 height 8
paste input "**********"
type input "**********"
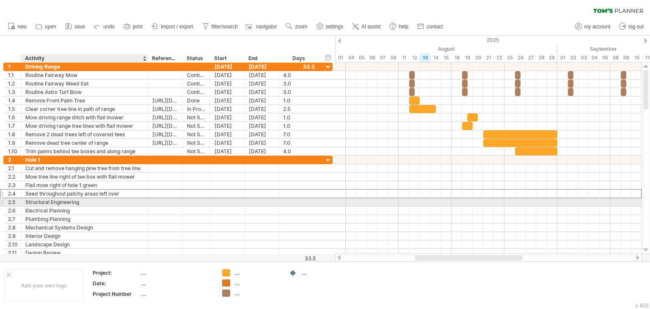
click at [41, 200] on div "Structural Engineering" at bounding box center [84, 202] width 118 height 8
click at [41, 200] on input "**********" at bounding box center [84, 202] width 118 height 8
paste input "******"
type input "**********"
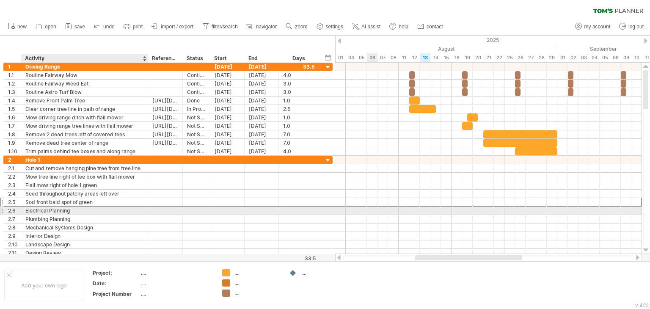
click at [56, 210] on div "Electrical Planning" at bounding box center [84, 211] width 118 height 8
click at [56, 210] on input "**********" at bounding box center [84, 211] width 118 height 8
paste input "******"
type input "**********"
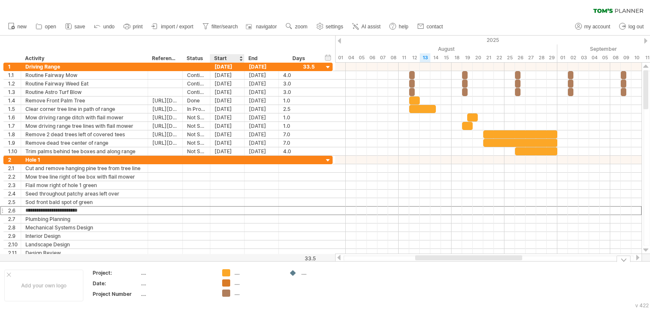
click at [235, 273] on div "...." at bounding box center [258, 272] width 46 height 7
click at [224, 273] on div "Trying to reach [DOMAIN_NAME] Connected again... 0% clear filter new 1" at bounding box center [325, 154] width 650 height 309
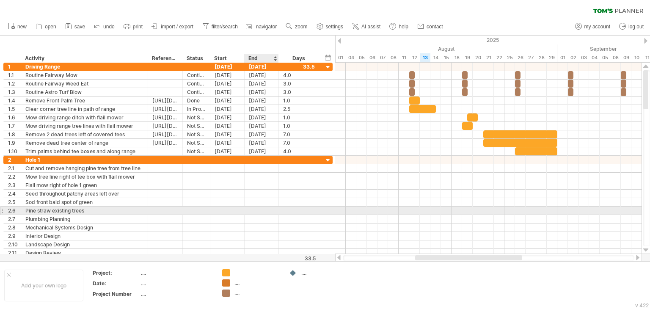
drag, startPoint x: 226, startPoint y: 272, endPoint x: 276, endPoint y: 210, distance: 79.8
click at [276, 210] on div "Trying to reach [DOMAIN_NAME] Connected again... 0% clear filter new 1" at bounding box center [325, 154] width 650 height 309
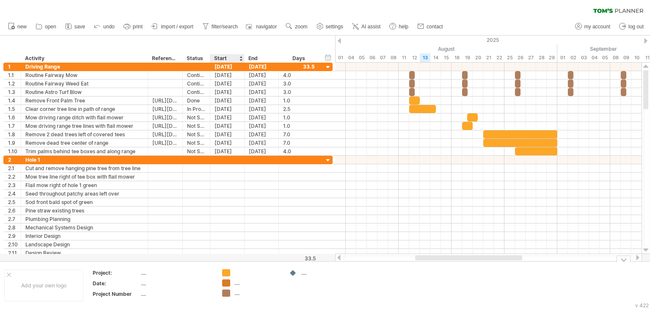
click at [235, 279] on div "...." at bounding box center [258, 282] width 46 height 7
click at [305, 273] on div "...." at bounding box center [325, 272] width 46 height 7
click at [238, 271] on div at bounding box center [258, 272] width 46 height 7
type input "*"
click at [237, 295] on div "...." at bounding box center [258, 293] width 46 height 7
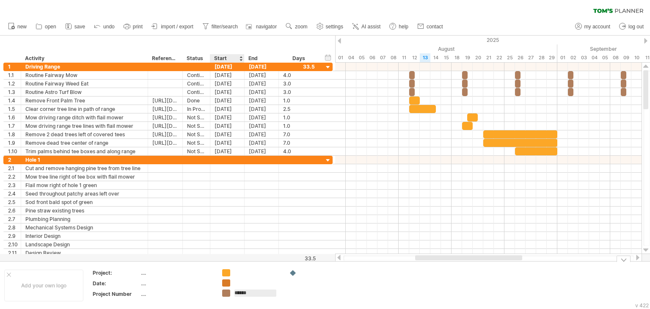
type input "*******"
click at [241, 280] on div at bounding box center [258, 282] width 46 height 7
click at [227, 282] on div "Trying to reach [DOMAIN_NAME] Connected again... 0% clear filter new 1" at bounding box center [325, 154] width 650 height 309
click at [274, 274] on div "remove color" at bounding box center [259, 275] width 57 height 14
click at [247, 273] on div at bounding box center [258, 272] width 46 height 7
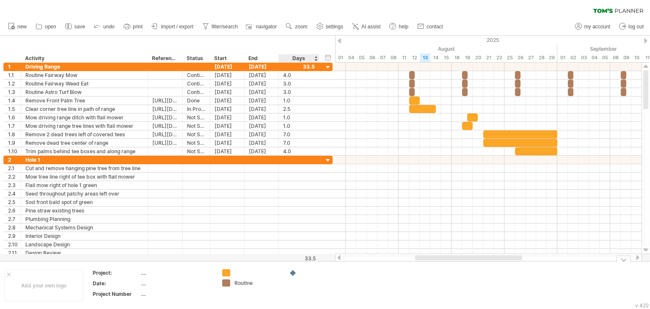
click at [306, 285] on td at bounding box center [318, 285] width 67 height 33
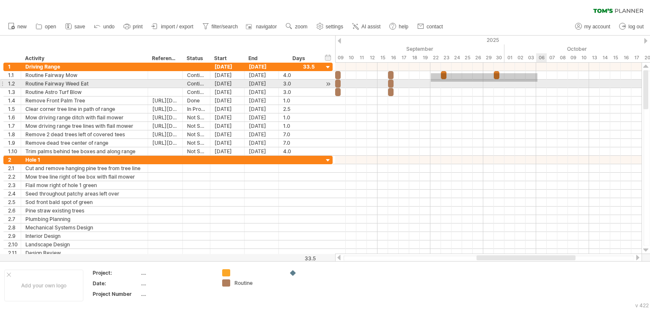
drag, startPoint x: 431, startPoint y: 73, endPoint x: 537, endPoint y: 81, distance: 106.6
click at [537, 81] on div at bounding box center [488, 109] width 307 height 93
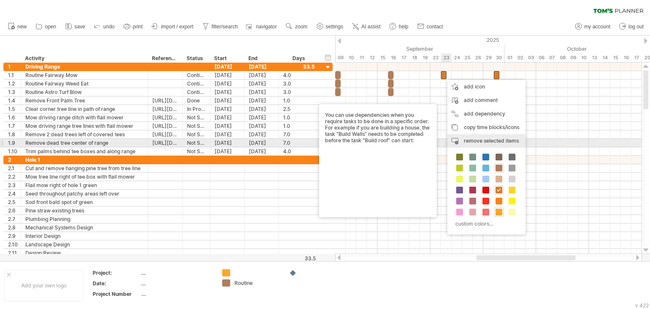
click at [473, 140] on span "remove selected items" at bounding box center [491, 141] width 55 height 6
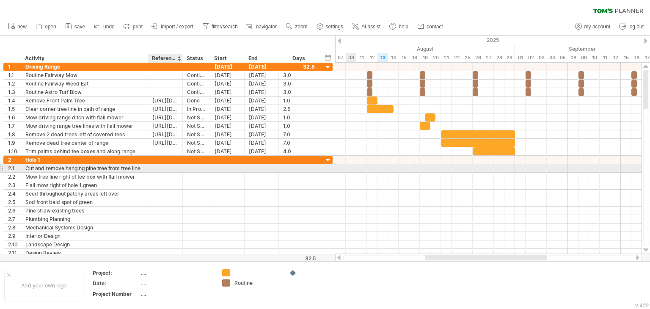
click at [154, 169] on div at bounding box center [165, 168] width 26 height 8
click at [191, 166] on div at bounding box center [196, 168] width 19 height 8
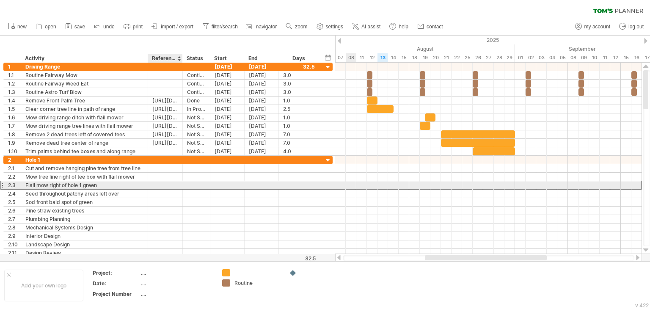
click at [169, 183] on div at bounding box center [165, 185] width 26 height 8
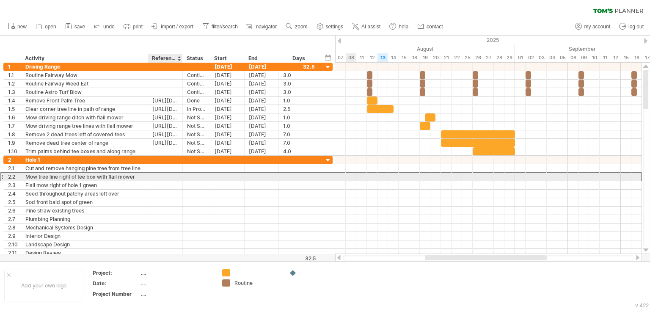
click at [169, 179] on div at bounding box center [165, 177] width 26 height 8
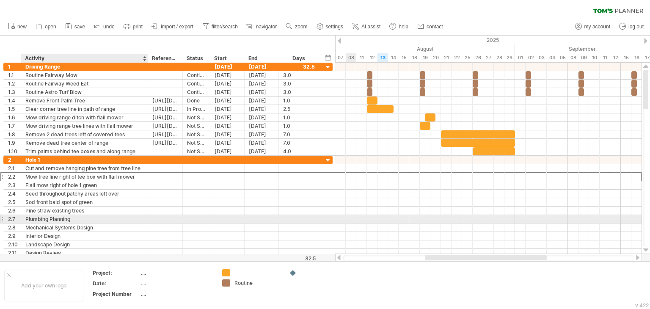
click at [102, 219] on div "Plumbing Planning" at bounding box center [84, 219] width 118 height 8
click at [3, 218] on div at bounding box center [1, 219] width 3 height 9
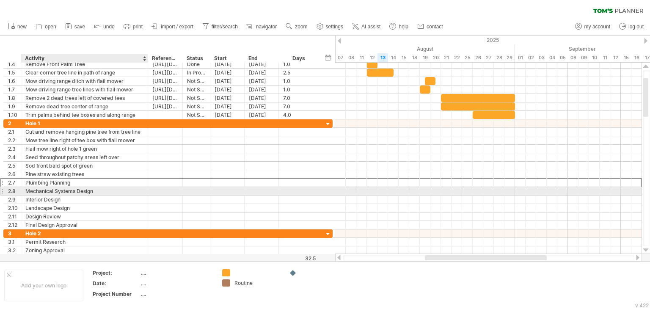
click at [61, 191] on div "Mechanical Systems Design" at bounding box center [84, 191] width 118 height 8
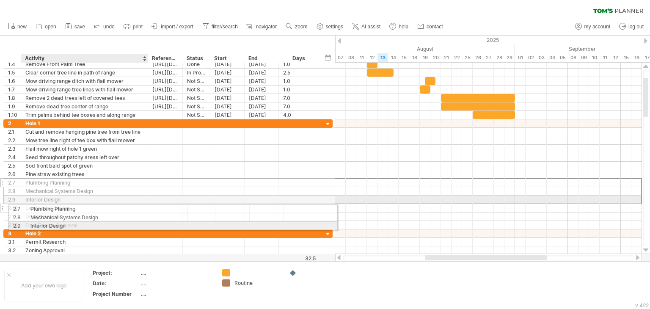
click at [62, 203] on div "**********" at bounding box center [167, 174] width 329 height 110
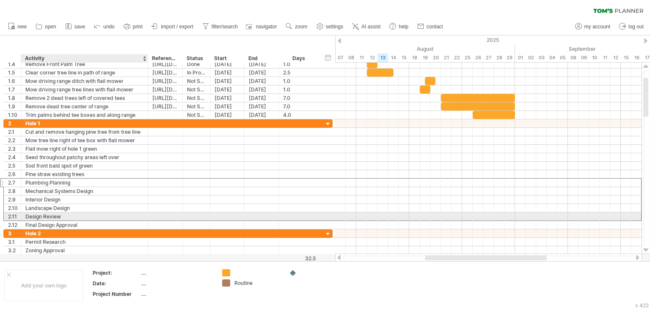
click at [61, 214] on div "Design Review" at bounding box center [84, 217] width 118 height 8
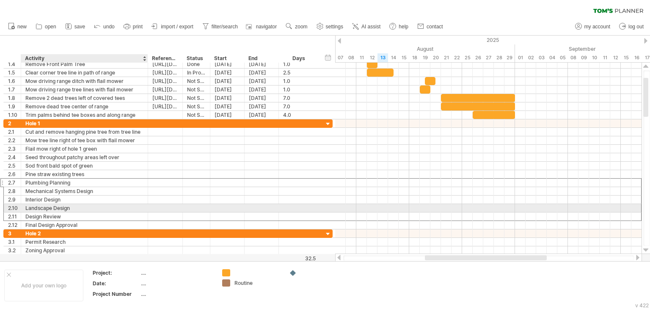
click at [62, 205] on div "Landscape Design" at bounding box center [84, 208] width 118 height 8
click at [77, 205] on input "**********" at bounding box center [84, 208] width 118 height 8
click at [83, 210] on input "**********" at bounding box center [84, 208] width 118 height 8
click at [82, 205] on input "**********" at bounding box center [84, 208] width 118 height 8
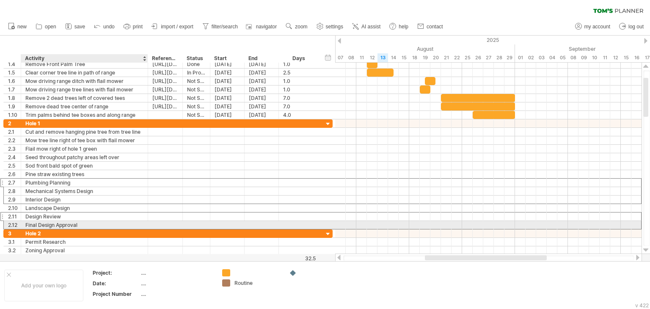
click at [83, 222] on div "Final Design Approval" at bounding box center [84, 225] width 118 height 8
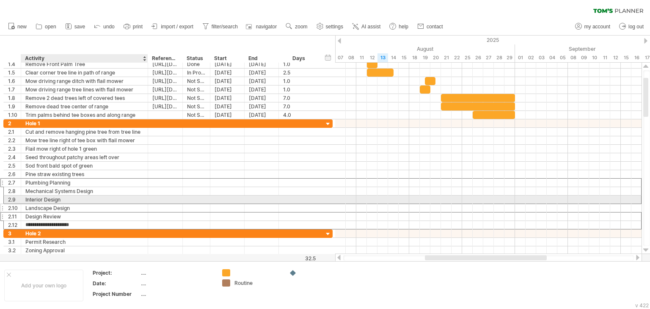
click at [97, 204] on div "Landscape Design" at bounding box center [84, 208] width 118 height 8
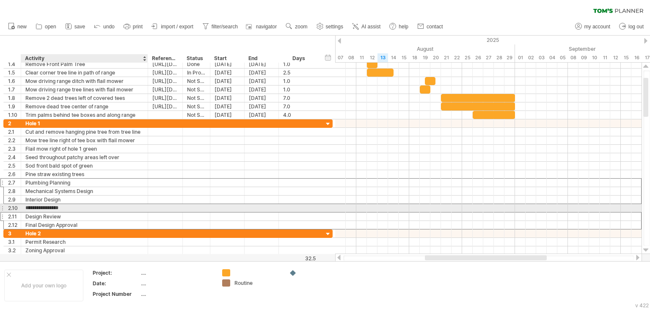
click at [97, 208] on input "**********" at bounding box center [84, 208] width 118 height 8
click at [119, 208] on input "**********" at bounding box center [84, 208] width 118 height 8
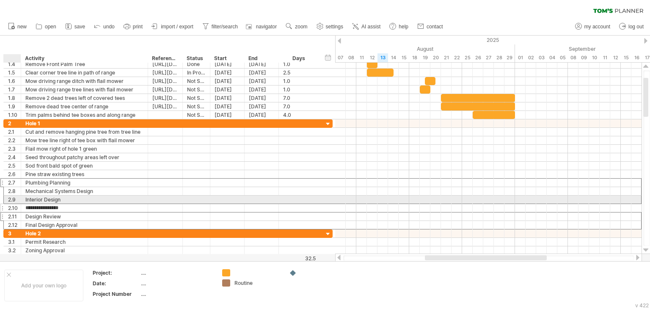
click at [11, 205] on div "2.10" at bounding box center [14, 208] width 13 height 8
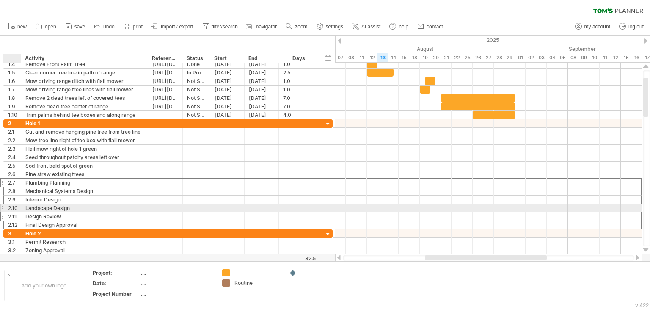
click at [8, 205] on div "2.10" at bounding box center [14, 208] width 13 height 8
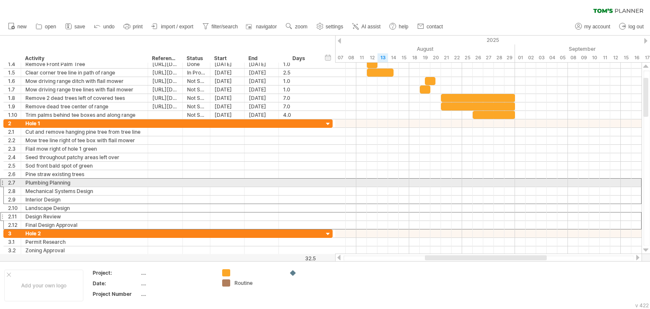
click at [1, 181] on div at bounding box center [1, 182] width 3 height 9
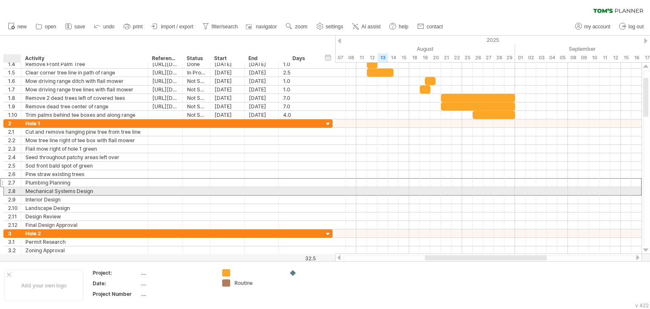
click at [10, 191] on div "2.8" at bounding box center [14, 191] width 13 height 8
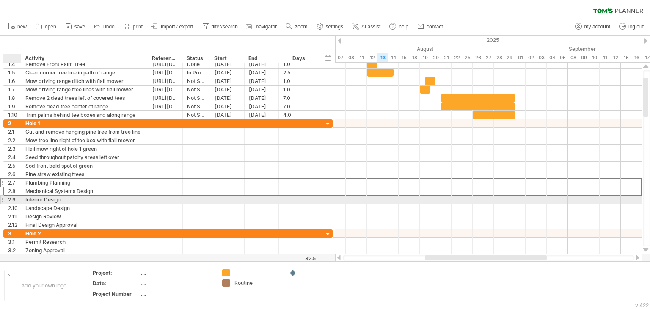
click at [8, 199] on div "2.9" at bounding box center [14, 200] width 13 height 8
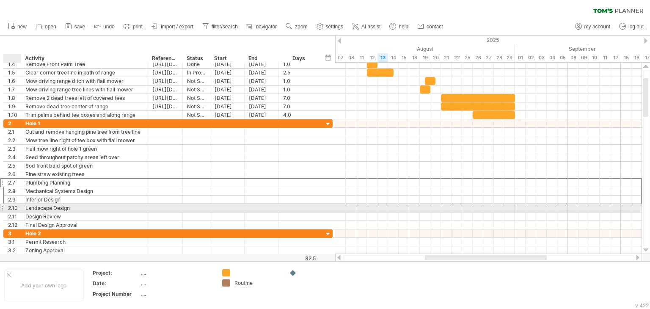
click at [11, 208] on div "2.10" at bounding box center [14, 208] width 13 height 8
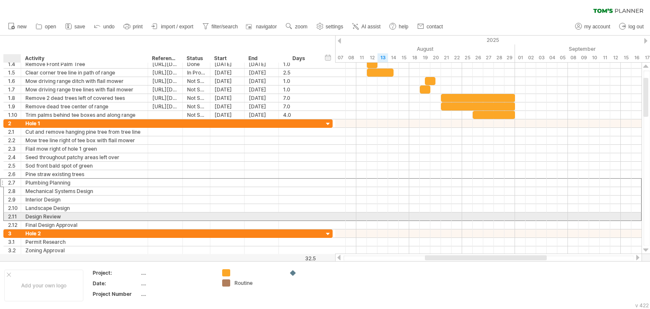
click at [11, 213] on div "2.11" at bounding box center [14, 217] width 13 height 8
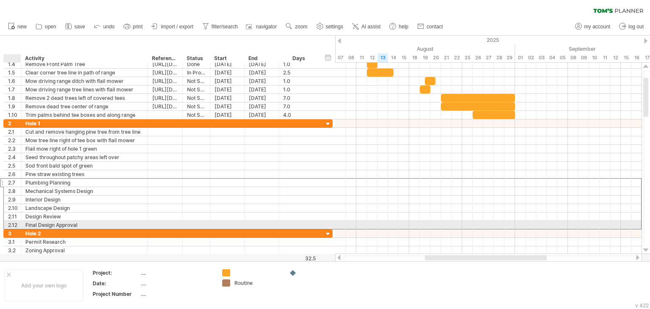
click at [11, 224] on div "2.12" at bounding box center [14, 225] width 13 height 8
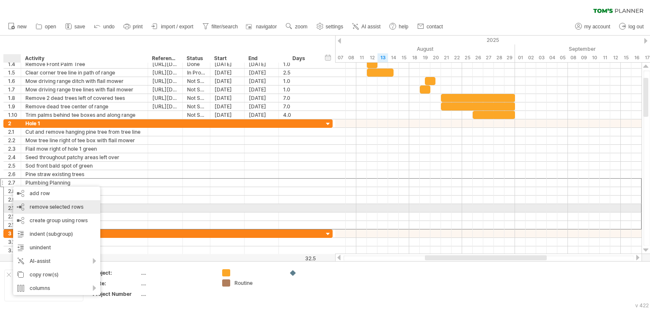
click at [58, 205] on span "remove selected rows" at bounding box center [57, 207] width 54 height 6
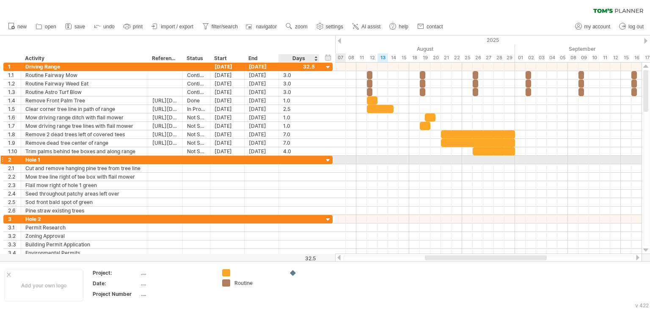
click at [327, 161] on div at bounding box center [328, 161] width 8 height 8
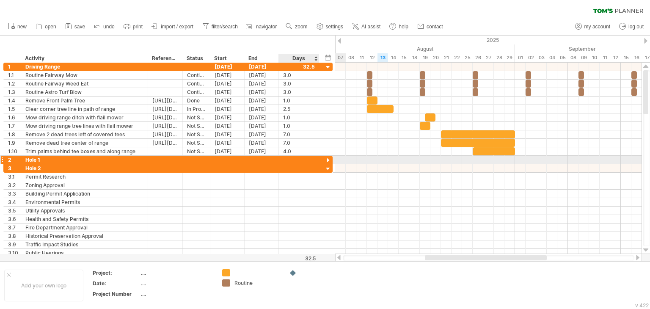
click at [327, 158] on div at bounding box center [328, 161] width 8 height 8
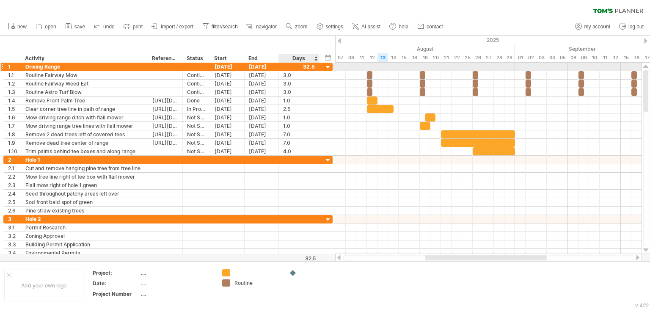
click at [327, 66] on div at bounding box center [328, 68] width 8 height 8
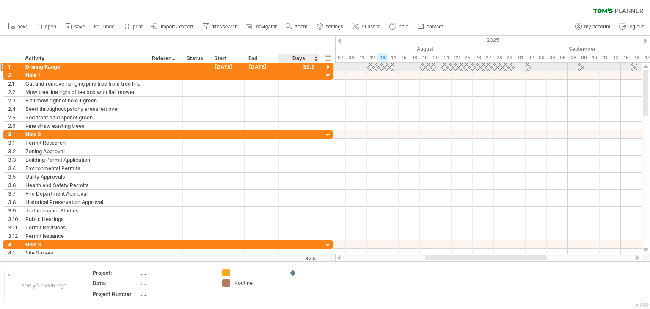
click at [329, 67] on div at bounding box center [328, 68] width 8 height 8
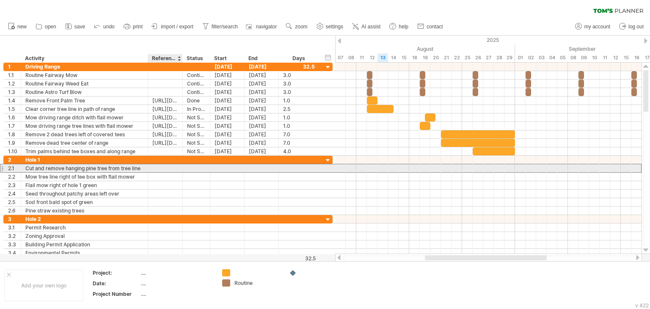
click at [157, 168] on div at bounding box center [165, 168] width 26 height 8
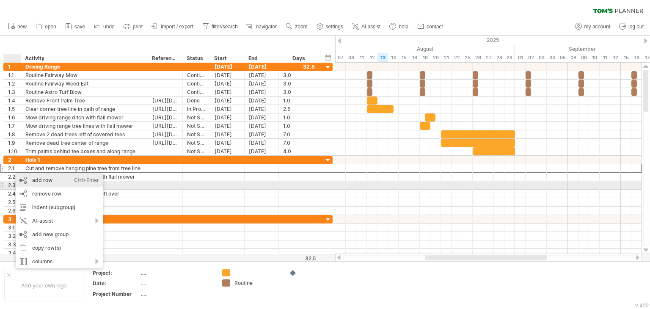
click at [39, 181] on div "add row Ctrl+Enter Cmd+Enter" at bounding box center [59, 181] width 87 height 14
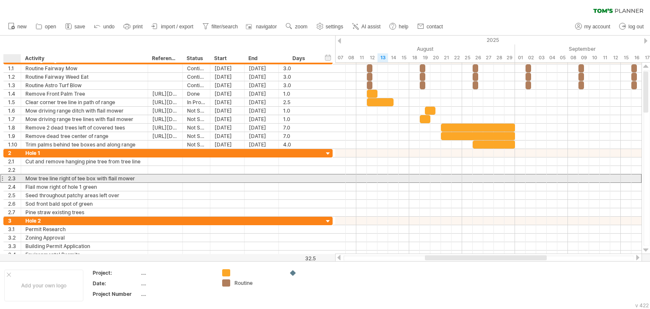
click at [14, 177] on div "2.3" at bounding box center [14, 178] width 13 height 8
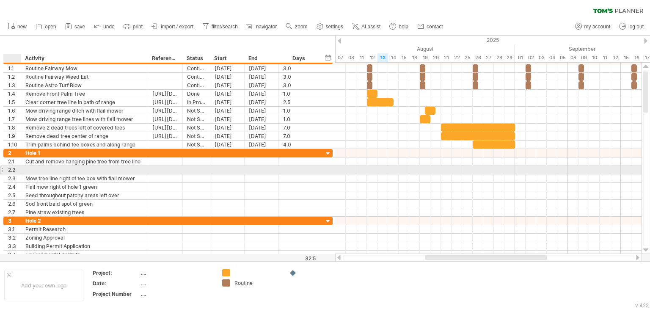
click at [18, 170] on div at bounding box center [20, 170] width 4 height 8
click at [32, 167] on div at bounding box center [84, 170] width 118 height 8
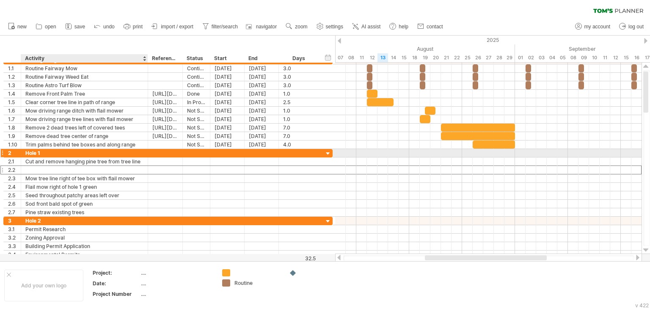
click at [47, 149] on div "Hole 1" at bounding box center [84, 153] width 118 height 8
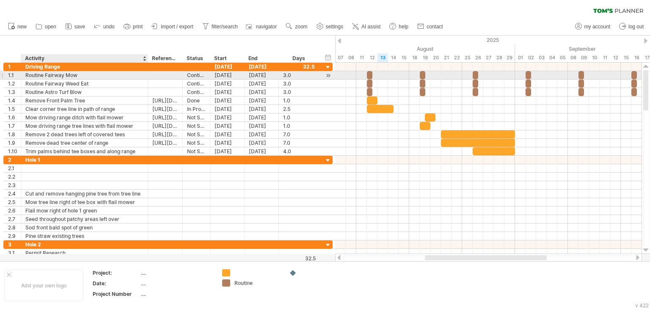
click at [57, 75] on div "Routine Fairway Mow" at bounding box center [84, 75] width 118 height 8
click at [83, 75] on input "**********" at bounding box center [84, 75] width 118 height 8
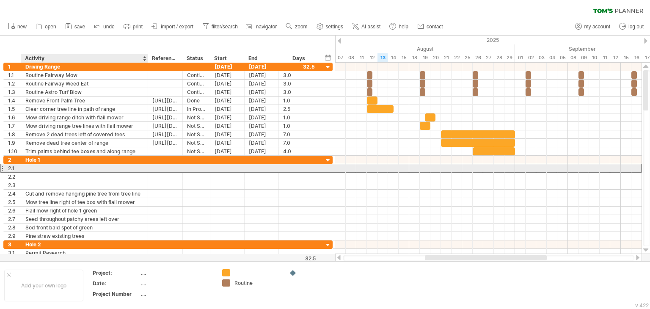
click at [83, 170] on div at bounding box center [84, 168] width 118 height 8
click at [83, 170] on input "text" at bounding box center [84, 168] width 118 height 8
paste input "**********"
type input "**********"
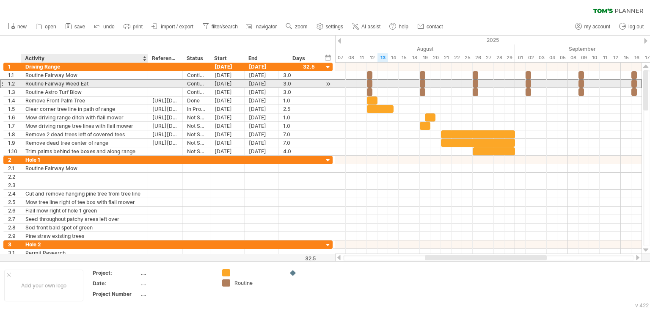
click at [83, 84] on div "Routine Fairway Weed Eat" at bounding box center [84, 84] width 118 height 8
click at [0, 0] on input "**********" at bounding box center [0, 0] width 0 height 0
click at [83, 84] on input "**********" at bounding box center [84, 84] width 118 height 8
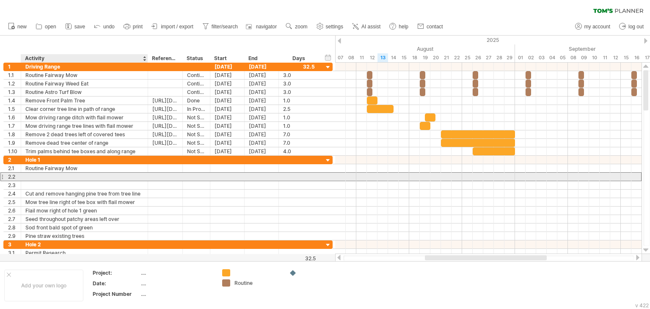
click at [71, 176] on div at bounding box center [84, 177] width 118 height 8
click at [0, 0] on input "text" at bounding box center [0, 0] width 0 height 0
paste input "**********"
type input "**********"
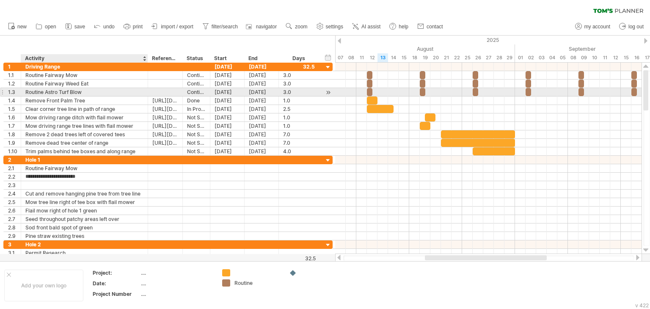
click at [93, 90] on div "Routine Astro Turf Blow" at bounding box center [84, 92] width 118 height 8
click at [93, 90] on input "**********" at bounding box center [84, 92] width 118 height 8
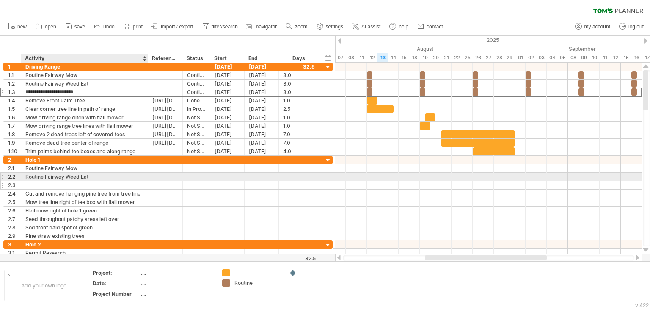
click at [47, 181] on div at bounding box center [84, 185] width 118 height 8
click at [47, 181] on input "text" at bounding box center [84, 185] width 118 height 8
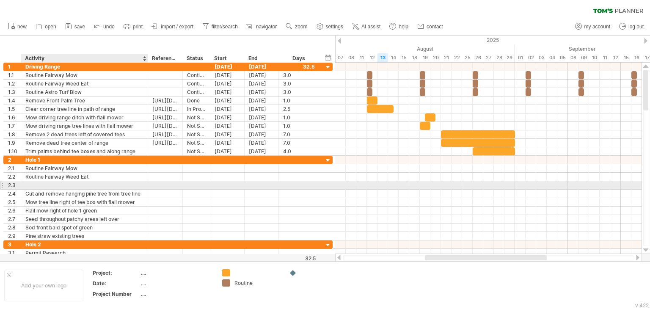
paste input "**********"
type input "**********"
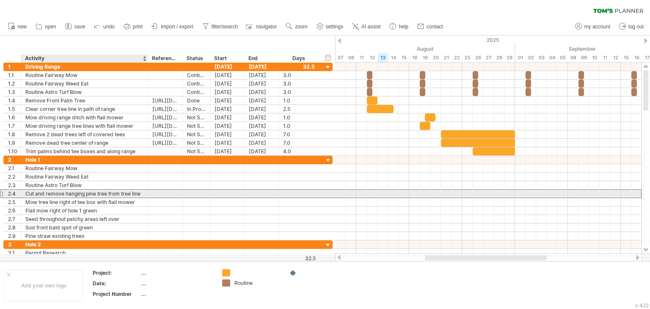
click at [136, 195] on div "Cut and remove hanging pine tree from tree line" at bounding box center [84, 194] width 118 height 8
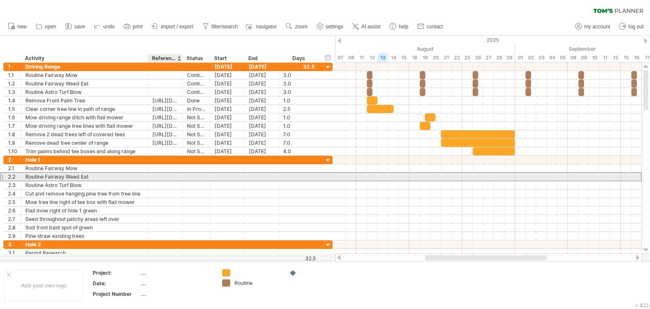
click at [169, 179] on div at bounding box center [165, 177] width 26 height 8
click at [168, 181] on div at bounding box center [165, 185] width 26 height 8
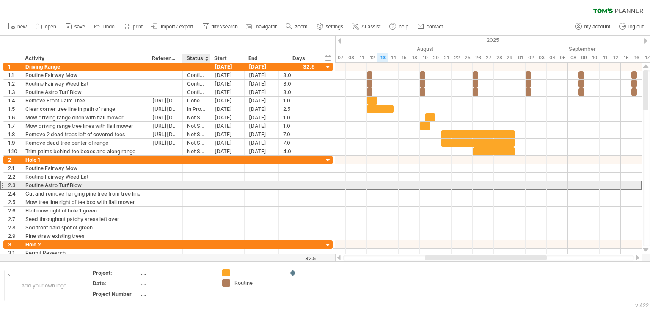
click at [188, 186] on div at bounding box center [196, 185] width 19 height 8
type input "**********"
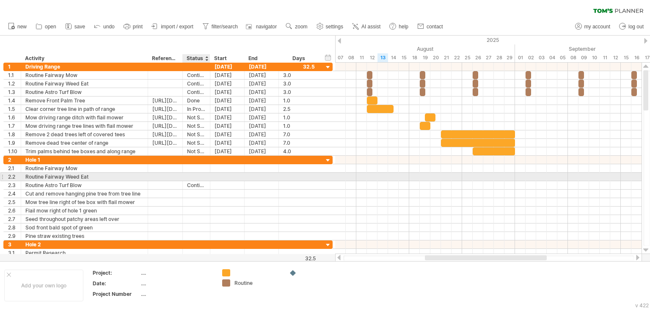
click at [191, 177] on div at bounding box center [196, 177] width 19 height 8
type input "**********"
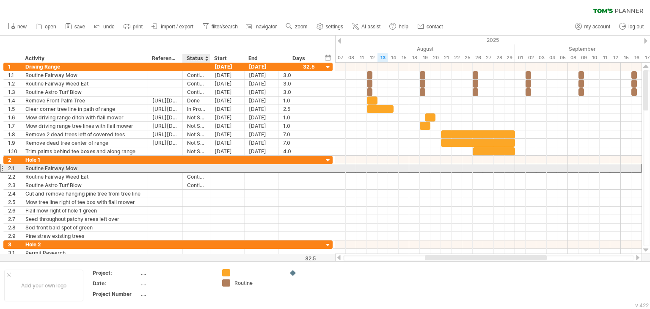
click at [191, 168] on div at bounding box center [196, 168] width 19 height 8
type input "**********"
click at [227, 167] on div at bounding box center [227, 168] width 34 height 8
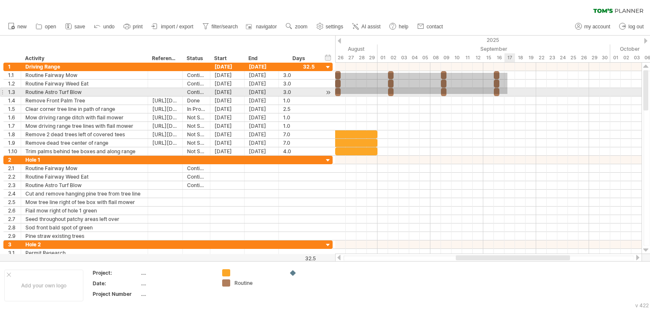
drag, startPoint x: 420, startPoint y: 73, endPoint x: 508, endPoint y: 94, distance: 90.2
click at [508, 94] on div at bounding box center [488, 109] width 307 height 93
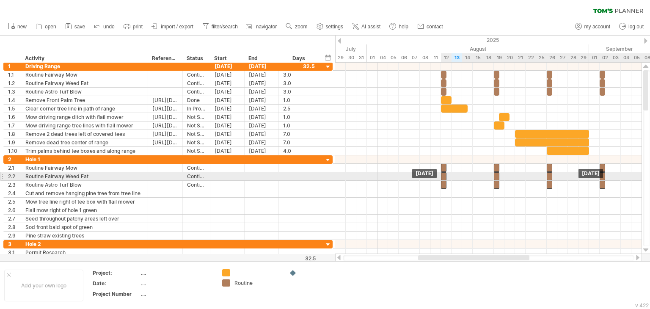
drag, startPoint x: 443, startPoint y: 82, endPoint x: 445, endPoint y: 174, distance: 92.3
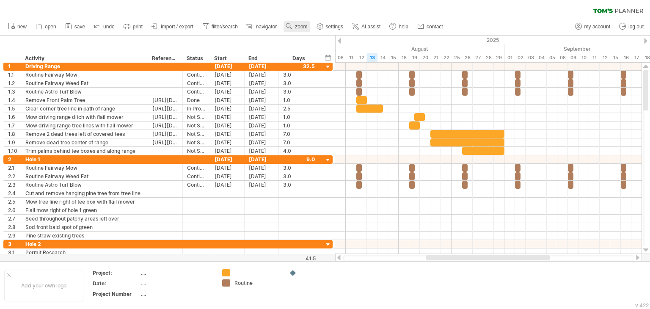
click at [291, 26] on circle at bounding box center [288, 25] width 6 height 6
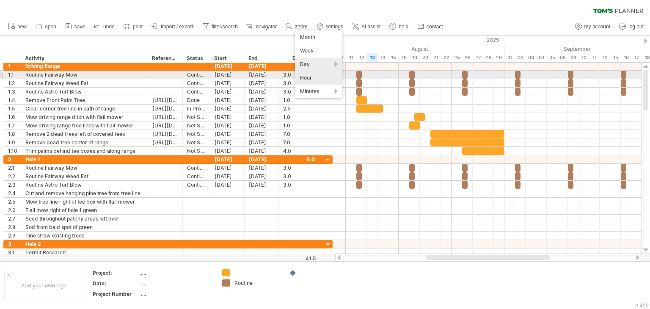
click at [327, 76] on div "Hour" at bounding box center [318, 78] width 47 height 14
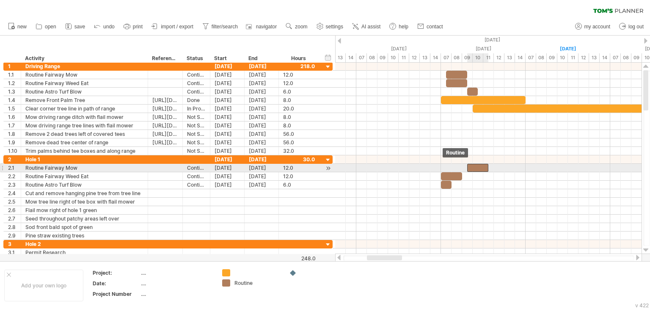
drag, startPoint x: 448, startPoint y: 166, endPoint x: 476, endPoint y: 167, distance: 28.0
click at [476, 167] on div at bounding box center [478, 168] width 21 height 8
drag, startPoint x: 456, startPoint y: 174, endPoint x: 481, endPoint y: 173, distance: 25.0
click at [481, 173] on div at bounding box center [478, 176] width 21 height 8
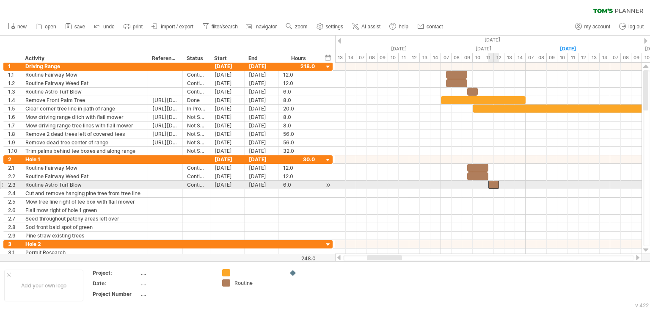
drag, startPoint x: 446, startPoint y: 183, endPoint x: 494, endPoint y: 183, distance: 47.9
click at [494, 183] on div at bounding box center [494, 185] width 11 height 8
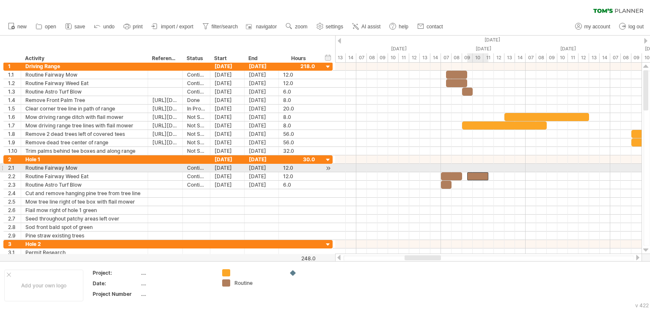
drag, startPoint x: 448, startPoint y: 165, endPoint x: 476, endPoint y: 172, distance: 28.5
drag, startPoint x: 458, startPoint y: 172, endPoint x: 483, endPoint y: 167, distance: 25.6
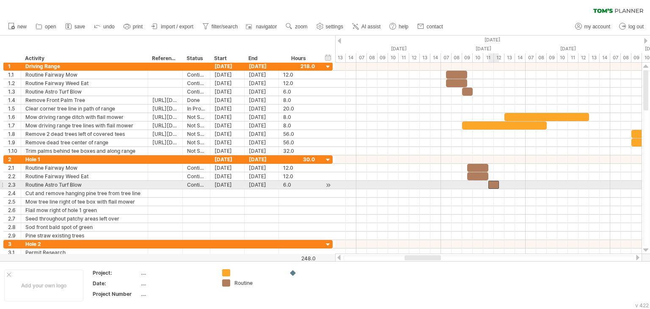
drag, startPoint x: 446, startPoint y: 182, endPoint x: 495, endPoint y: 182, distance: 48.7
click at [495, 182] on div at bounding box center [494, 185] width 11 height 8
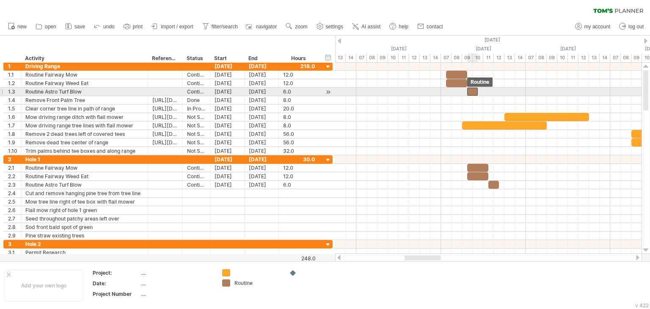
drag, startPoint x: 468, startPoint y: 92, endPoint x: 473, endPoint y: 94, distance: 5.4
click at [473, 94] on div at bounding box center [473, 92] width 11 height 8
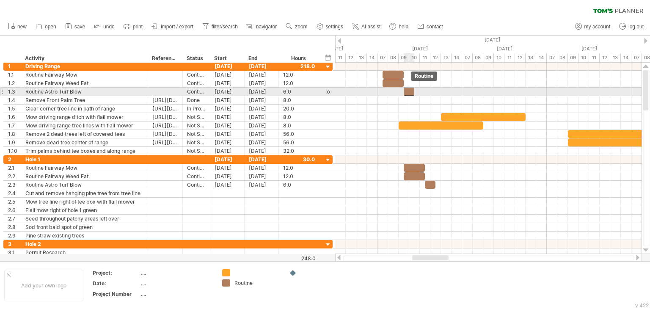
click at [409, 91] on div at bounding box center [409, 92] width 11 height 8
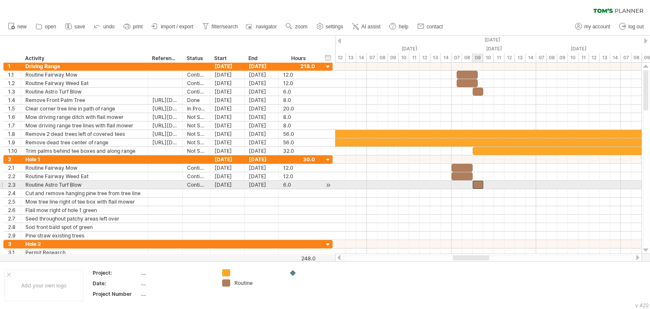
drag, startPoint x: 455, startPoint y: 184, endPoint x: 476, endPoint y: 185, distance: 20.8
click at [476, 185] on div at bounding box center [478, 185] width 11 height 8
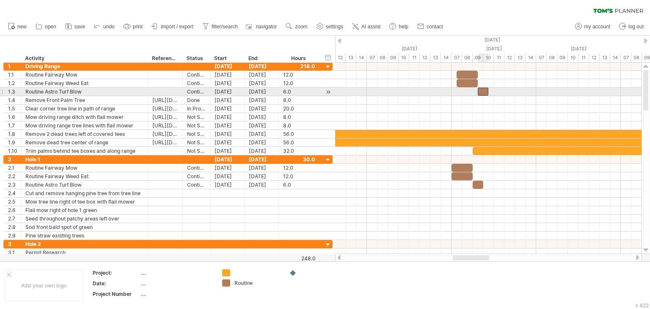
drag, startPoint x: 479, startPoint y: 90, endPoint x: 485, endPoint y: 93, distance: 7.2
click at [485, 93] on div at bounding box center [483, 92] width 11 height 8
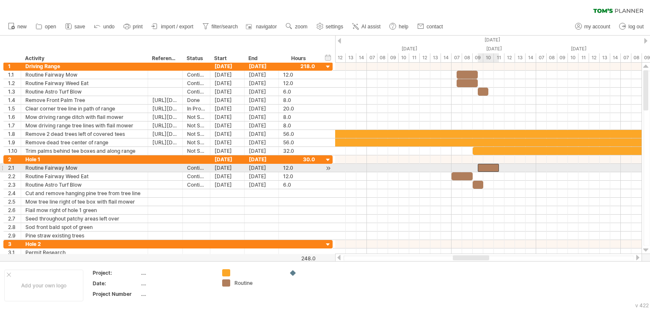
drag, startPoint x: 466, startPoint y: 167, endPoint x: 491, endPoint y: 171, distance: 25.7
click at [491, 171] on div "[DATE] [DATE]" at bounding box center [488, 158] width 307 height 191
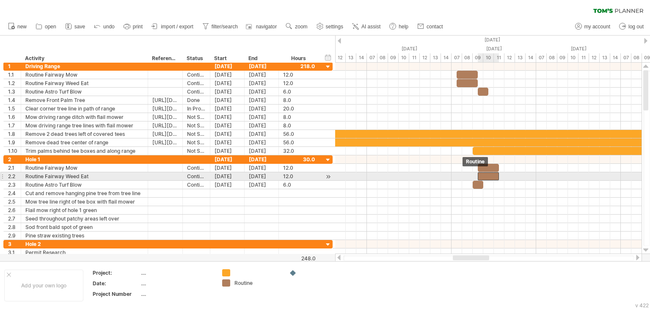
drag, startPoint x: 460, startPoint y: 174, endPoint x: 487, endPoint y: 175, distance: 27.1
click at [487, 175] on div at bounding box center [488, 176] width 21 height 8
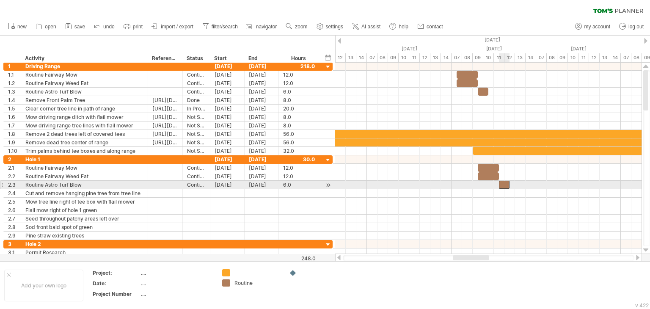
drag, startPoint x: 476, startPoint y: 184, endPoint x: 502, endPoint y: 183, distance: 25.4
click at [502, 183] on div at bounding box center [504, 185] width 11 height 8
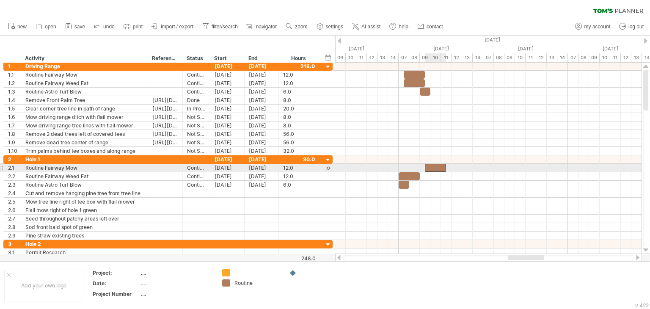
drag, startPoint x: 415, startPoint y: 168, endPoint x: 440, endPoint y: 167, distance: 25.4
click at [440, 167] on div at bounding box center [435, 168] width 21 height 8
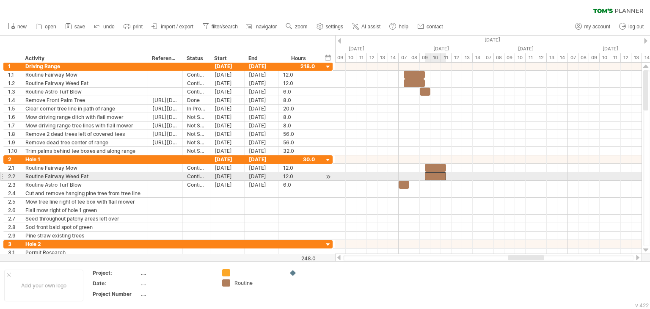
drag, startPoint x: 405, startPoint y: 175, endPoint x: 433, endPoint y: 174, distance: 28.4
click at [433, 174] on div at bounding box center [435, 176] width 21 height 8
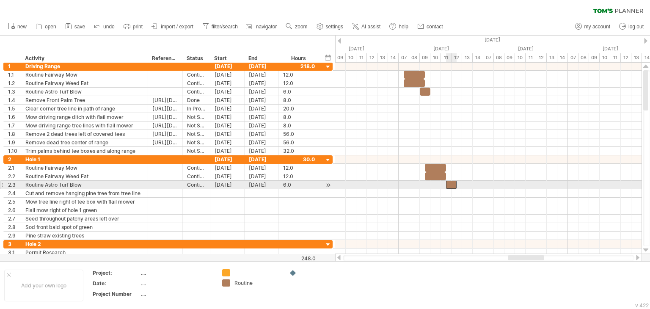
drag, startPoint x: 404, startPoint y: 182, endPoint x: 453, endPoint y: 185, distance: 48.8
click at [453, 185] on div at bounding box center [451, 185] width 11 height 8
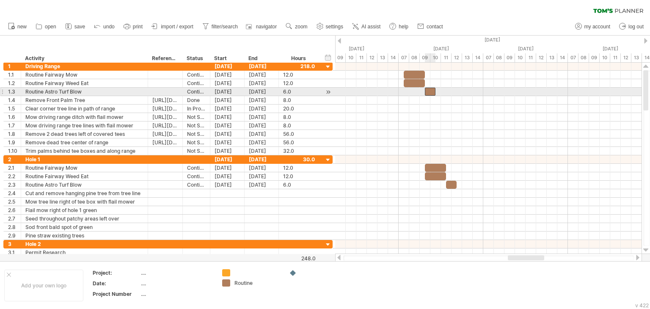
drag, startPoint x: 427, startPoint y: 90, endPoint x: 432, endPoint y: 91, distance: 4.7
click at [432, 91] on div at bounding box center [430, 92] width 11 height 8
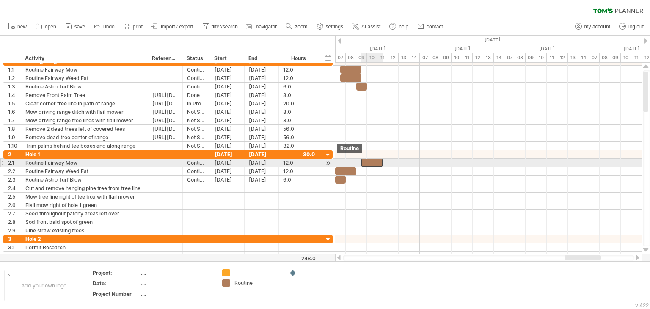
drag, startPoint x: 341, startPoint y: 163, endPoint x: 367, endPoint y: 160, distance: 26.0
click at [367, 160] on div at bounding box center [372, 163] width 21 height 8
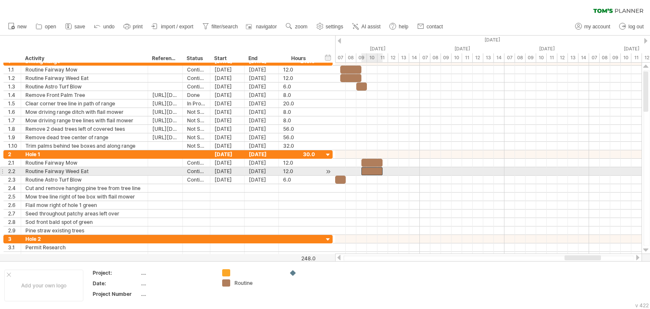
drag, startPoint x: 351, startPoint y: 170, endPoint x: 378, endPoint y: 170, distance: 27.1
click at [378, 170] on div at bounding box center [372, 171] width 21 height 8
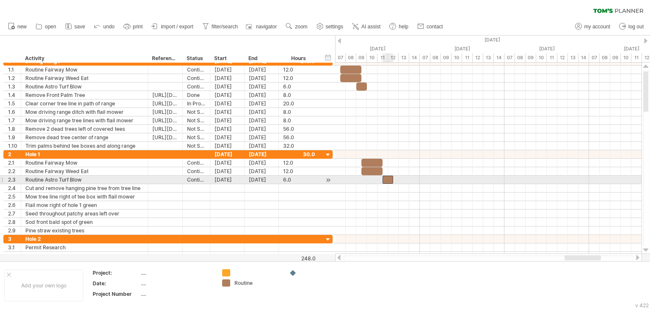
drag, startPoint x: 341, startPoint y: 178, endPoint x: 389, endPoint y: 177, distance: 47.9
click at [389, 177] on div at bounding box center [388, 180] width 11 height 8
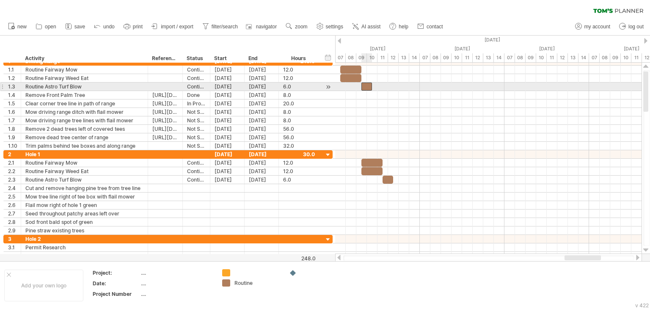
click at [364, 89] on div at bounding box center [367, 87] width 11 height 8
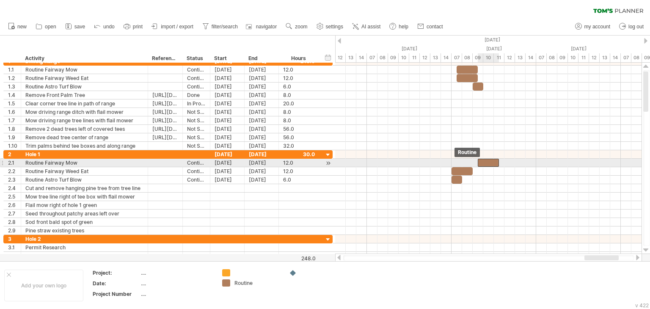
drag, startPoint x: 457, startPoint y: 162, endPoint x: 485, endPoint y: 161, distance: 28.0
click at [485, 161] on div at bounding box center [488, 163] width 21 height 8
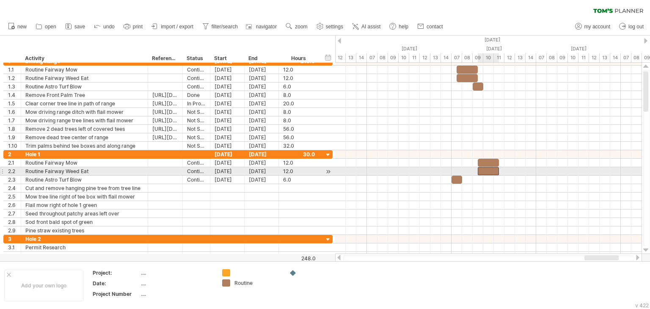
drag, startPoint x: 468, startPoint y: 169, endPoint x: 493, endPoint y: 170, distance: 25.0
click at [493, 170] on div at bounding box center [488, 171] width 21 height 8
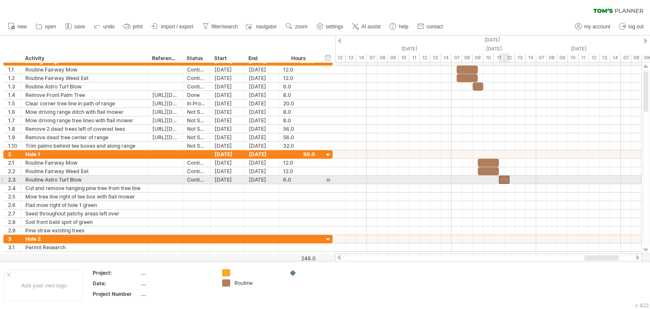
drag, startPoint x: 456, startPoint y: 178, endPoint x: 503, endPoint y: 181, distance: 47.5
click at [503, 181] on div at bounding box center [504, 180] width 11 height 8
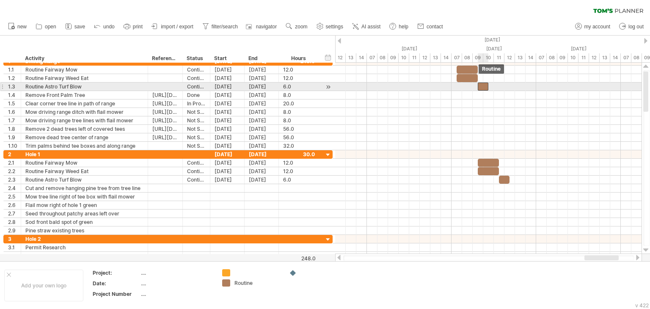
drag, startPoint x: 478, startPoint y: 87, endPoint x: 485, endPoint y: 88, distance: 7.7
click at [485, 88] on div at bounding box center [483, 87] width 11 height 8
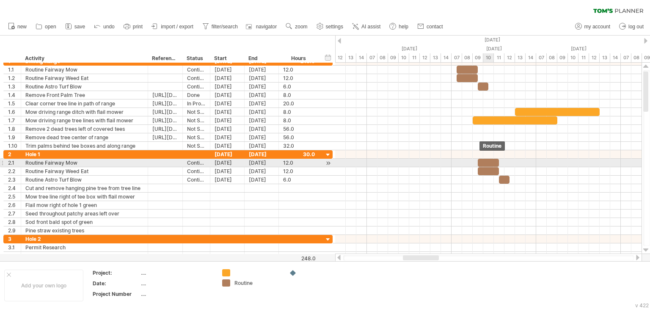
click at [485, 160] on div at bounding box center [488, 163] width 21 height 8
drag, startPoint x: 499, startPoint y: 160, endPoint x: 494, endPoint y: 160, distance: 5.1
click at [494, 160] on span at bounding box center [494, 163] width 3 height 8
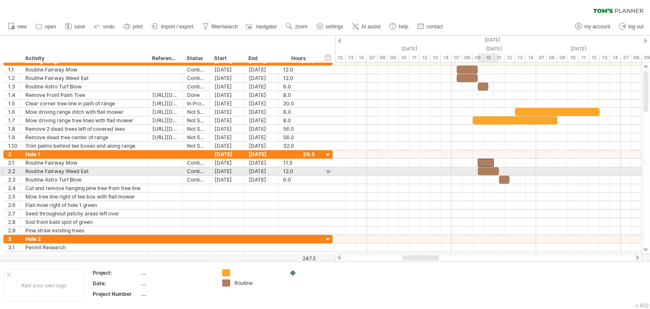
click at [498, 168] on span at bounding box center [499, 171] width 3 height 8
drag, startPoint x: 498, startPoint y: 168, endPoint x: 493, endPoint y: 168, distance: 5.5
click at [493, 168] on span at bounding box center [494, 171] width 3 height 8
click at [503, 176] on div at bounding box center [504, 180] width 11 height 8
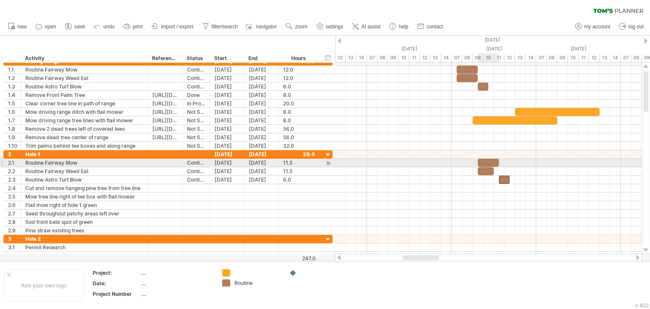
drag, startPoint x: 493, startPoint y: 161, endPoint x: 498, endPoint y: 161, distance: 5.1
click at [498, 161] on span at bounding box center [499, 163] width 3 height 8
drag, startPoint x: 493, startPoint y: 168, endPoint x: 498, endPoint y: 166, distance: 4.8
click at [498, 167] on span at bounding box center [499, 171] width 3 height 8
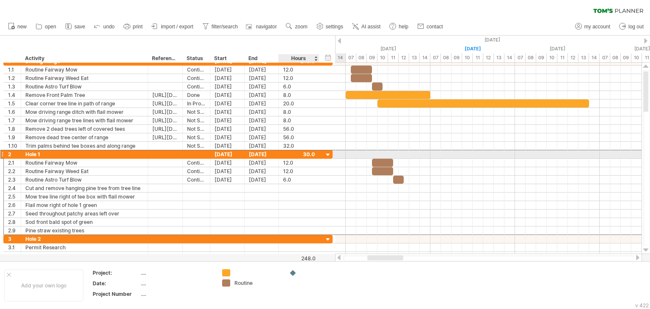
click at [307, 153] on div at bounding box center [299, 154] width 32 height 8
click at [325, 153] on div at bounding box center [328, 155] width 8 height 8
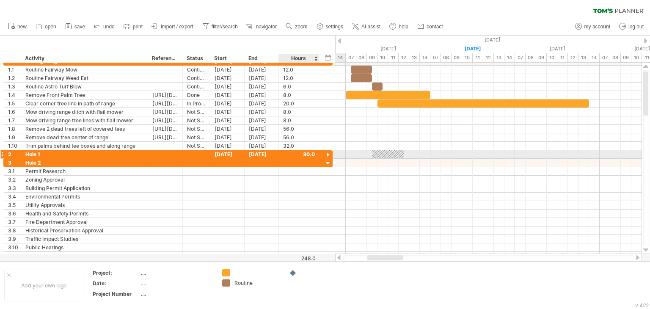
click at [325, 153] on div at bounding box center [328, 155] width 8 height 8
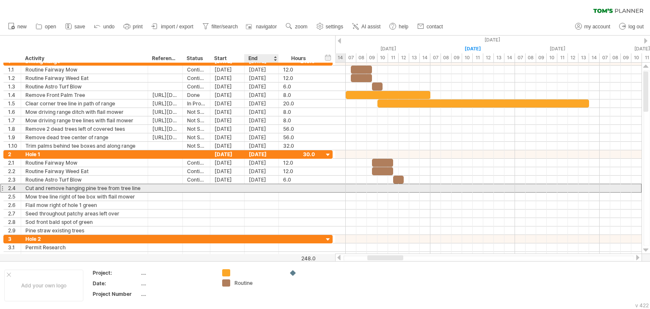
click at [261, 190] on div at bounding box center [262, 188] width 34 height 8
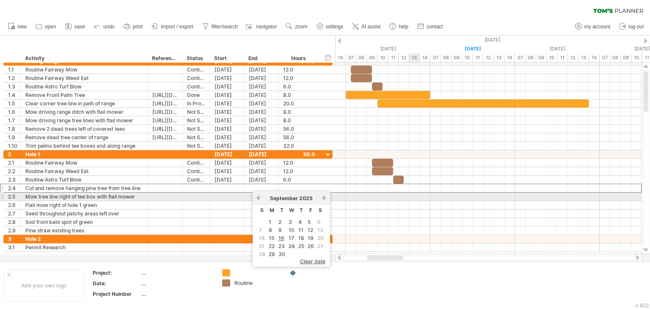
click at [414, 197] on div at bounding box center [488, 197] width 307 height 8
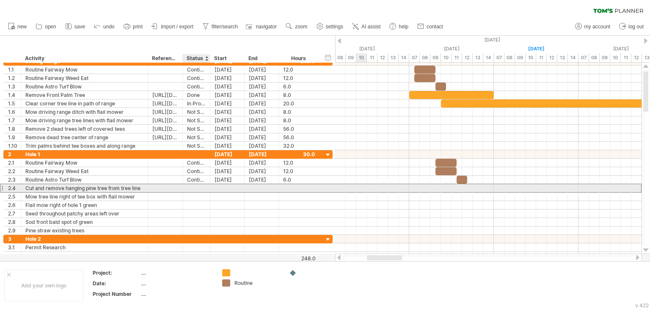
click at [190, 188] on div at bounding box center [196, 188] width 19 height 8
type input "**********"
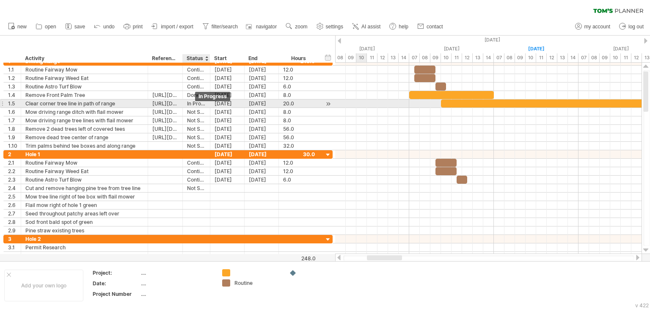
click at [195, 105] on div "In Progress" at bounding box center [196, 104] width 19 height 8
click at [195, 105] on input "**********" at bounding box center [196, 104] width 19 height 8
type input "*******"
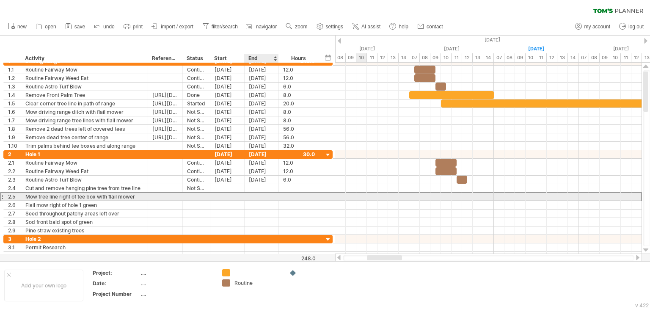
click at [255, 195] on div at bounding box center [262, 197] width 34 height 8
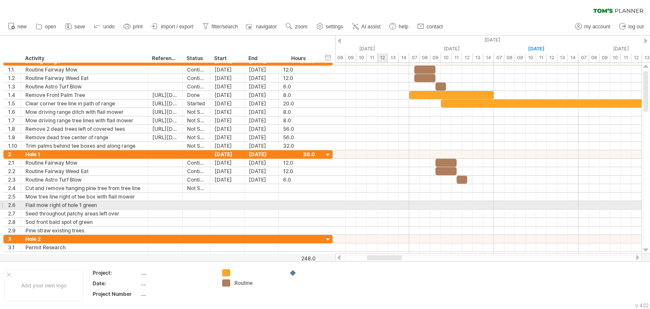
click at [380, 207] on div at bounding box center [488, 205] width 307 height 8
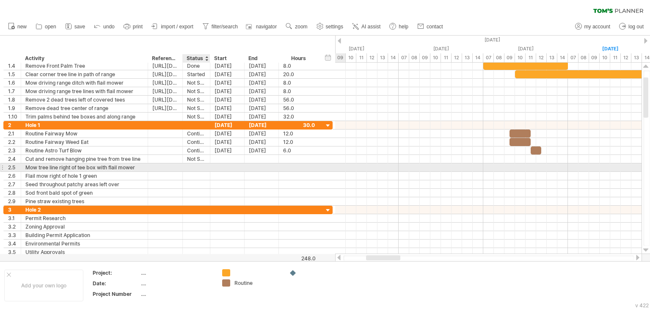
click at [190, 165] on div at bounding box center [196, 167] width 19 height 8
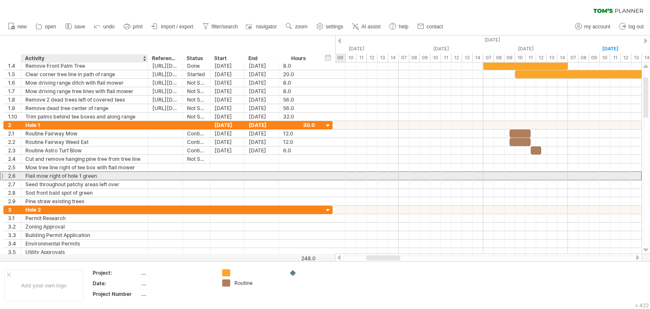
click at [36, 176] on div "Flail mow right of hole 1 green" at bounding box center [84, 176] width 118 height 8
drag, startPoint x: 42, startPoint y: 174, endPoint x: 17, endPoint y: 174, distance: 24.6
click at [17, 174] on div "**********" at bounding box center [167, 176] width 329 height 9
click at [98, 174] on input "**********" at bounding box center [84, 176] width 118 height 8
type input "**********"
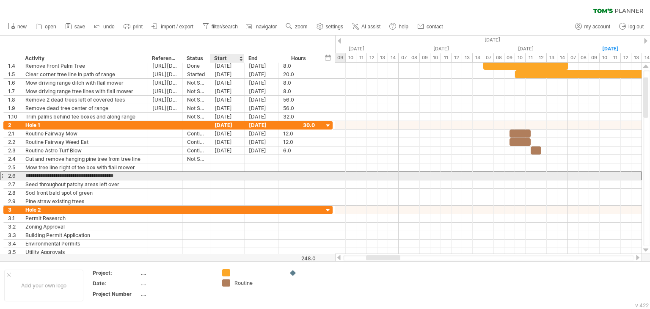
click at [219, 174] on div at bounding box center [227, 176] width 34 height 8
click at [193, 175] on div at bounding box center [196, 176] width 19 height 8
type input "**********"
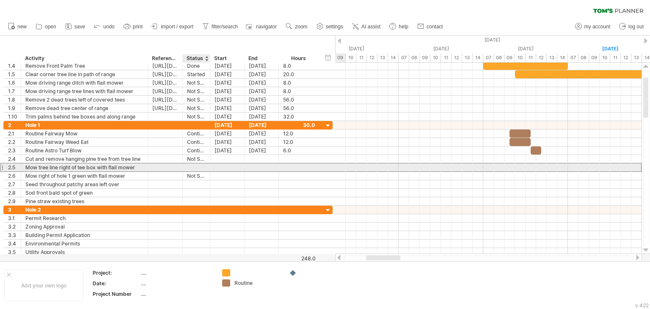
click at [193, 165] on div at bounding box center [196, 167] width 19 height 8
type input "**********"
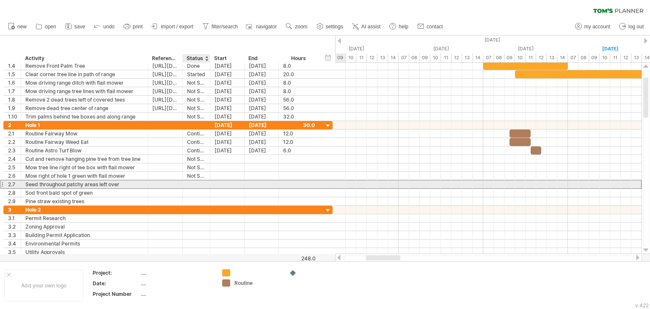
click at [196, 183] on div at bounding box center [196, 184] width 19 height 8
type input "*"
type input "**********"
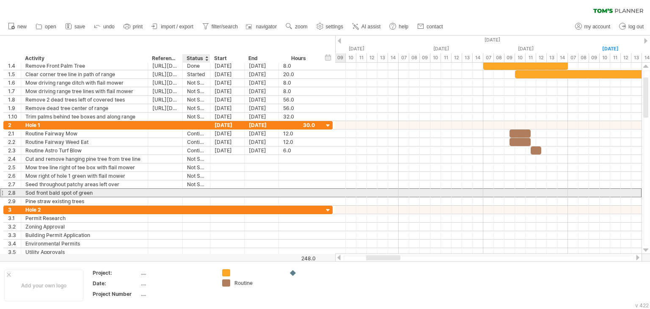
click at [198, 189] on div at bounding box center [196, 193] width 19 height 8
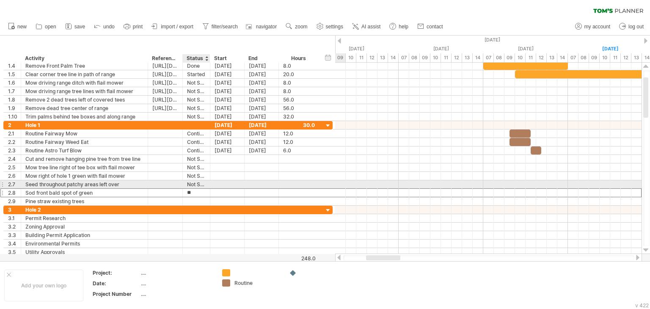
type input "**********"
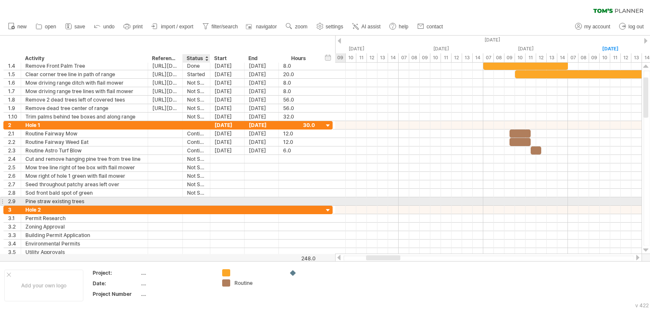
click at [199, 199] on div at bounding box center [196, 201] width 19 height 8
type input "**********"
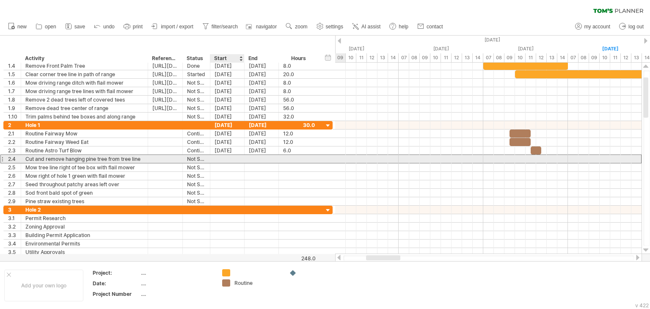
click at [225, 159] on div at bounding box center [227, 159] width 34 height 8
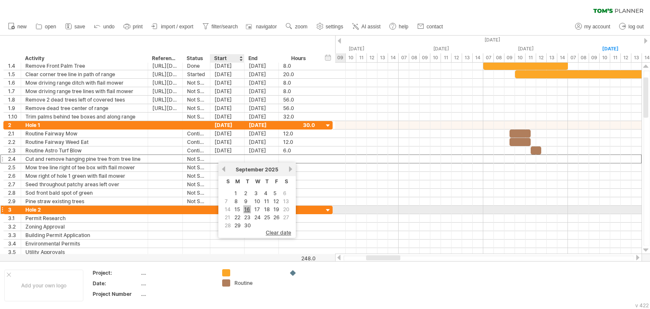
click at [245, 210] on link "16" at bounding box center [248, 209] width 8 height 8
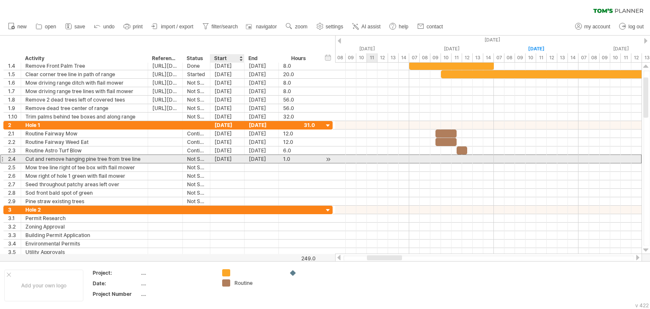
click at [224, 158] on div "[DATE]" at bounding box center [227, 159] width 34 height 8
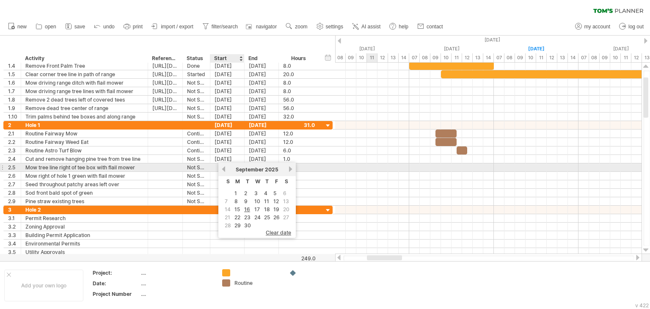
click at [224, 170] on link "previous" at bounding box center [224, 169] width 6 height 6
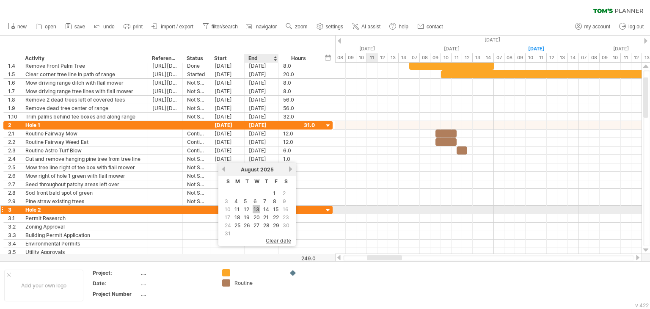
click at [256, 209] on link "13" at bounding box center [257, 209] width 8 height 8
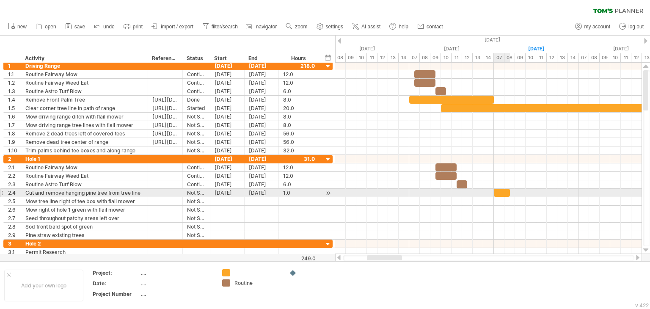
drag, startPoint x: 505, startPoint y: 194, endPoint x: 510, endPoint y: 194, distance: 5.6
click at [510, 194] on span at bounding box center [510, 193] width 3 height 8
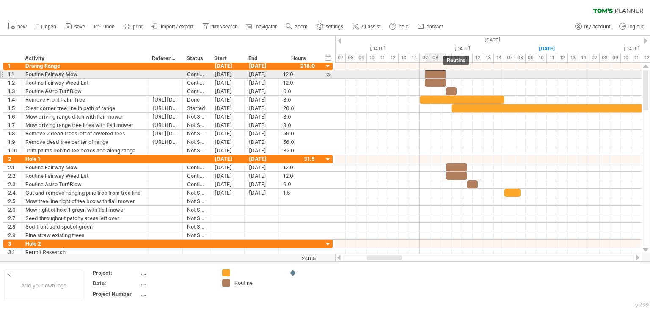
click at [437, 74] on div at bounding box center [435, 74] width 21 height 8
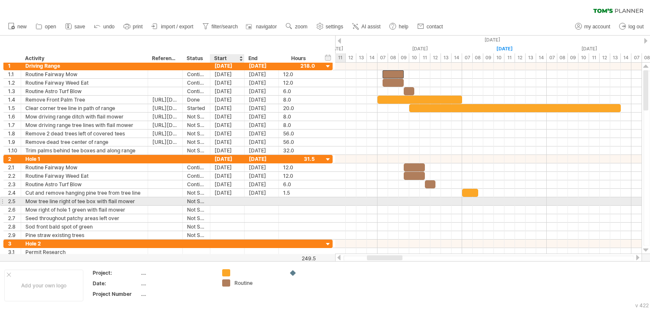
click at [222, 202] on div at bounding box center [227, 201] width 34 height 8
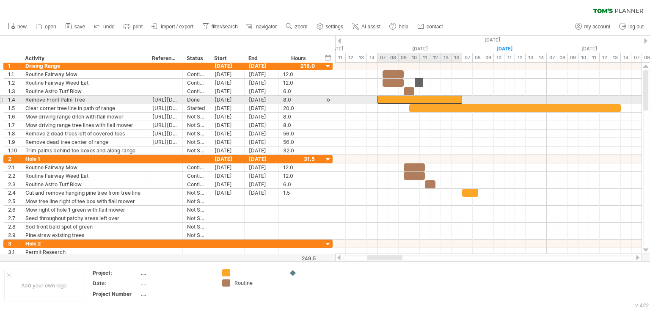
click at [414, 99] on div at bounding box center [420, 100] width 85 height 8
drag, startPoint x: 378, startPoint y: 99, endPoint x: 414, endPoint y: 96, distance: 36.5
click at [414, 96] on span at bounding box center [414, 100] width 3 height 8
drag, startPoint x: 463, startPoint y: 98, endPoint x: 440, endPoint y: 96, distance: 23.9
click at [440, 96] on span at bounding box center [441, 100] width 3 height 8
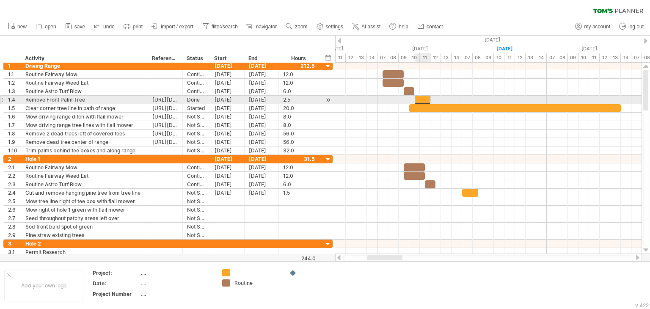
drag, startPoint x: 440, startPoint y: 97, endPoint x: 432, endPoint y: 96, distance: 8.6
click at [432, 96] on span at bounding box center [430, 100] width 3 height 8
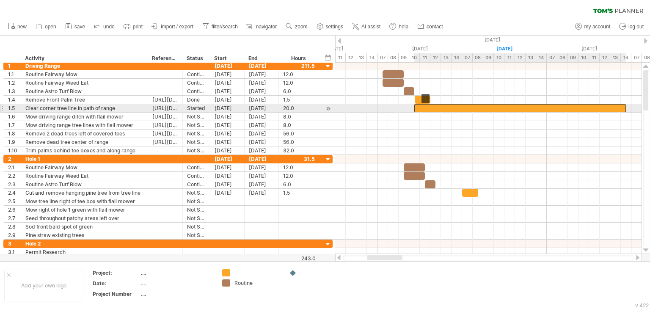
drag, startPoint x: 423, startPoint y: 108, endPoint x: 427, endPoint y: 108, distance: 4.7
click at [427, 108] on div at bounding box center [521, 108] width 212 height 8
drag, startPoint x: 435, startPoint y: 107, endPoint x: 441, endPoint y: 109, distance: 6.2
click at [441, 109] on div at bounding box center [526, 108] width 212 height 8
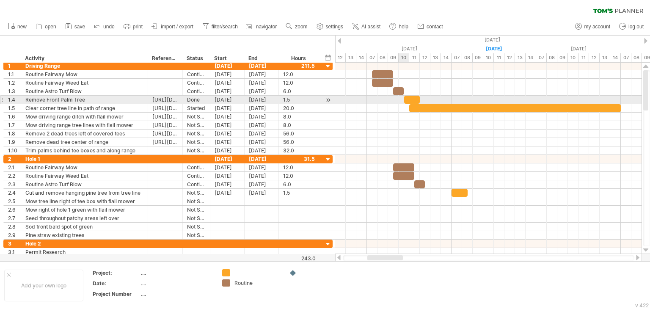
drag, startPoint x: 419, startPoint y: 99, endPoint x: 407, endPoint y: 99, distance: 12.7
drag, startPoint x: 419, startPoint y: 97, endPoint x: 415, endPoint y: 97, distance: 4.3
click at [415, 97] on span at bounding box center [414, 100] width 3 height 8
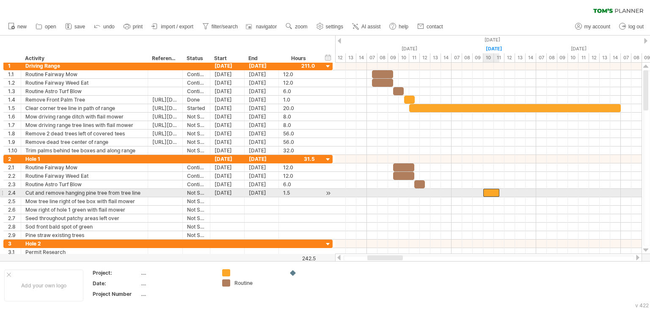
drag, startPoint x: 460, startPoint y: 191, endPoint x: 490, endPoint y: 191, distance: 29.6
click at [490, 191] on div at bounding box center [492, 193] width 16 height 8
drag, startPoint x: 500, startPoint y: 191, endPoint x: 494, endPoint y: 191, distance: 5.5
click at [494, 191] on span at bounding box center [494, 193] width 3 height 8
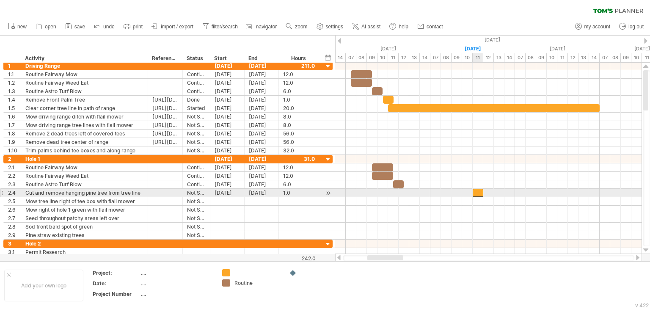
drag, startPoint x: 465, startPoint y: 190, endPoint x: 475, endPoint y: 190, distance: 9.7
click at [475, 190] on div at bounding box center [478, 193] width 11 height 8
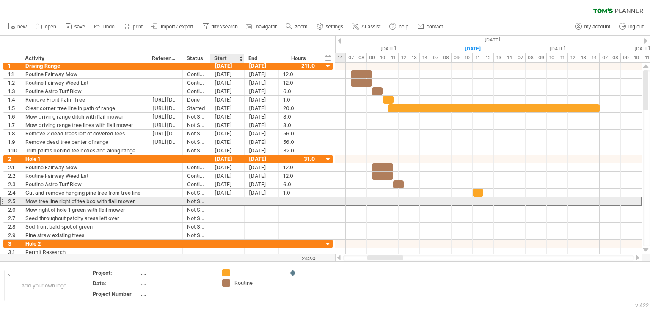
click at [231, 199] on div at bounding box center [227, 201] width 34 height 8
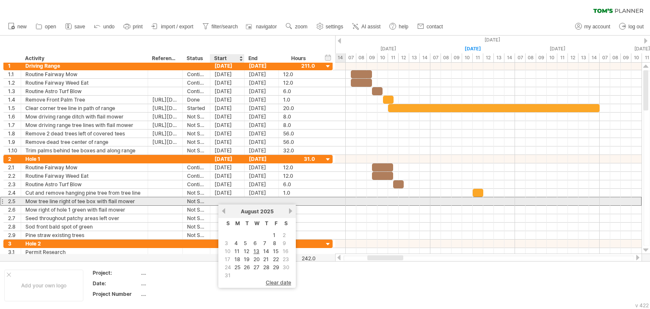
click at [217, 201] on div at bounding box center [227, 201] width 34 height 8
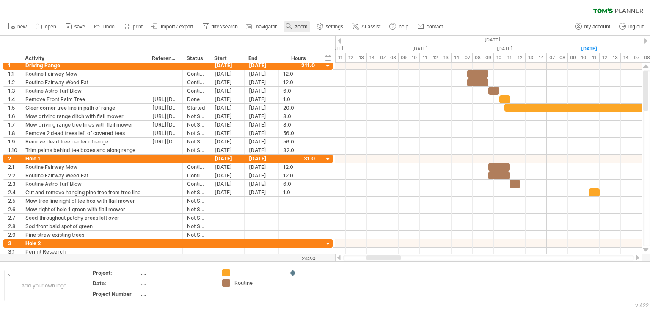
click at [293, 24] on use at bounding box center [289, 26] width 8 height 8
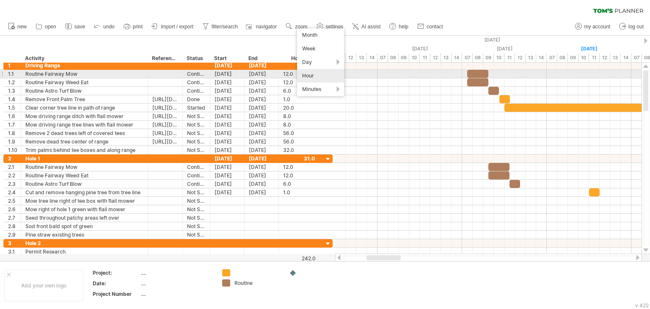
click at [315, 73] on div "Hour" at bounding box center [320, 76] width 47 height 14
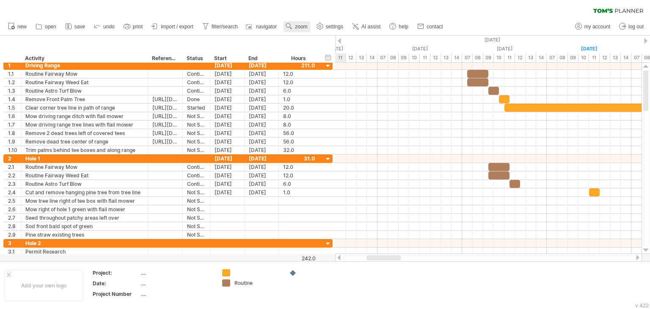
click at [298, 27] on span "zoom" at bounding box center [301, 27] width 12 height 6
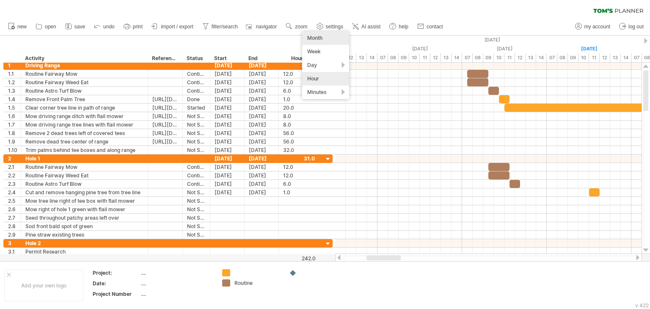
click at [310, 41] on div "Month" at bounding box center [325, 38] width 47 height 14
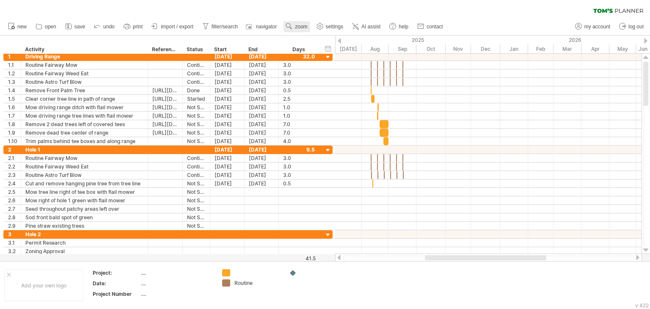
click at [298, 26] on span "zoom" at bounding box center [301, 27] width 12 height 6
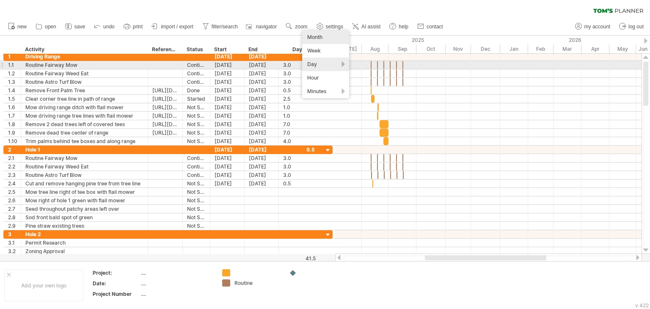
click at [310, 65] on div "Day" at bounding box center [325, 65] width 47 height 14
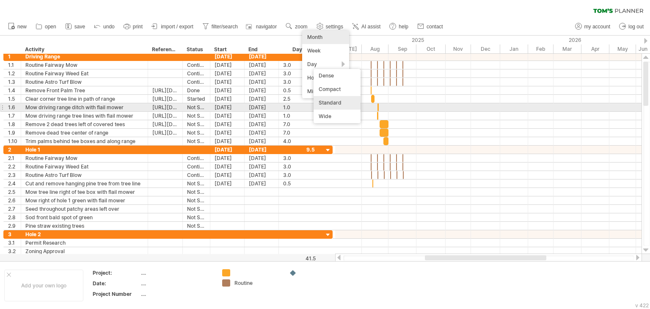
click at [339, 102] on div "Standard" at bounding box center [337, 103] width 47 height 14
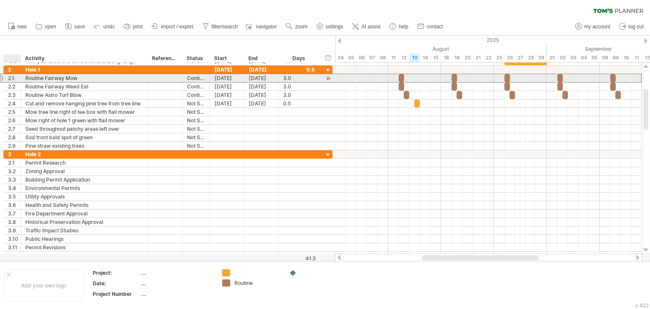
click at [10, 78] on div "2.1" at bounding box center [14, 78] width 13 height 8
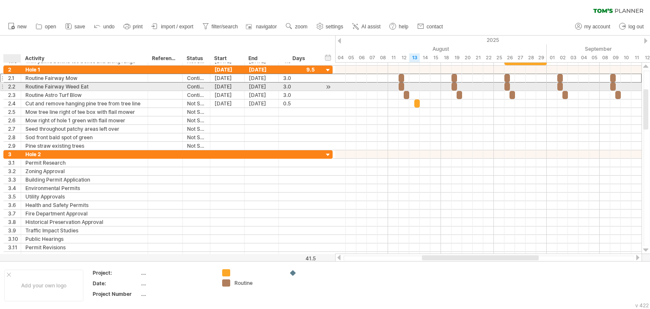
click at [13, 86] on div "2.2" at bounding box center [14, 87] width 13 height 8
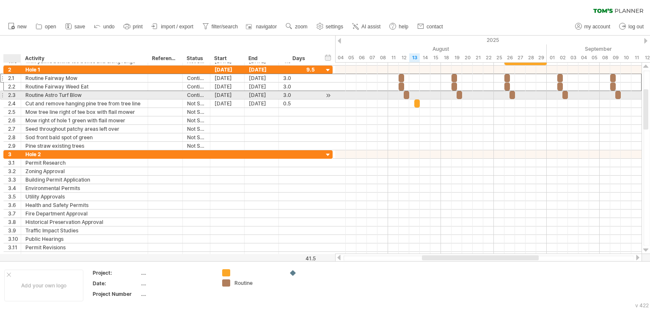
click at [13, 97] on div "2.3" at bounding box center [14, 95] width 13 height 8
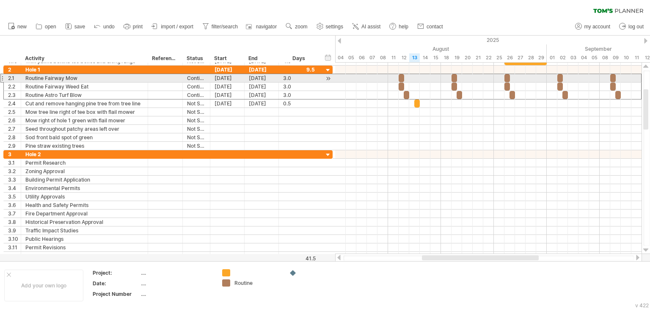
click at [3, 80] on div at bounding box center [1, 78] width 3 height 9
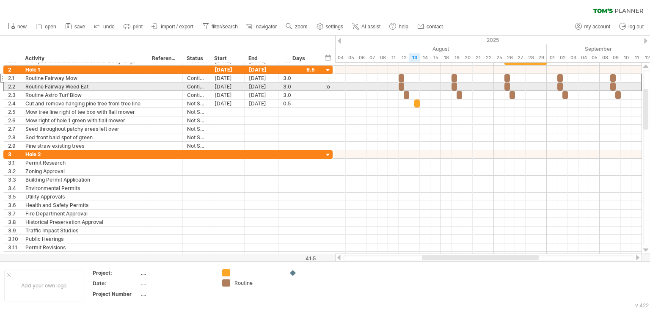
click at [3, 86] on div "**********" at bounding box center [166, 116] width 333 height 288
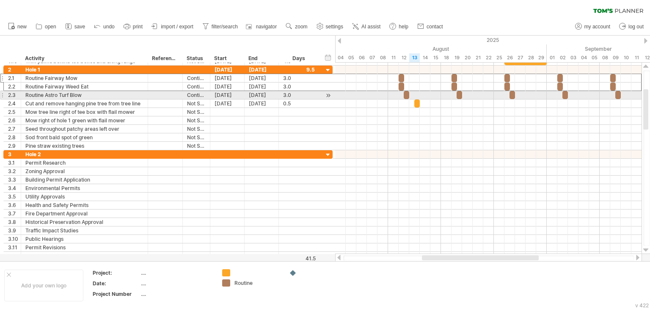
click at [2, 95] on div "**********" at bounding box center [166, 116] width 333 height 288
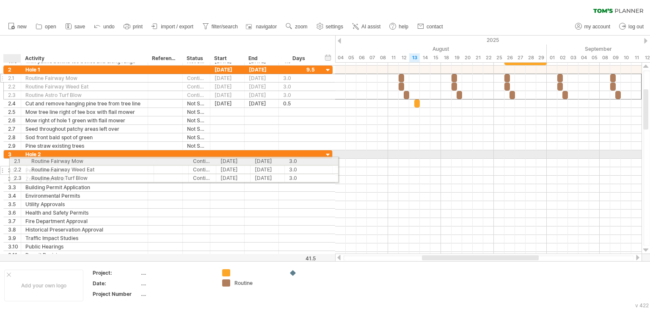
drag, startPoint x: 10, startPoint y: 77, endPoint x: 14, endPoint y: 160, distance: 82.2
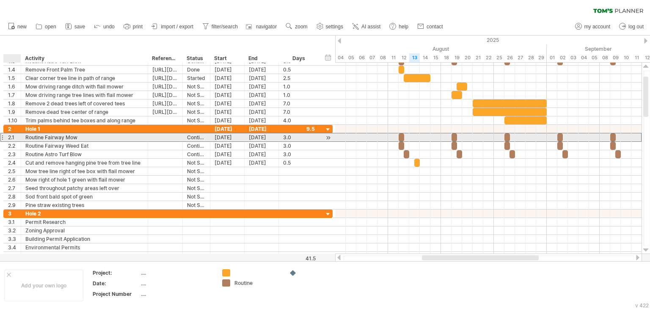
click at [15, 136] on div "2.1" at bounding box center [14, 137] width 13 height 8
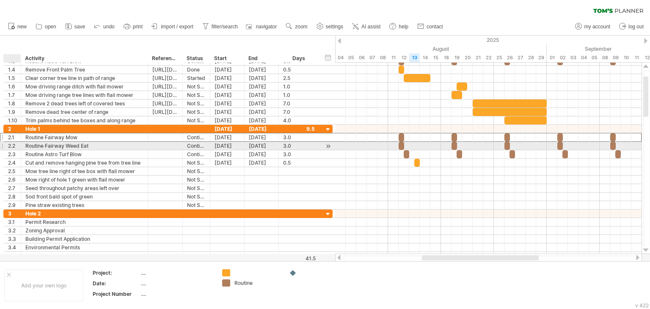
click at [19, 145] on div at bounding box center [20, 146] width 4 height 8
click at [24, 144] on div "**********" at bounding box center [84, 146] width 127 height 8
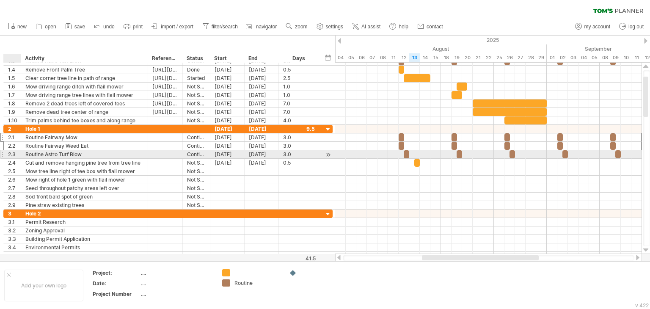
click at [25, 152] on div "**********" at bounding box center [84, 154] width 127 height 8
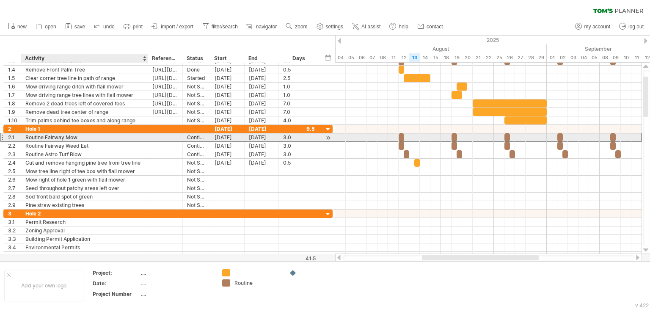
click at [25, 138] on div "Routine Fairway Mow" at bounding box center [84, 137] width 118 height 8
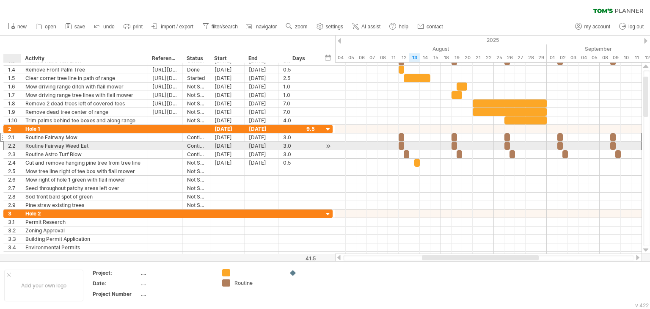
click at [22, 145] on div "**********" at bounding box center [84, 146] width 127 height 8
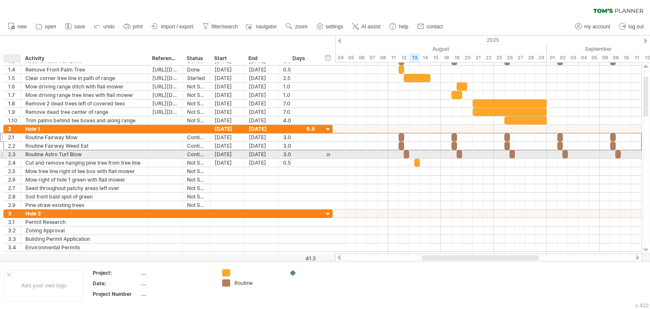
click at [22, 151] on div "**********" at bounding box center [84, 154] width 127 height 8
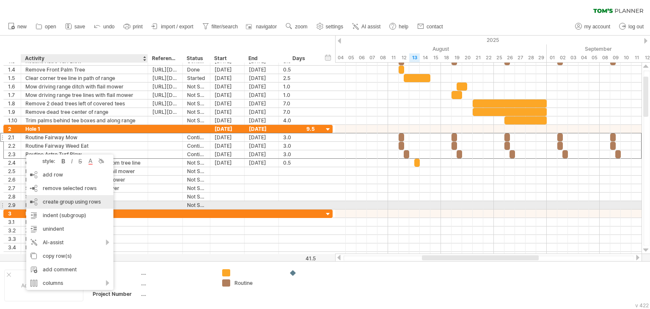
click at [72, 204] on div "create group using rows" at bounding box center [69, 202] width 87 height 14
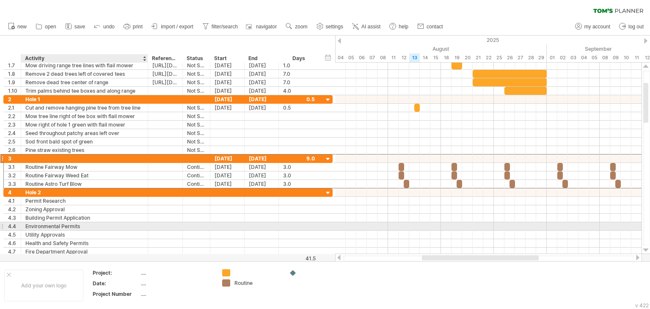
click at [47, 222] on div "Environmental Permits" at bounding box center [84, 226] width 118 height 8
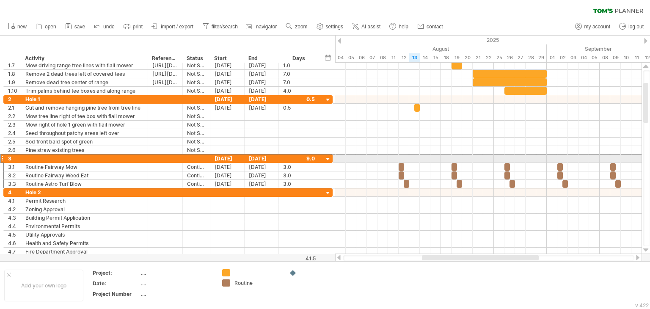
click at [2, 157] on div at bounding box center [1, 158] width 3 height 9
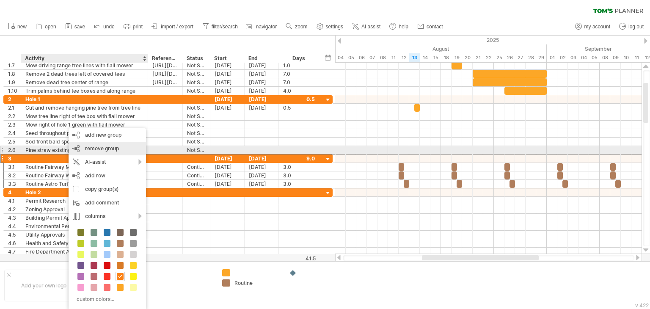
click at [117, 149] on span "remove group" at bounding box center [102, 148] width 34 height 6
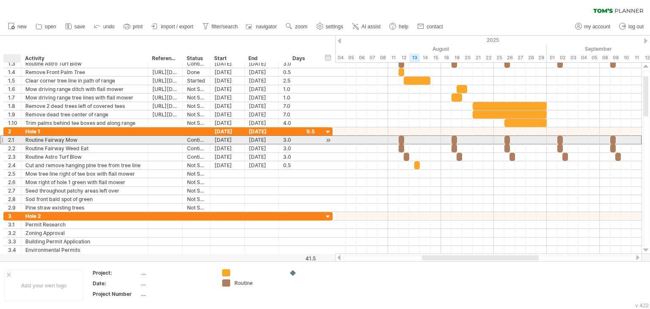
click at [16, 140] on div "2.1" at bounding box center [14, 140] width 13 height 8
click at [14, 140] on div "2.1" at bounding box center [14, 140] width 13 height 8
click at [16, 143] on div "2.1" at bounding box center [14, 140] width 13 height 8
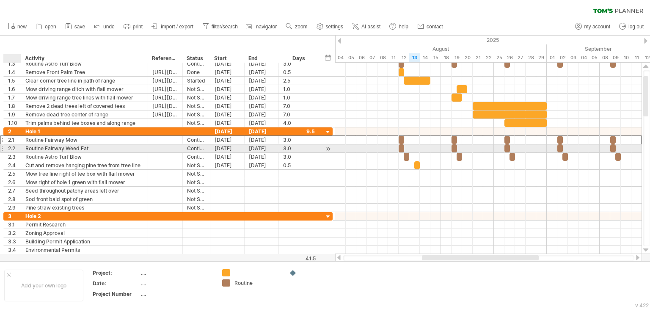
click at [19, 150] on div at bounding box center [20, 148] width 4 height 8
click at [20, 149] on div at bounding box center [20, 148] width 4 height 8
click at [22, 149] on div "**********" at bounding box center [84, 148] width 127 height 8
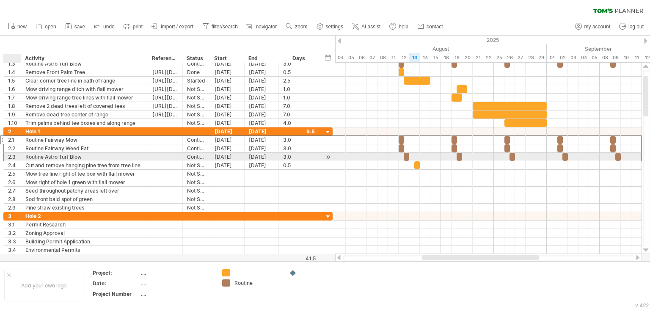
click at [22, 155] on div "**********" at bounding box center [84, 157] width 127 height 8
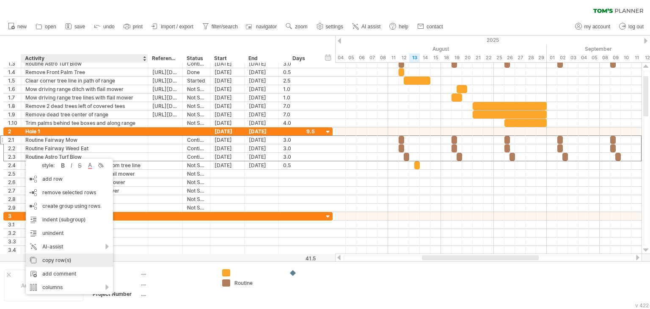
click at [80, 255] on div "copy row(s)" at bounding box center [69, 261] width 87 height 14
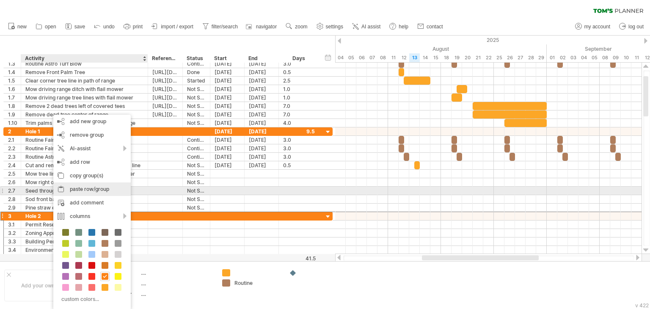
click at [98, 187] on div "paste row/group" at bounding box center [91, 190] width 77 height 14
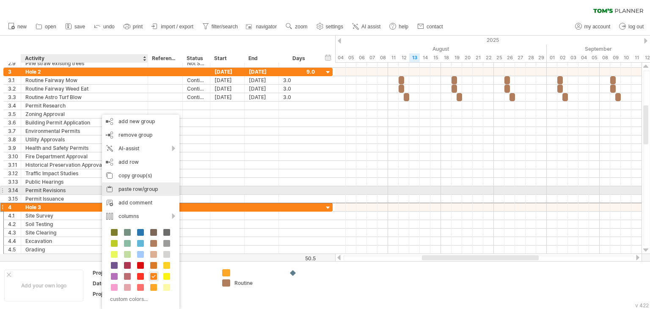
click at [146, 190] on div "paste row/group" at bounding box center [140, 190] width 77 height 14
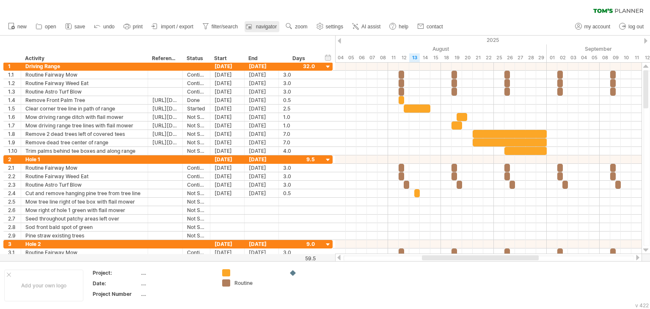
click at [254, 25] on div at bounding box center [250, 26] width 8 height 8
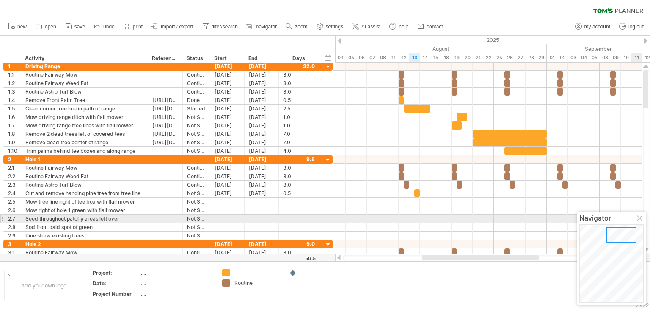
click at [638, 217] on div at bounding box center [640, 219] width 7 height 7
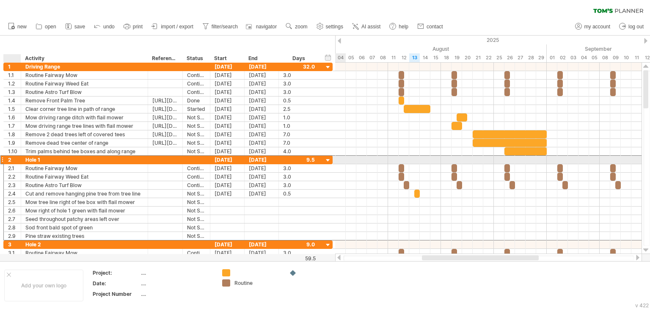
click at [11, 160] on div "2" at bounding box center [14, 160] width 13 height 8
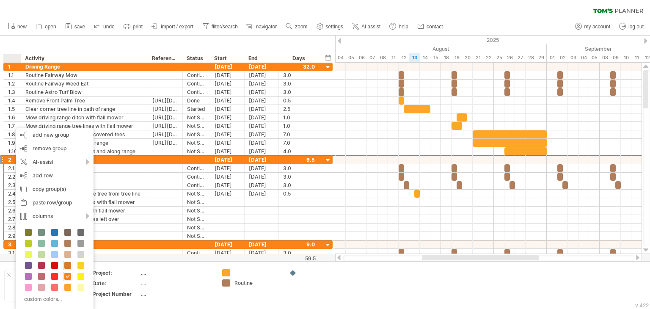
click at [66, 263] on span at bounding box center [67, 265] width 7 height 7
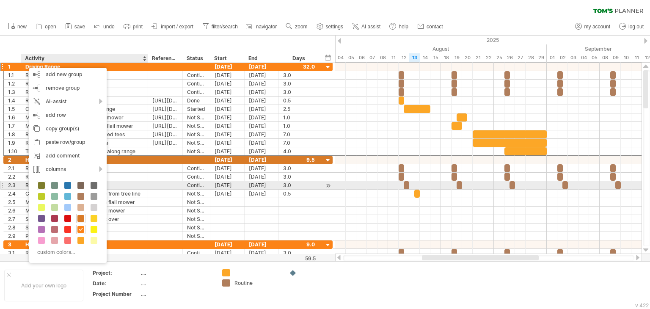
click at [42, 186] on span at bounding box center [41, 185] width 7 height 7
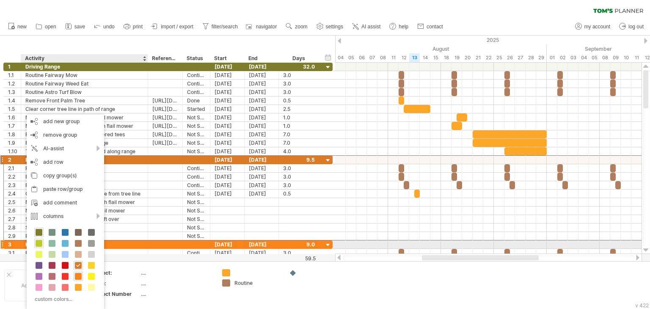
click at [40, 242] on span at bounding box center [39, 243] width 7 height 7
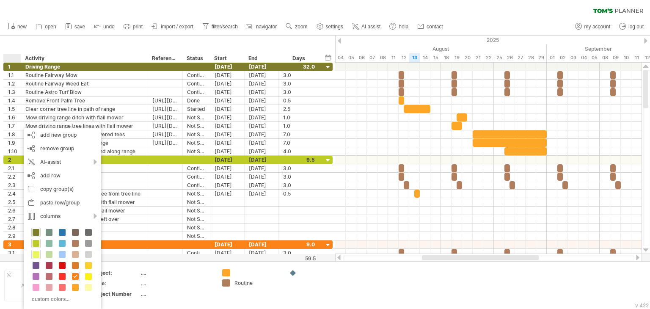
click at [35, 256] on span at bounding box center [36, 254] width 7 height 7
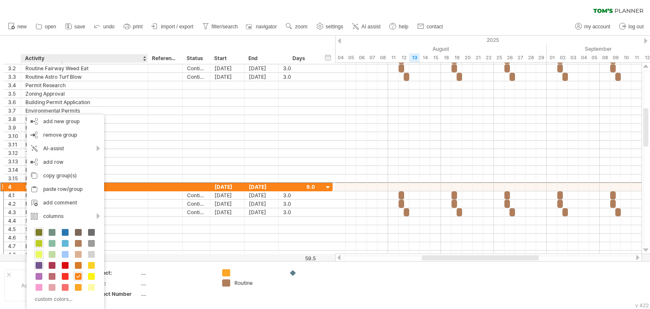
click at [38, 266] on span at bounding box center [39, 265] width 7 height 7
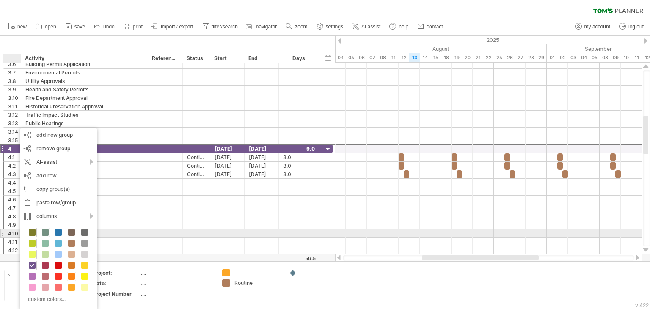
click at [44, 231] on span at bounding box center [45, 232] width 7 height 7
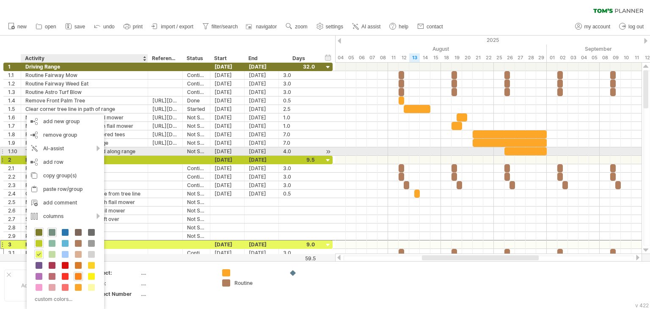
click at [161, 156] on div at bounding box center [165, 160] width 26 height 8
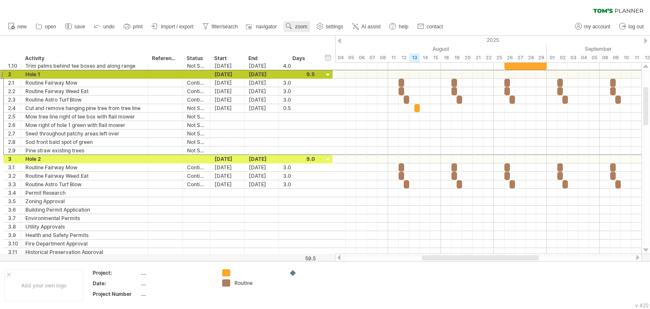
click at [296, 25] on span "zoom" at bounding box center [301, 27] width 12 height 6
click at [320, 77] on div "Hour" at bounding box center [324, 77] width 47 height 14
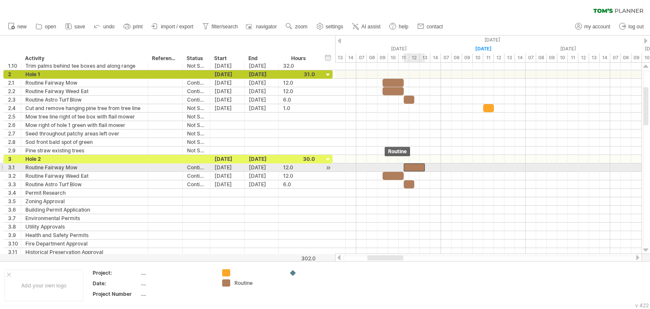
drag, startPoint x: 390, startPoint y: 167, endPoint x: 414, endPoint y: 168, distance: 23.7
click at [414, 168] on div at bounding box center [414, 167] width 21 height 8
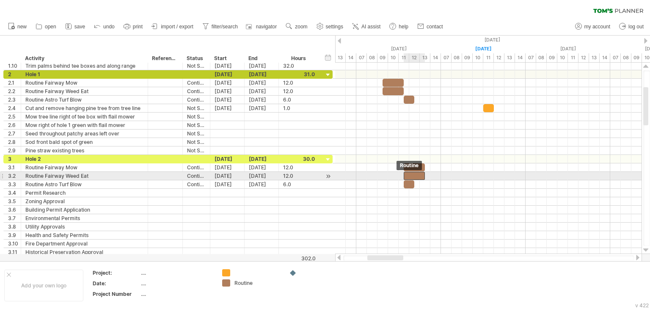
drag, startPoint x: 395, startPoint y: 174, endPoint x: 416, endPoint y: 175, distance: 21.2
click at [416, 175] on div at bounding box center [414, 176] width 21 height 8
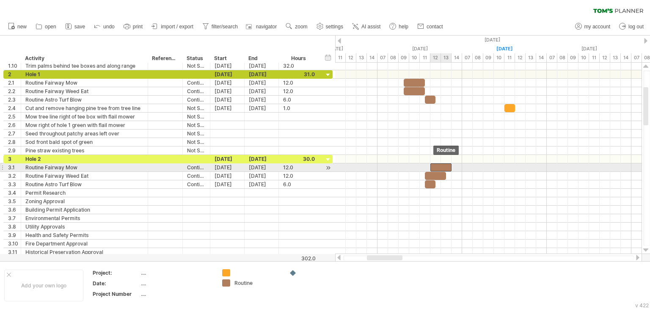
drag, startPoint x: 433, startPoint y: 165, endPoint x: 439, endPoint y: 165, distance: 5.5
click at [439, 165] on div at bounding box center [441, 167] width 21 height 8
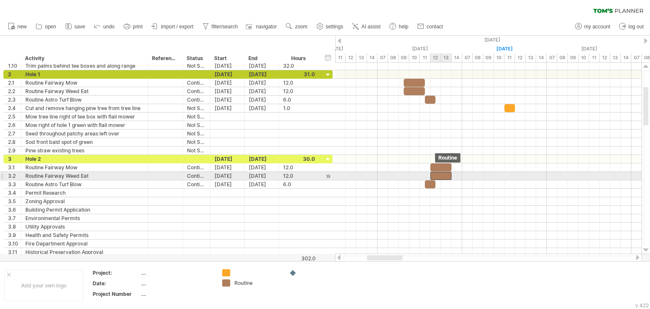
click at [439, 172] on div at bounding box center [441, 176] width 21 height 8
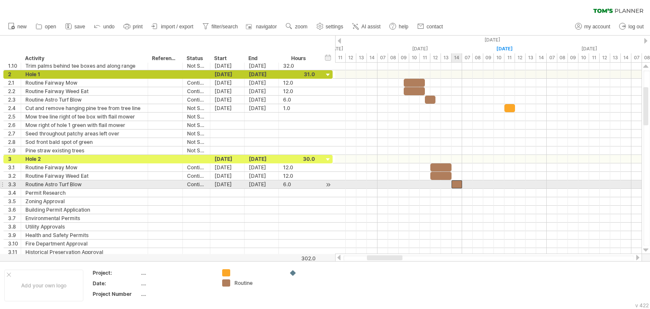
drag, startPoint x: 432, startPoint y: 182, endPoint x: 457, endPoint y: 182, distance: 25.4
click at [457, 182] on div at bounding box center [457, 184] width 11 height 8
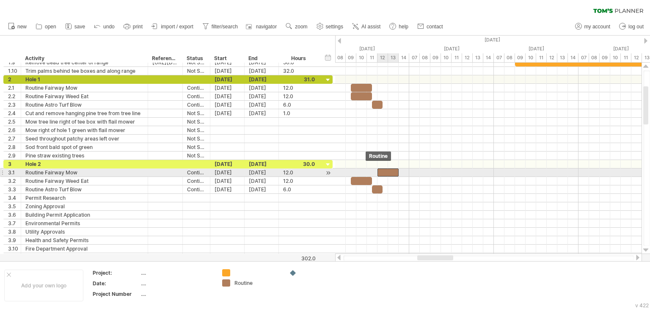
drag, startPoint x: 362, startPoint y: 174, endPoint x: 389, endPoint y: 173, distance: 27.1
click at [389, 173] on div at bounding box center [388, 173] width 21 height 8
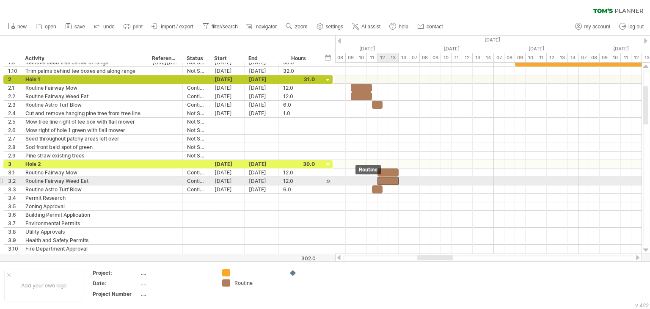
drag, startPoint x: 360, startPoint y: 180, endPoint x: 387, endPoint y: 179, distance: 26.7
click at [387, 179] on div at bounding box center [388, 181] width 21 height 8
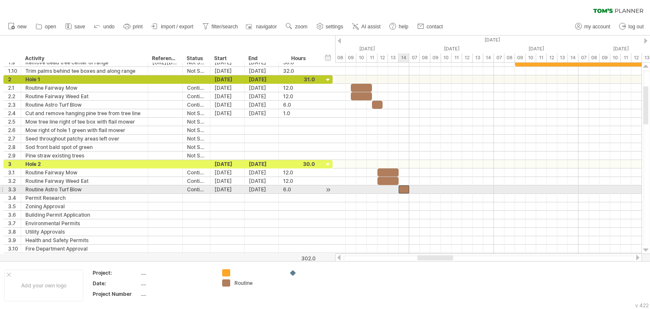
drag, startPoint x: 377, startPoint y: 188, endPoint x: 404, endPoint y: 190, distance: 27.2
click at [404, 190] on div at bounding box center [404, 189] width 11 height 8
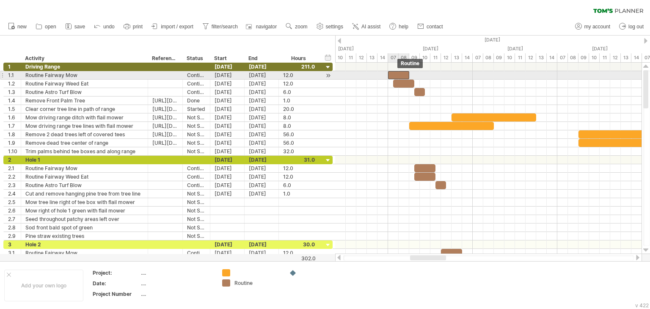
click at [396, 73] on div at bounding box center [398, 75] width 21 height 8
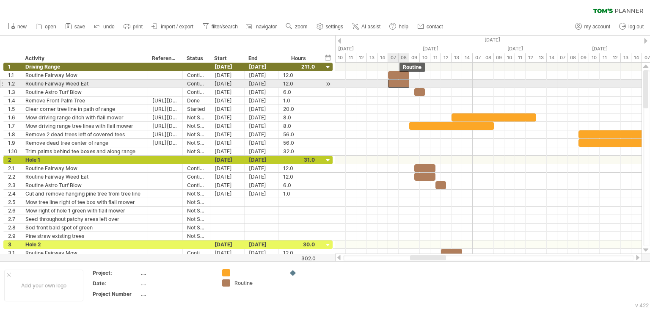
click at [396, 82] on div at bounding box center [398, 84] width 21 height 8
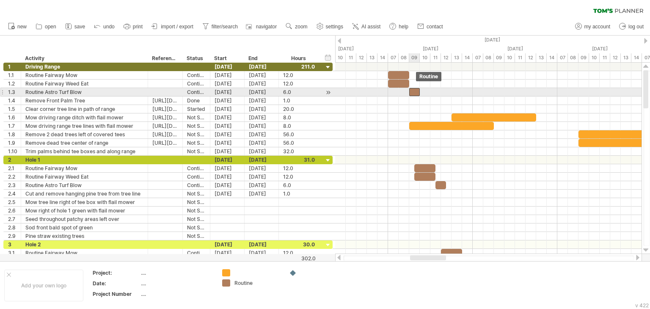
drag, startPoint x: 421, startPoint y: 90, endPoint x: 415, endPoint y: 89, distance: 5.9
click at [415, 89] on div at bounding box center [415, 92] width 11 height 8
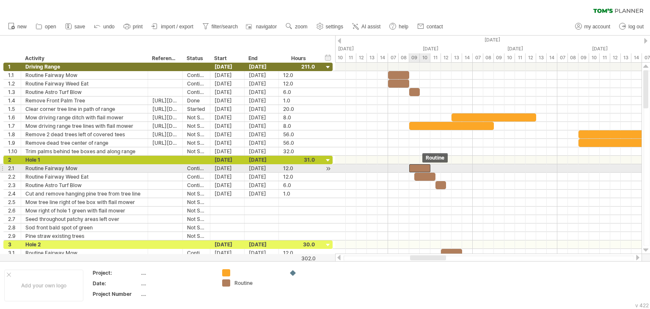
click at [418, 166] on div at bounding box center [420, 168] width 21 height 8
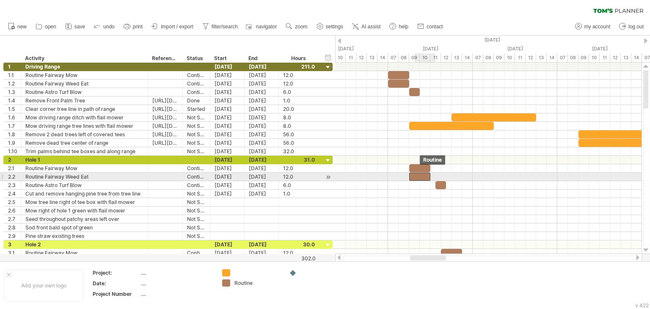
click at [420, 177] on div at bounding box center [420, 177] width 21 height 8
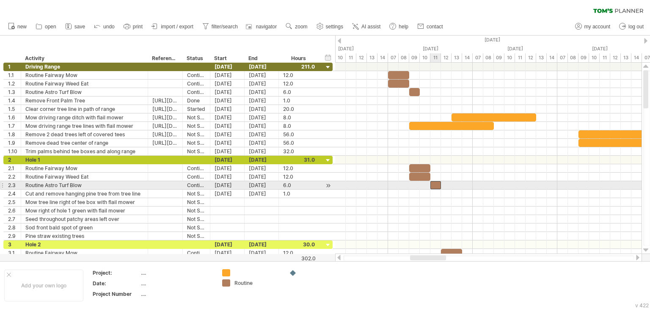
drag, startPoint x: 440, startPoint y: 184, endPoint x: 433, endPoint y: 185, distance: 7.2
click at [433, 185] on div at bounding box center [436, 185] width 11 height 8
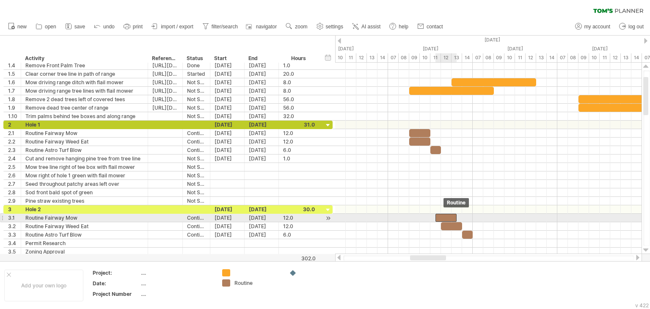
click at [447, 216] on div at bounding box center [446, 218] width 21 height 8
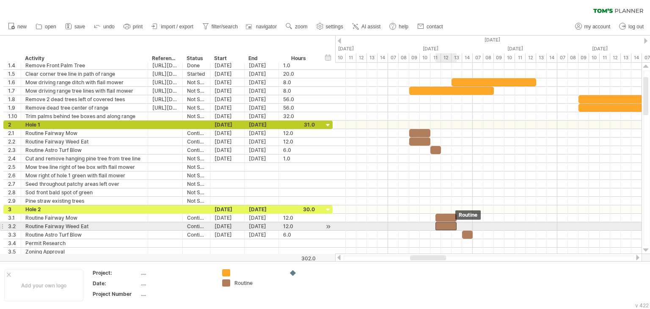
drag, startPoint x: 453, startPoint y: 226, endPoint x: 446, endPoint y: 225, distance: 6.8
click at [446, 225] on div at bounding box center [446, 226] width 21 height 8
drag, startPoint x: 467, startPoint y: 232, endPoint x: 462, endPoint y: 230, distance: 5.4
click at [462, 231] on div at bounding box center [462, 235] width 11 height 8
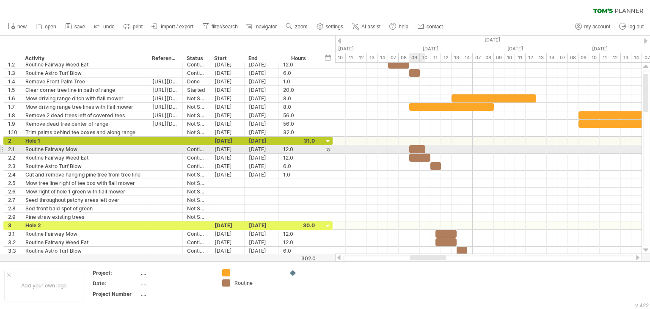
drag, startPoint x: 430, startPoint y: 147, endPoint x: 423, endPoint y: 147, distance: 6.4
click at [424, 147] on span at bounding box center [425, 149] width 3 height 8
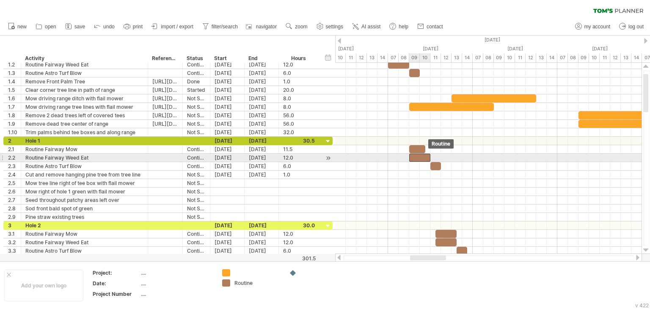
click at [429, 158] on div at bounding box center [420, 158] width 21 height 8
drag, startPoint x: 430, startPoint y: 157, endPoint x: 425, endPoint y: 156, distance: 5.1
click at [425, 156] on span at bounding box center [425, 158] width 3 height 8
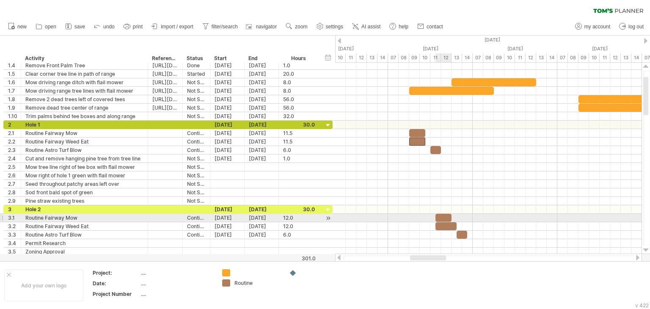
drag, startPoint x: 457, startPoint y: 215, endPoint x: 452, endPoint y: 214, distance: 4.7
click at [452, 214] on span at bounding box center [451, 218] width 3 height 8
click at [445, 222] on div at bounding box center [446, 226] width 21 height 8
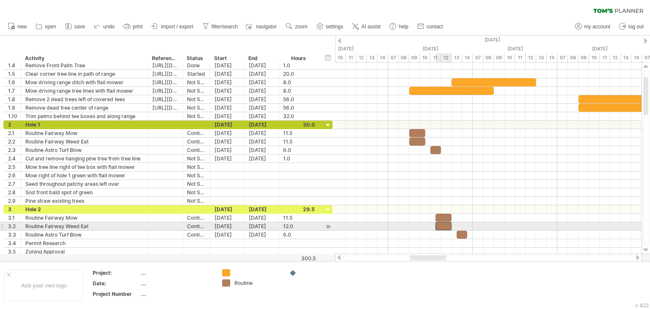
drag, startPoint x: 456, startPoint y: 225, endPoint x: 449, endPoint y: 224, distance: 6.9
click at [449, 224] on div at bounding box center [444, 226] width 16 height 8
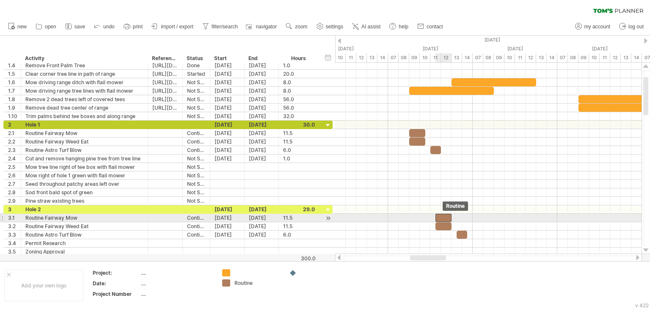
click at [443, 217] on div at bounding box center [444, 218] width 16 height 8
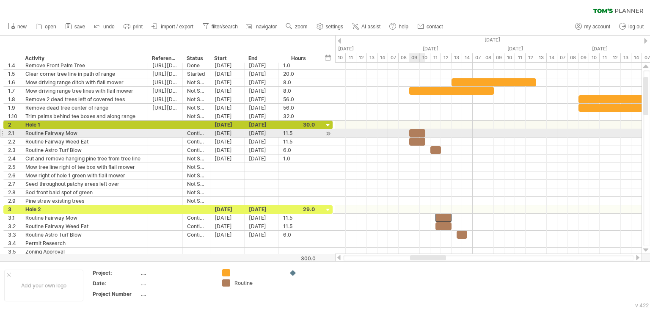
click at [425, 131] on span at bounding box center [425, 133] width 3 height 8
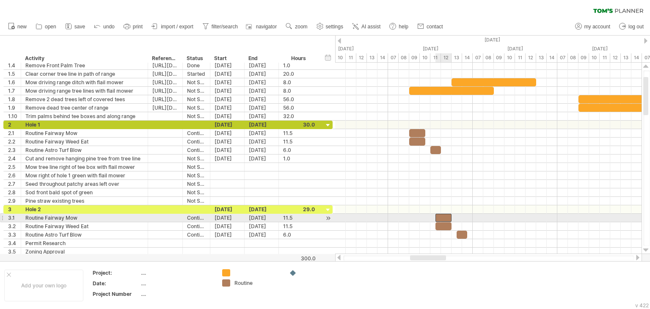
click at [451, 215] on span at bounding box center [451, 218] width 3 height 8
click at [435, 216] on span at bounding box center [435, 218] width 3 height 8
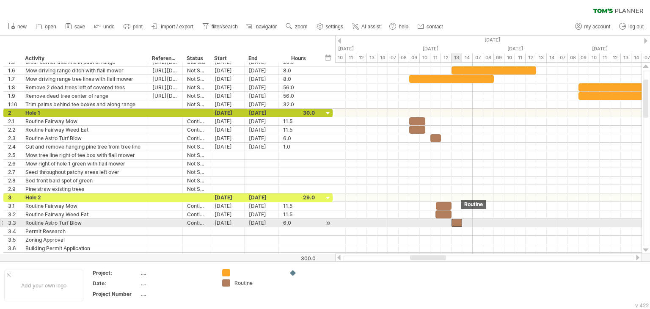
drag, startPoint x: 462, startPoint y: 220, endPoint x: 456, endPoint y: 220, distance: 5.5
click at [456, 220] on div at bounding box center [457, 223] width 11 height 8
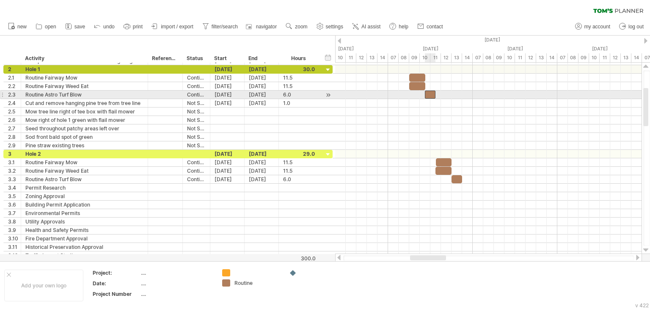
drag, startPoint x: 437, startPoint y: 94, endPoint x: 430, endPoint y: 93, distance: 6.4
click at [430, 93] on div at bounding box center [430, 95] width 11 height 8
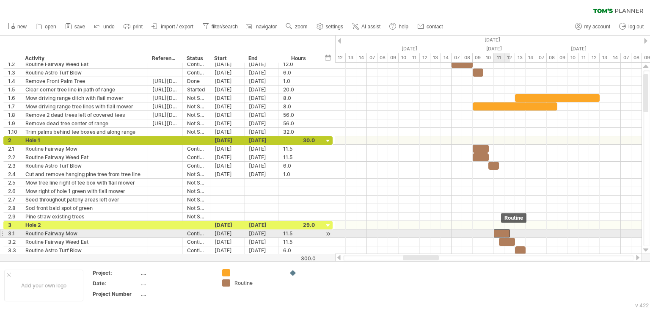
drag, startPoint x: 505, startPoint y: 231, endPoint x: 500, endPoint y: 231, distance: 5.1
click at [500, 231] on div at bounding box center [502, 234] width 16 height 8
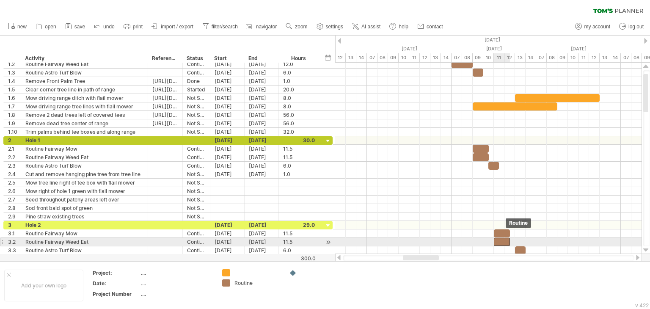
drag, startPoint x: 507, startPoint y: 239, endPoint x: 502, endPoint y: 239, distance: 4.7
click at [502, 239] on div at bounding box center [502, 242] width 16 height 8
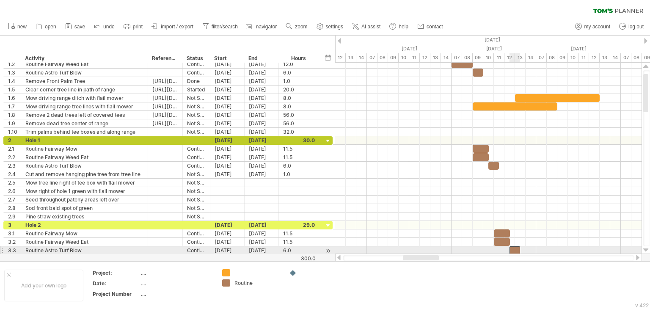
drag, startPoint x: 520, startPoint y: 246, endPoint x: 513, endPoint y: 247, distance: 6.4
click at [513, 247] on div at bounding box center [515, 250] width 11 height 8
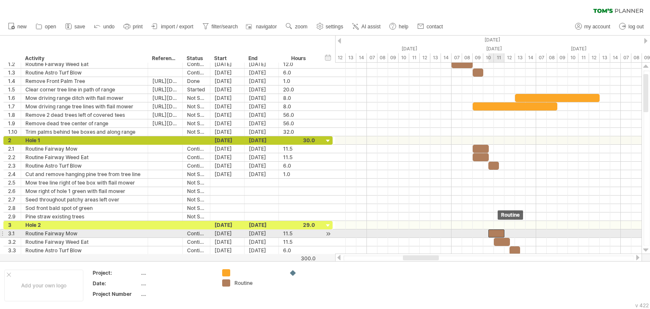
drag, startPoint x: 501, startPoint y: 233, endPoint x: 495, endPoint y: 232, distance: 5.2
click at [495, 232] on div at bounding box center [497, 234] width 16 height 8
click at [499, 238] on div at bounding box center [497, 242] width 16 height 8
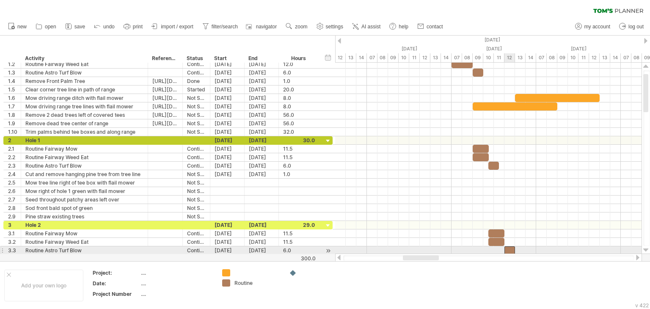
click at [509, 247] on div at bounding box center [510, 250] width 11 height 8
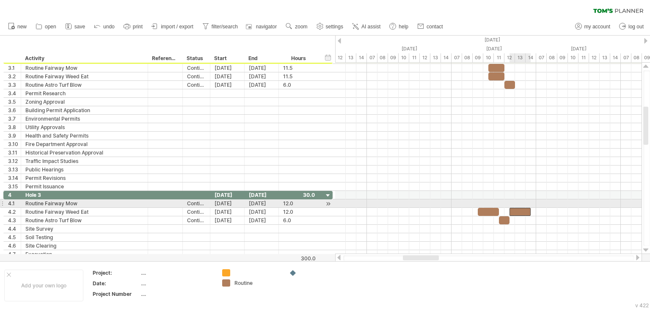
drag, startPoint x: 491, startPoint y: 202, endPoint x: 523, endPoint y: 208, distance: 32.7
drag, startPoint x: 496, startPoint y: 210, endPoint x: 528, endPoint y: 205, distance: 32.2
drag, startPoint x: 531, startPoint y: 202, endPoint x: 526, endPoint y: 202, distance: 5.1
click at [526, 202] on span at bounding box center [525, 203] width 3 height 8
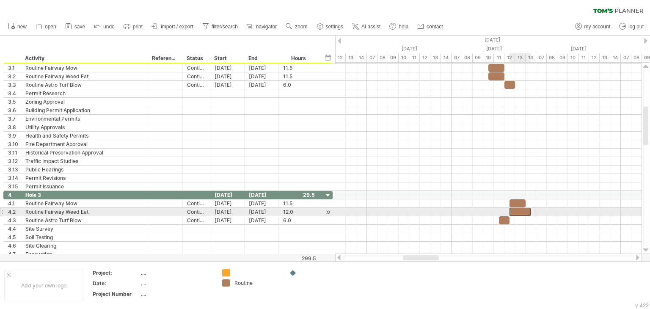
click at [527, 210] on div at bounding box center [520, 212] width 21 height 8
drag, startPoint x: 530, startPoint y: 209, endPoint x: 526, endPoint y: 209, distance: 4.3
click at [526, 209] on span at bounding box center [525, 212] width 3 height 8
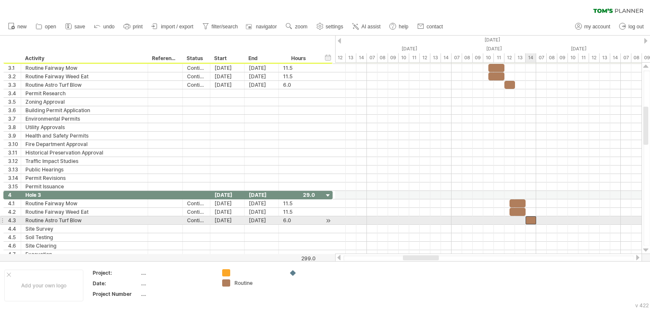
drag, startPoint x: 505, startPoint y: 217, endPoint x: 530, endPoint y: 217, distance: 25.4
click at [530, 217] on div at bounding box center [531, 220] width 11 height 8
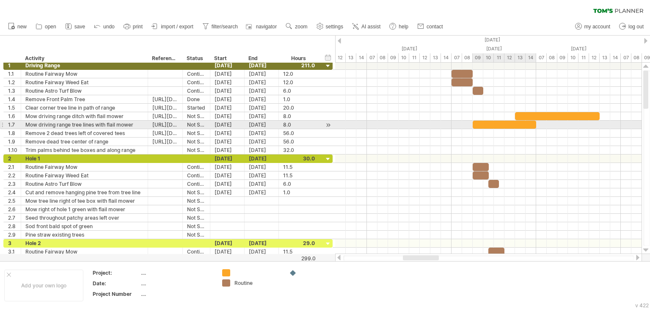
drag, startPoint x: 557, startPoint y: 123, endPoint x: 535, endPoint y: 125, distance: 21.7
click at [535, 125] on span at bounding box center [536, 125] width 3 height 8
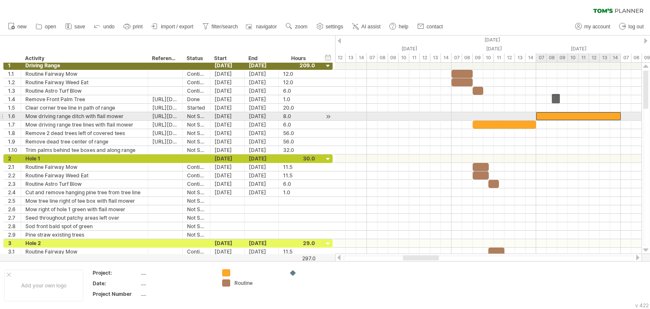
drag, startPoint x: 551, startPoint y: 115, endPoint x: 571, endPoint y: 115, distance: 20.3
click at [571, 115] on div at bounding box center [579, 116] width 85 height 8
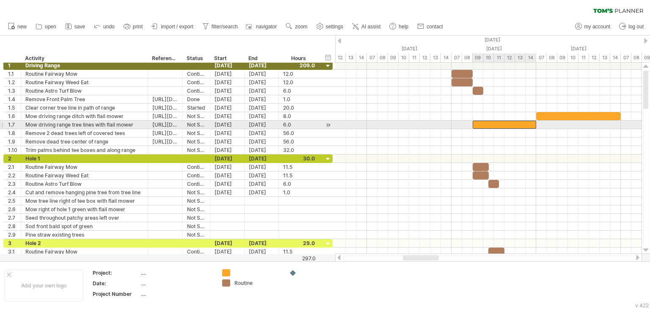
click at [474, 122] on span at bounding box center [472, 125] width 3 height 8
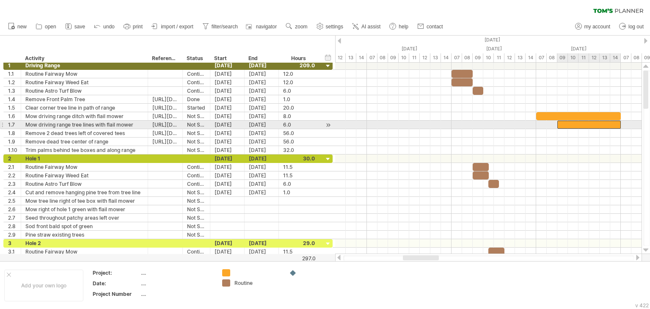
drag, startPoint x: 483, startPoint y: 123, endPoint x: 569, endPoint y: 124, distance: 85.6
click at [569, 124] on div at bounding box center [590, 125] width 64 height 8
drag, startPoint x: 559, startPoint y: 124, endPoint x: 580, endPoint y: 122, distance: 21.3
click at [580, 122] on span at bounding box center [578, 125] width 3 height 8
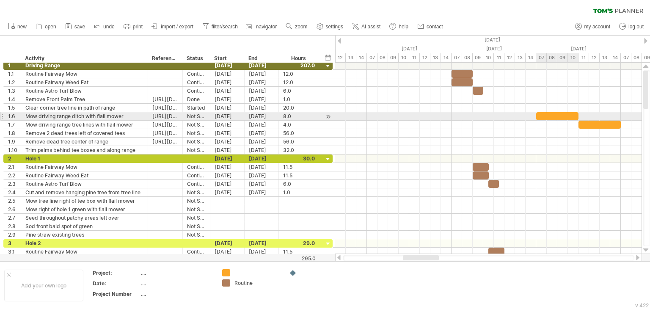
drag, startPoint x: 621, startPoint y: 116, endPoint x: 580, endPoint y: 120, distance: 41.3
click at [576, 117] on div "[DATE] [DATE]" at bounding box center [488, 158] width 307 height 191
drag, startPoint x: 573, startPoint y: 116, endPoint x: 579, endPoint y: 116, distance: 5.5
click at [579, 116] on span at bounding box center [578, 116] width 3 height 8
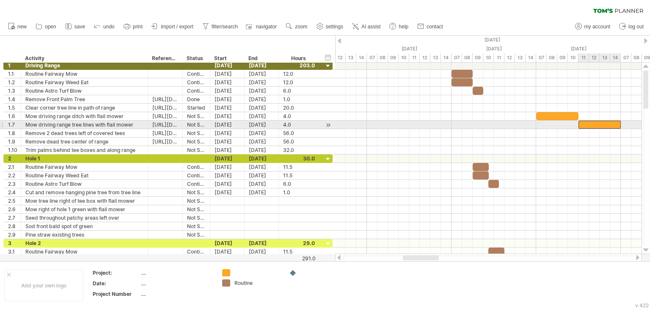
click at [581, 122] on div at bounding box center [600, 125] width 42 height 8
drag, startPoint x: 620, startPoint y: 122, endPoint x: 591, endPoint y: 123, distance: 28.8
click at [591, 123] on div at bounding box center [587, 125] width 16 height 8
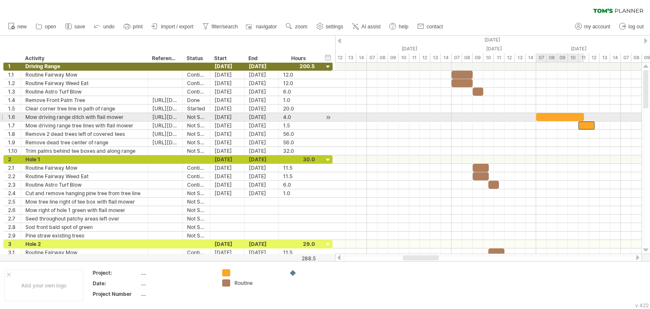
drag, startPoint x: 577, startPoint y: 119, endPoint x: 582, endPoint y: 119, distance: 5.5
click at [583, 119] on span at bounding box center [584, 117] width 3 height 8
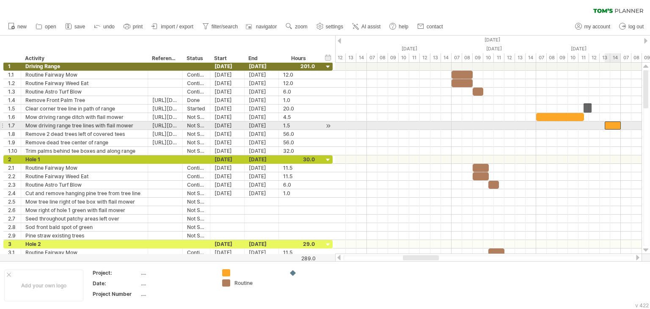
drag, startPoint x: 584, startPoint y: 126, endPoint x: 609, endPoint y: 124, distance: 24.6
click at [609, 124] on div at bounding box center [613, 126] width 16 height 8
drag, startPoint x: 606, startPoint y: 126, endPoint x: 592, endPoint y: 126, distance: 14.0
click at [592, 126] on div at bounding box center [605, 126] width 32 height 8
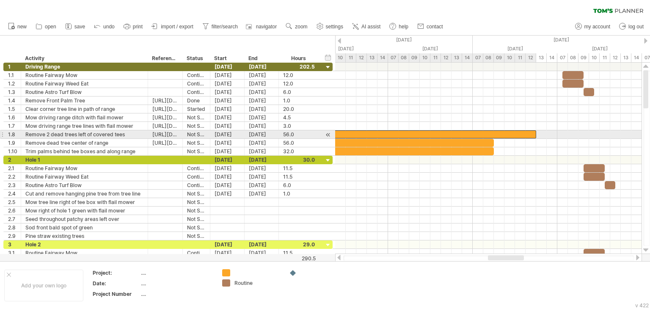
drag, startPoint x: 493, startPoint y: 134, endPoint x: 533, endPoint y: 133, distance: 40.2
click at [533, 133] on div at bounding box center [218, 134] width 635 height 8
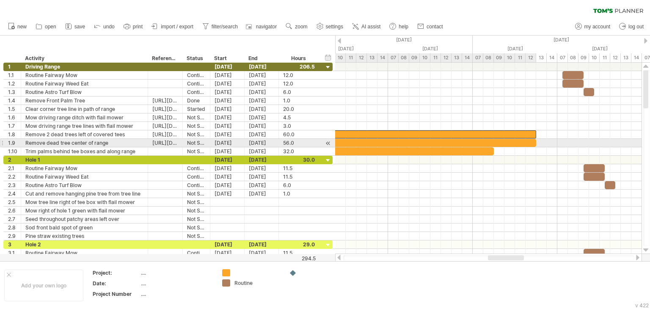
drag, startPoint x: 493, startPoint y: 141, endPoint x: 535, endPoint y: 141, distance: 42.4
click at [535, 141] on span at bounding box center [536, 143] width 3 height 8
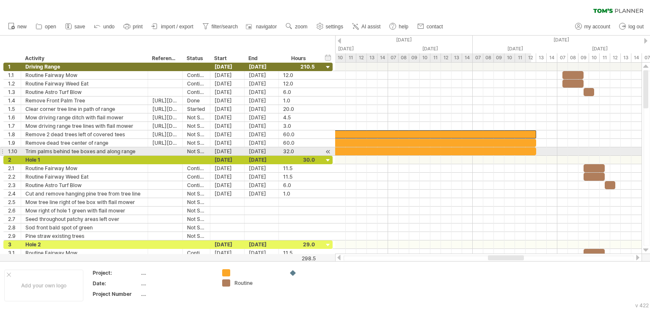
drag, startPoint x: 495, startPoint y: 151, endPoint x: 535, endPoint y: 149, distance: 40.3
click at [535, 149] on span at bounding box center [536, 151] width 3 height 8
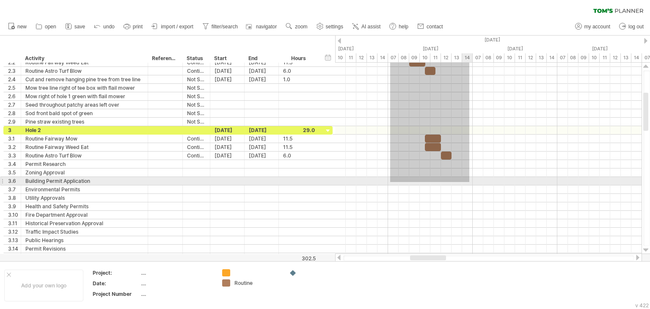
drag, startPoint x: 390, startPoint y: 64, endPoint x: 470, endPoint y: 182, distance: 142.6
click at [470, 182] on div at bounding box center [488, 159] width 307 height 203
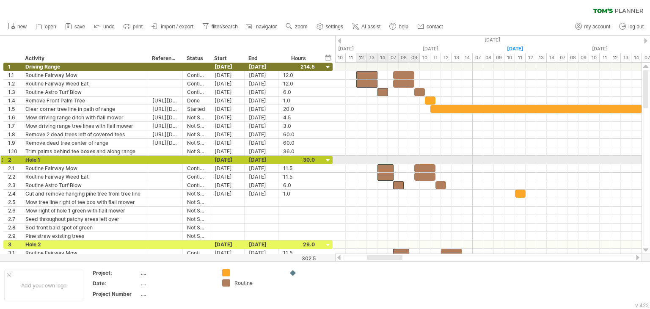
drag, startPoint x: 421, startPoint y: 164, endPoint x: 391, endPoint y: 162, distance: 29.7
click at [391, 162] on div "[DATE] [DATE]" at bounding box center [488, 158] width 307 height 191
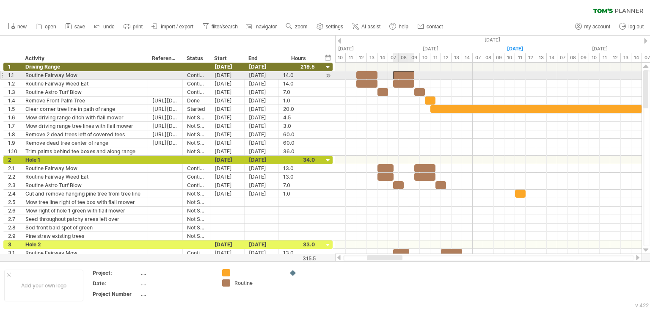
click at [396, 72] on div at bounding box center [403, 75] width 21 height 8
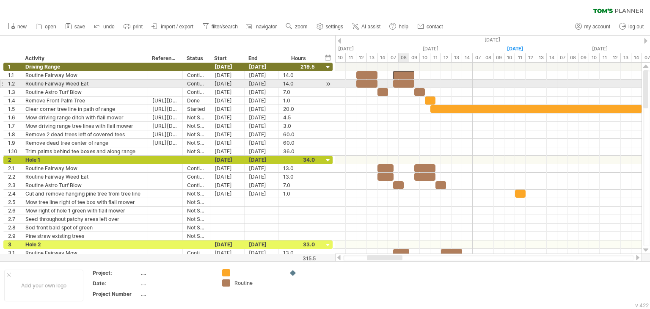
click at [403, 83] on div at bounding box center [403, 84] width 21 height 8
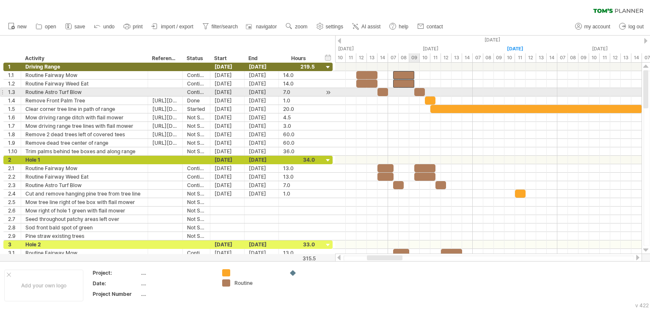
click at [418, 91] on div at bounding box center [420, 92] width 11 height 8
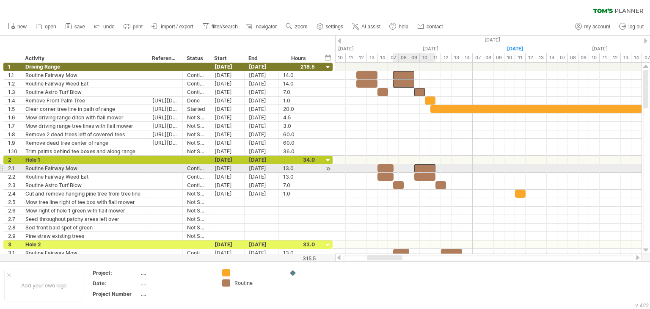
click at [424, 166] on div at bounding box center [425, 168] width 21 height 8
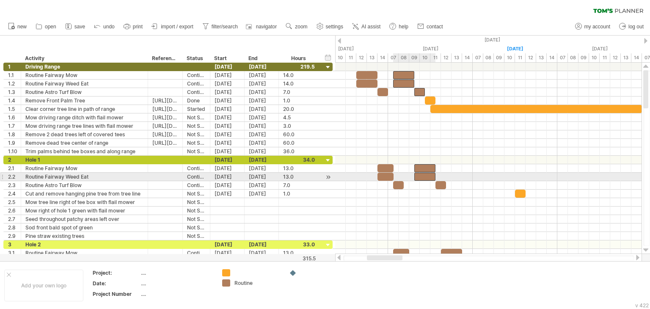
click at [429, 177] on div at bounding box center [425, 177] width 21 height 8
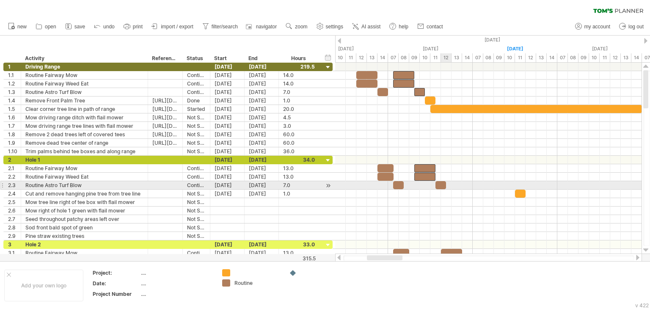
click at [442, 184] on div at bounding box center [441, 185] width 11 height 8
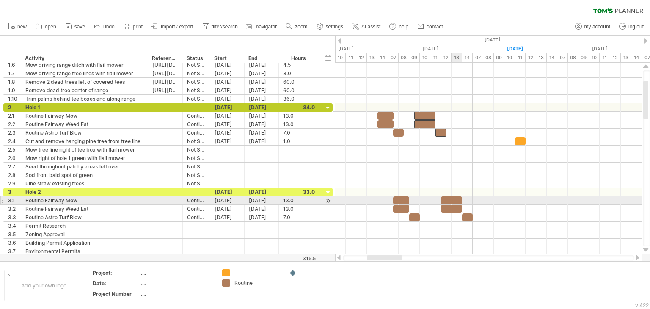
click at [451, 199] on div at bounding box center [451, 200] width 21 height 8
click at [452, 208] on div at bounding box center [451, 209] width 21 height 8
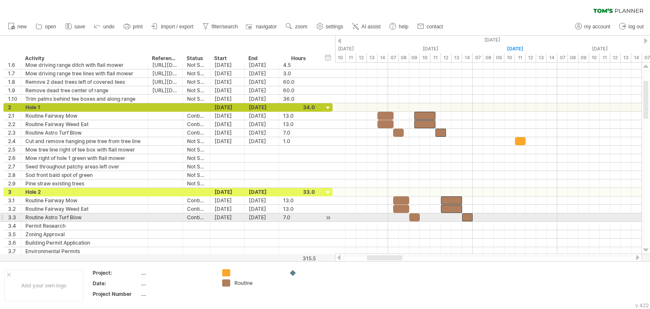
click at [468, 215] on div at bounding box center [467, 217] width 11 height 8
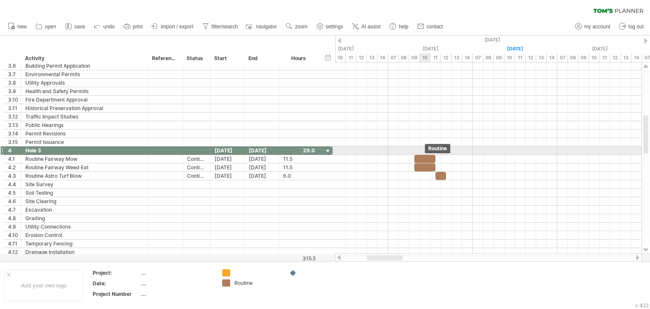
click at [427, 155] on div at bounding box center [425, 159] width 21 height 8
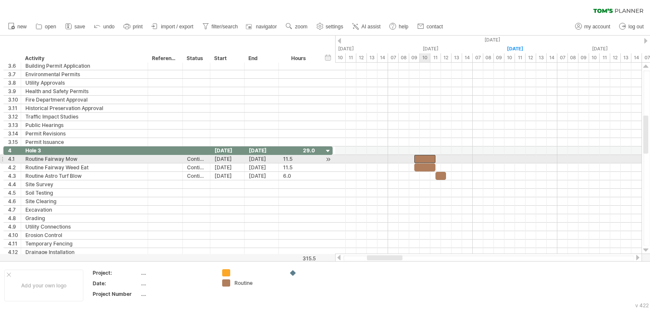
click at [429, 164] on div at bounding box center [425, 167] width 21 height 8
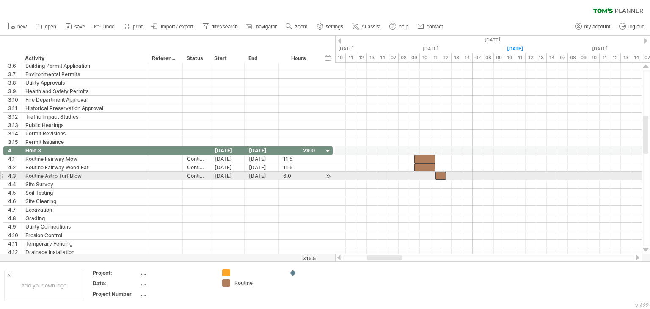
click at [439, 172] on div at bounding box center [441, 176] width 11 height 8
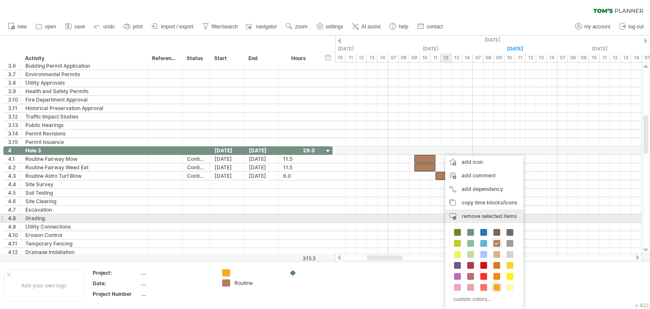
click at [501, 216] on span "remove selected items" at bounding box center [489, 216] width 55 height 6
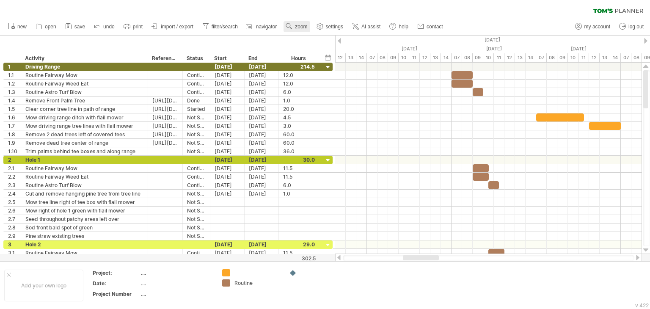
click at [309, 28] on link "zoom" at bounding box center [297, 26] width 26 height 11
click at [332, 69] on div "Day" at bounding box center [336, 67] width 47 height 14
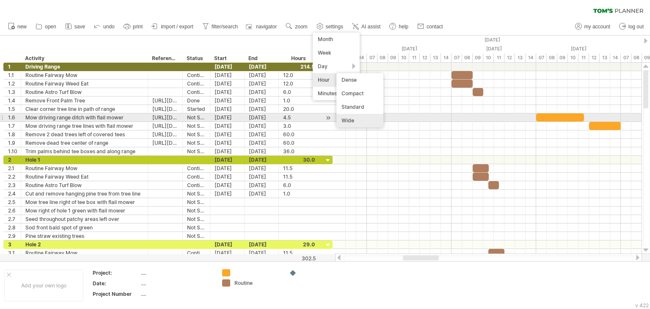
click at [368, 119] on div "Wide" at bounding box center [360, 121] width 47 height 14
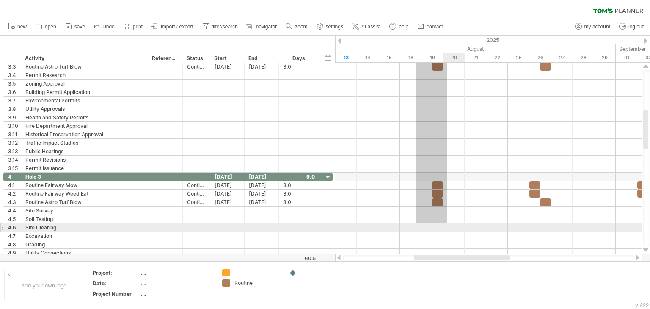
drag, startPoint x: 416, startPoint y: 72, endPoint x: 447, endPoint y: 223, distance: 154.8
click at [447, 223] on div at bounding box center [488, 160] width 307 height 195
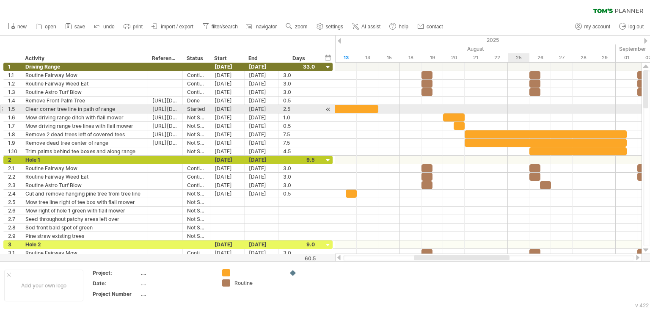
click at [510, 113] on div at bounding box center [488, 117] width 307 height 8
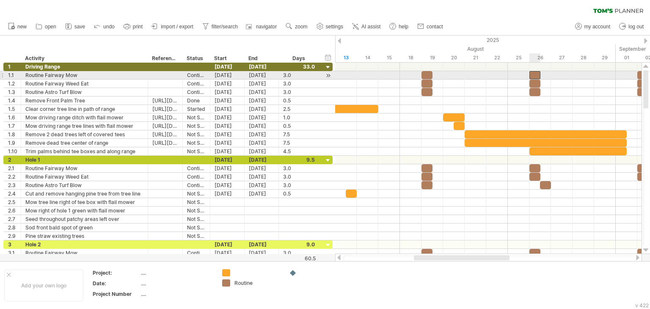
click at [533, 75] on div at bounding box center [535, 75] width 11 height 8
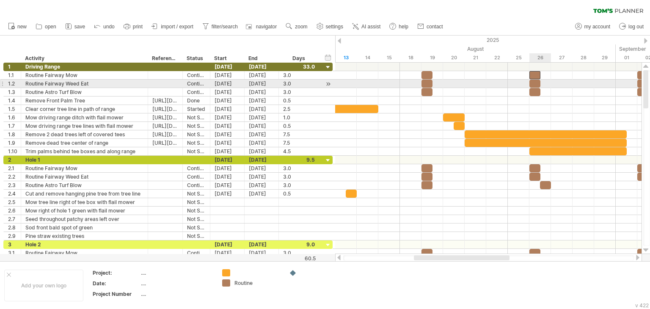
click at [534, 83] on div at bounding box center [535, 84] width 11 height 8
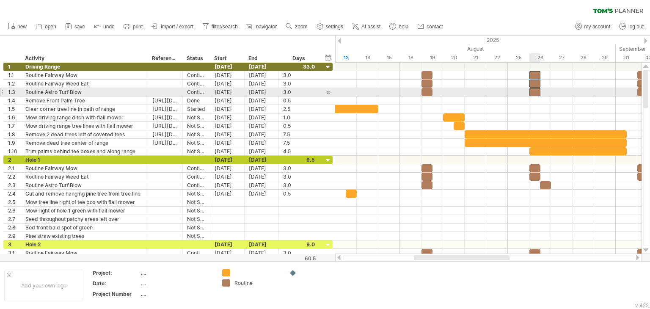
click at [534, 93] on div at bounding box center [535, 92] width 11 height 8
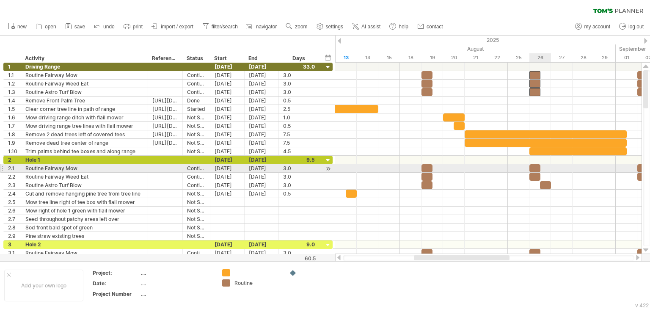
click at [535, 168] on div at bounding box center [535, 168] width 11 height 8
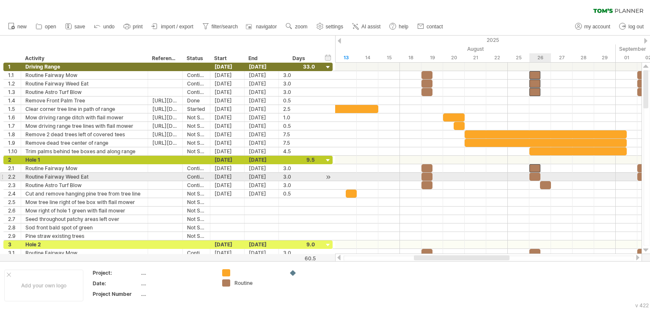
click at [536, 175] on div at bounding box center [535, 177] width 11 height 8
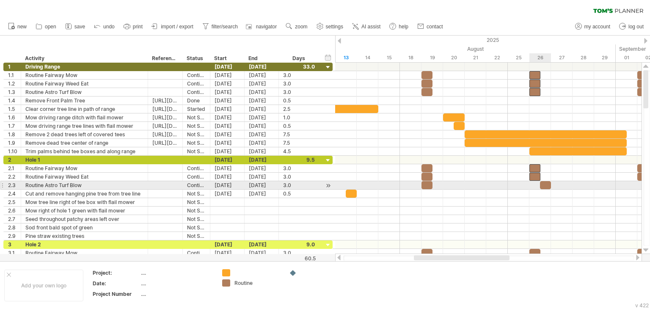
click at [547, 185] on div at bounding box center [545, 185] width 11 height 8
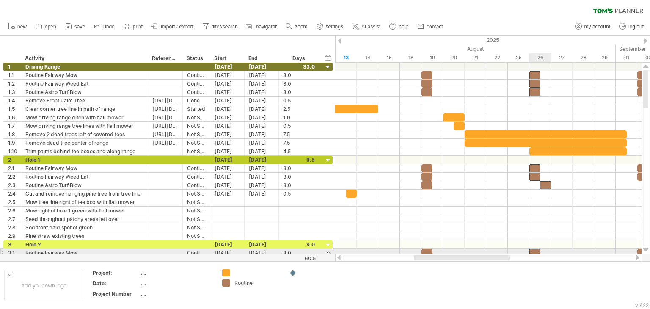
click at [533, 250] on div at bounding box center [535, 253] width 11 height 8
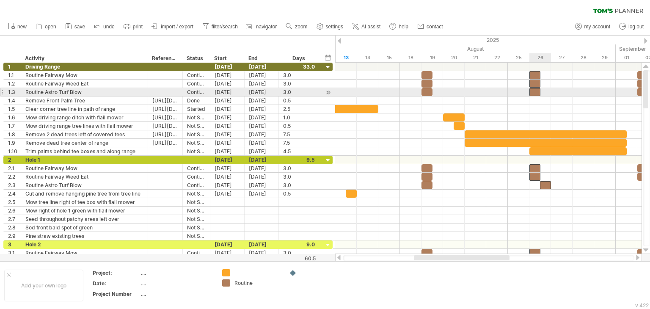
click at [534, 94] on div at bounding box center [535, 92] width 11 height 8
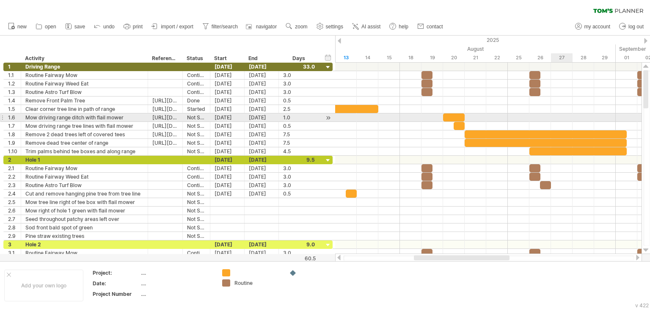
click at [570, 118] on div at bounding box center [488, 117] width 307 height 8
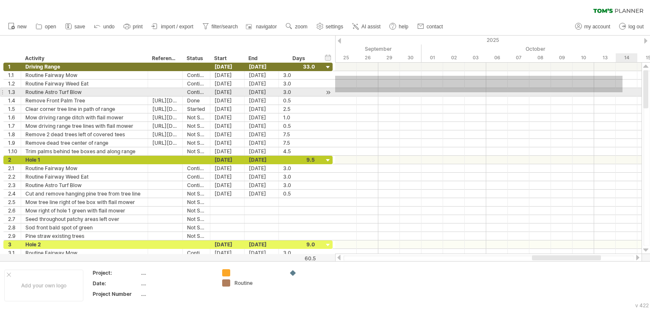
drag, startPoint x: 515, startPoint y: 76, endPoint x: 623, endPoint y: 92, distance: 109.6
click at [623, 92] on div at bounding box center [488, 109] width 307 height 93
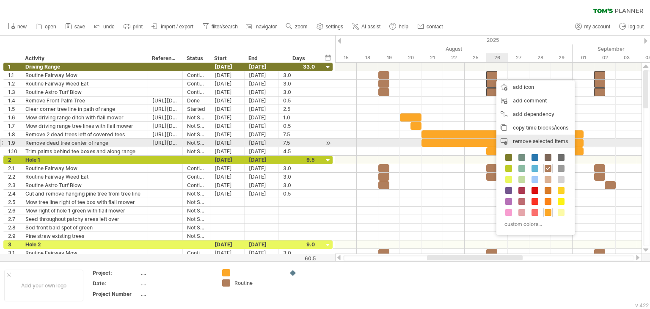
click at [537, 141] on span "remove selected items" at bounding box center [540, 141] width 55 height 6
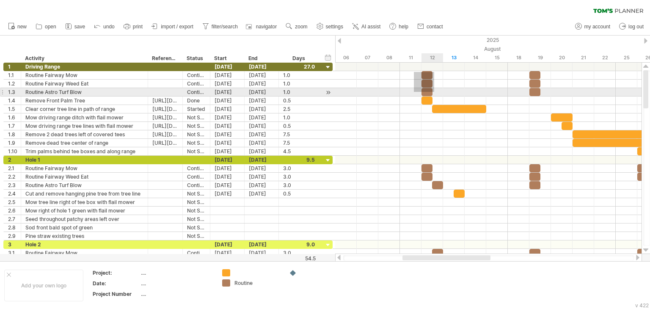
drag, startPoint x: 414, startPoint y: 72, endPoint x: 435, endPoint y: 92, distance: 29.1
click at [435, 92] on div at bounding box center [488, 109] width 307 height 93
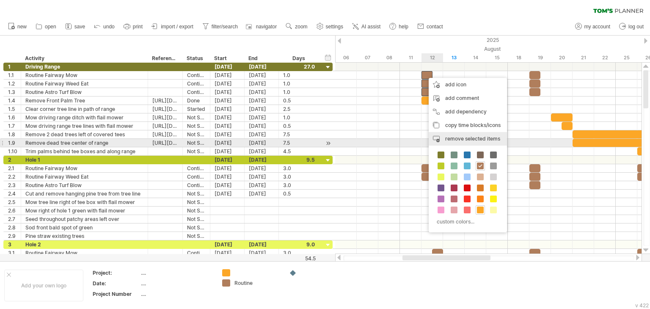
click at [478, 140] on span "remove selected items" at bounding box center [473, 139] width 55 height 6
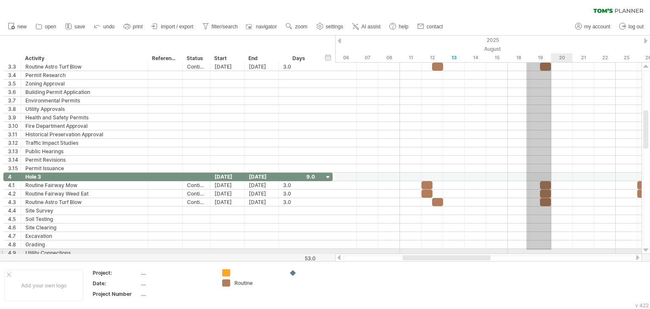
drag, startPoint x: 527, startPoint y: 73, endPoint x: 552, endPoint y: 250, distance: 178.8
click at [552, 250] on div at bounding box center [488, 160] width 307 height 195
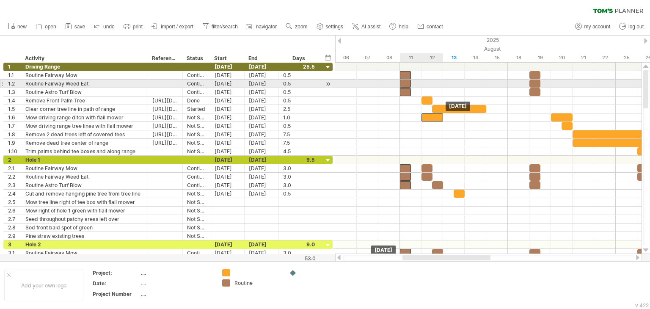
drag, startPoint x: 536, startPoint y: 82, endPoint x: 405, endPoint y: 86, distance: 130.9
click at [405, 86] on div at bounding box center [405, 84] width 11 height 8
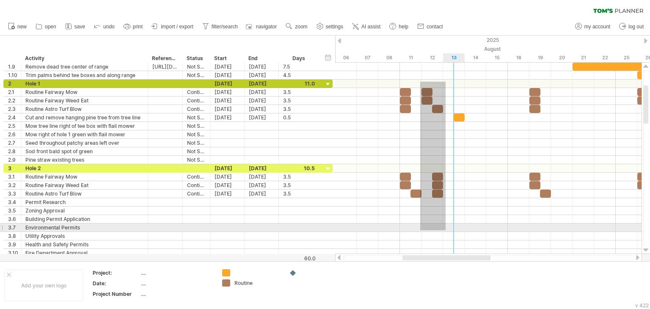
drag, startPoint x: 421, startPoint y: 158, endPoint x: 446, endPoint y: 230, distance: 76.9
click at [446, 230] on div at bounding box center [488, 160] width 307 height 195
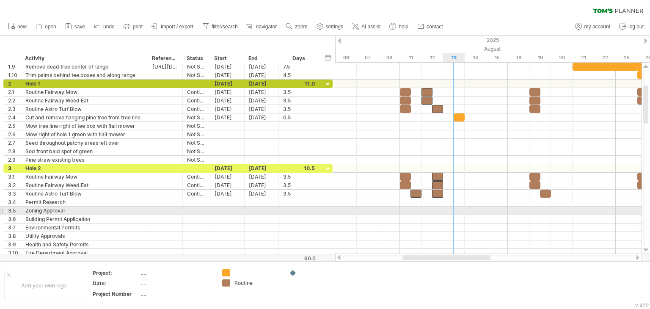
click at [445, 215] on div at bounding box center [488, 219] width 307 height 8
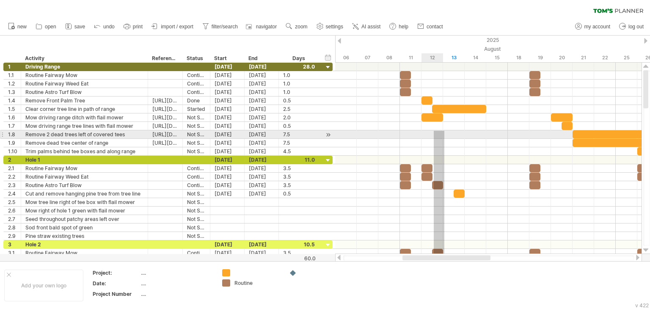
drag, startPoint x: 445, startPoint y: 215, endPoint x: 434, endPoint y: 131, distance: 84.9
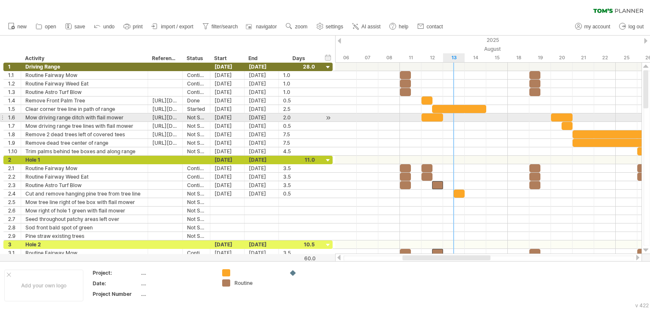
click at [455, 122] on div at bounding box center [488, 126] width 307 height 8
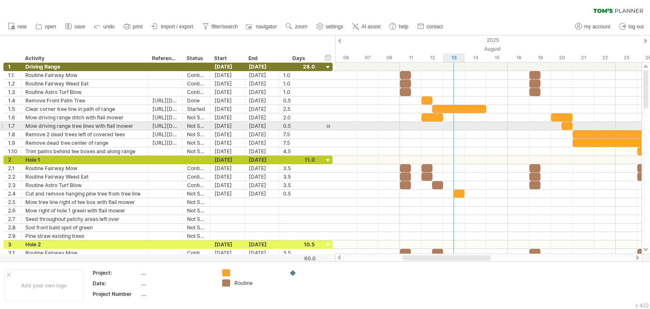
click at [455, 122] on div at bounding box center [488, 126] width 307 height 8
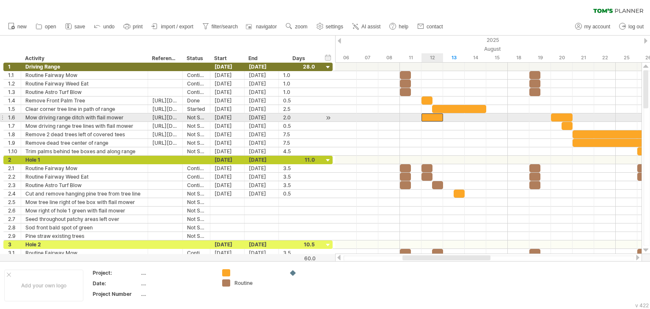
click at [429, 118] on div at bounding box center [433, 117] width 22 height 8
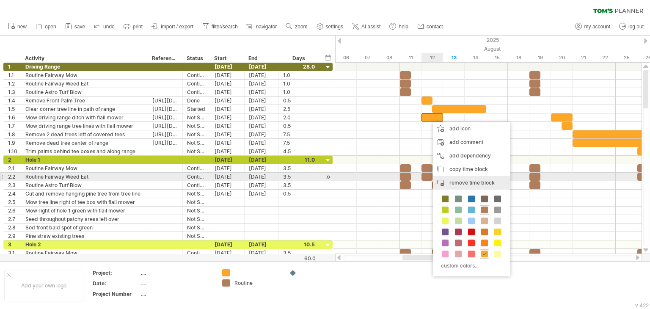
click at [465, 181] on span "remove time block" at bounding box center [472, 183] width 45 height 6
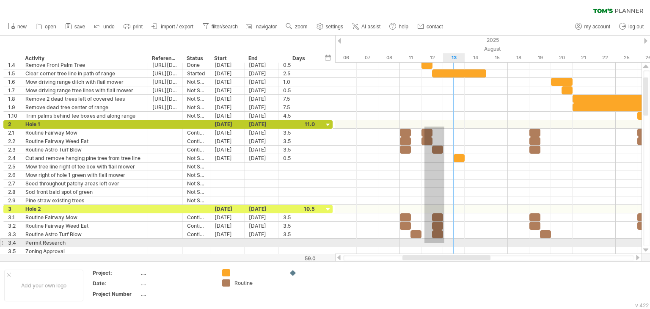
drag, startPoint x: 425, startPoint y: 127, endPoint x: 445, endPoint y: 243, distance: 118.1
click at [445, 243] on div at bounding box center [488, 158] width 307 height 195
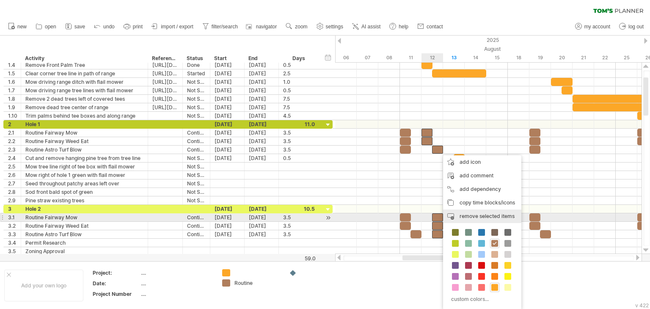
click at [465, 214] on span "remove selected items" at bounding box center [487, 216] width 55 height 6
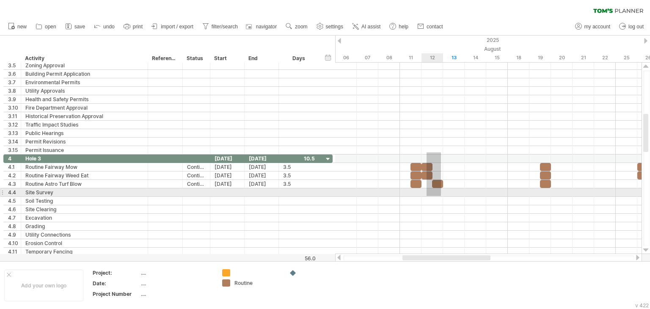
drag, startPoint x: 427, startPoint y: 152, endPoint x: 441, endPoint y: 196, distance: 45.9
click at [441, 196] on div at bounding box center [488, 158] width 307 height 195
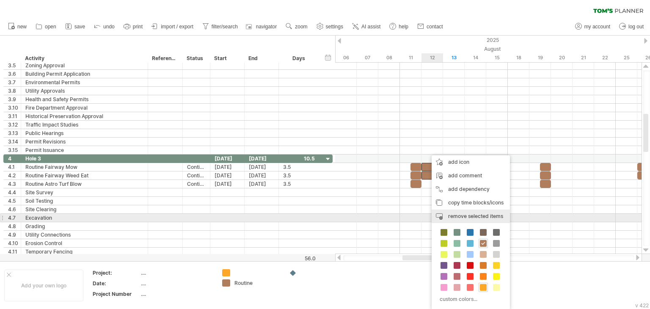
click at [460, 214] on span "remove selected items" at bounding box center [475, 216] width 55 height 6
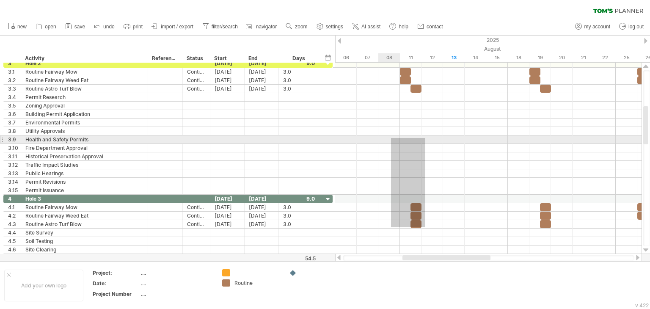
drag, startPoint x: 426, startPoint y: 227, endPoint x: 387, endPoint y: 63, distance: 168.8
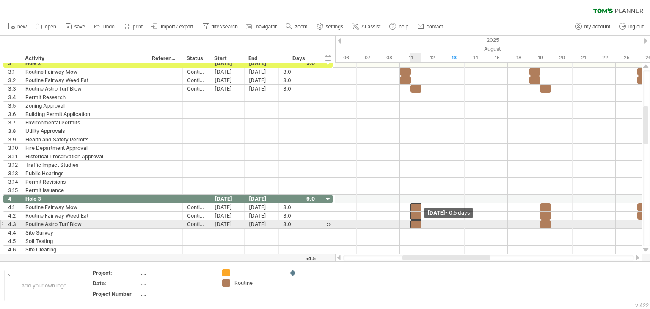
click at [423, 224] on span at bounding box center [421, 224] width 3 height 8
click at [427, 225] on div at bounding box center [488, 224] width 307 height 8
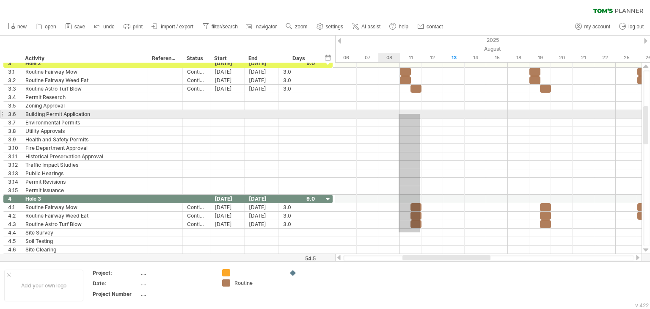
drag, startPoint x: 420, startPoint y: 232, endPoint x: 392, endPoint y: 70, distance: 165.0
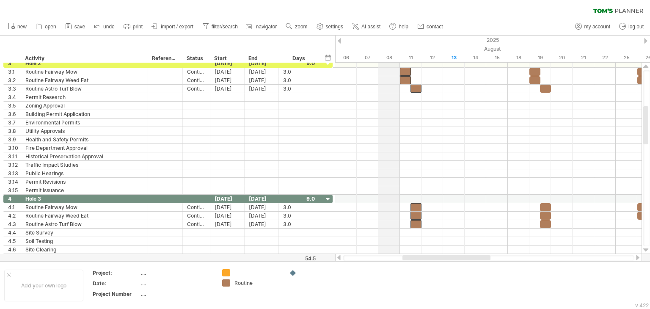
click at [390, 55] on div "08" at bounding box center [390, 57] width 22 height 9
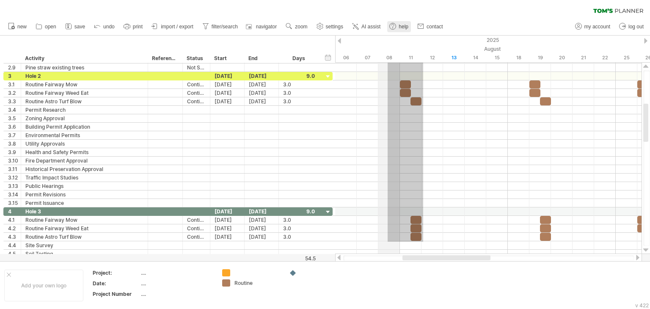
drag, startPoint x: 423, startPoint y: 229, endPoint x: 389, endPoint y: 28, distance: 204.1
click at [388, 42] on div "Trying to reach [DOMAIN_NAME] Connected again... 0% clear filter new 1" at bounding box center [325, 154] width 650 height 309
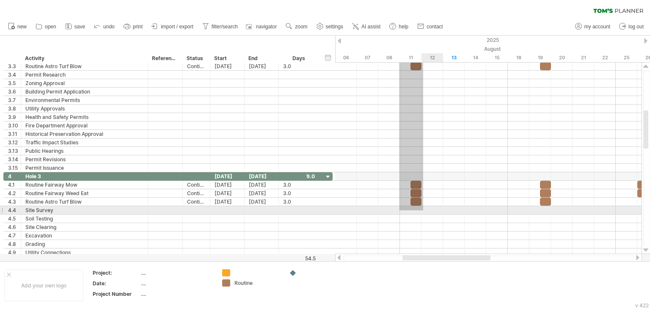
drag, startPoint x: 400, startPoint y: 66, endPoint x: 423, endPoint y: 210, distance: 145.9
click at [423, 210] on div at bounding box center [488, 159] width 307 height 195
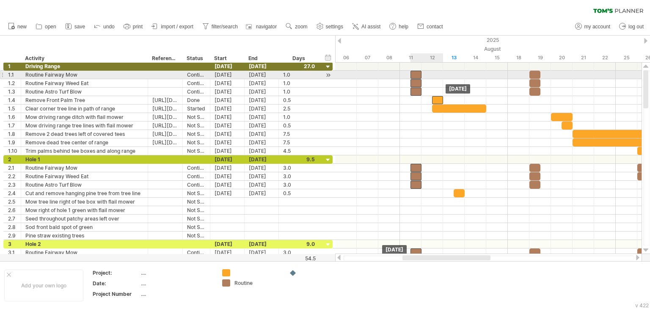
drag, startPoint x: 406, startPoint y: 75, endPoint x: 415, endPoint y: 75, distance: 9.4
click at [415, 75] on div at bounding box center [416, 75] width 11 height 8
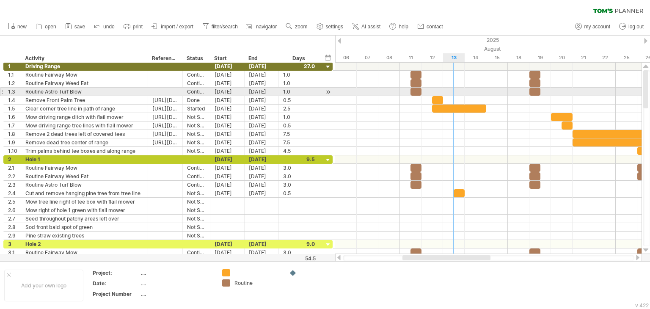
click at [444, 90] on div at bounding box center [488, 92] width 307 height 8
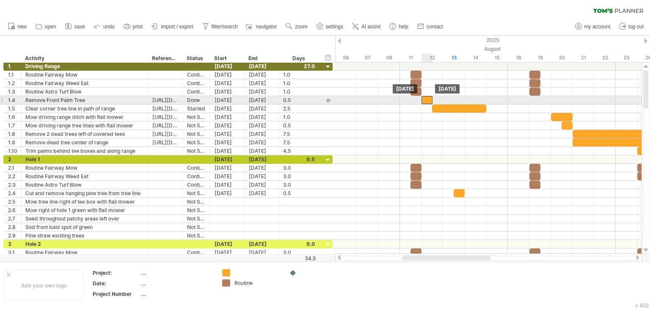
drag, startPoint x: 438, startPoint y: 98, endPoint x: 432, endPoint y: 97, distance: 6.0
click at [432, 97] on div at bounding box center [427, 100] width 11 height 8
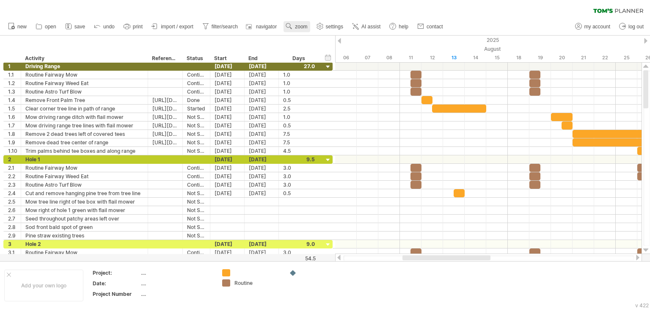
click at [305, 28] on span "zoom" at bounding box center [301, 27] width 12 height 6
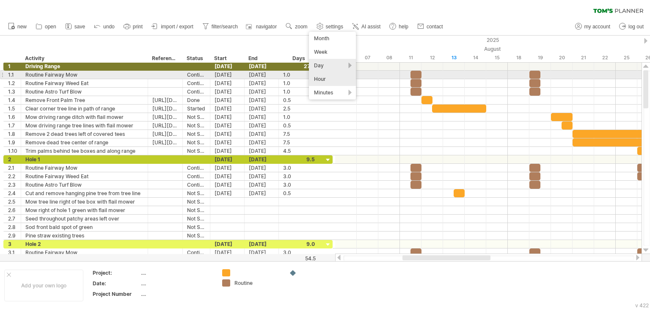
click at [333, 79] on div "Hour" at bounding box center [332, 79] width 47 height 14
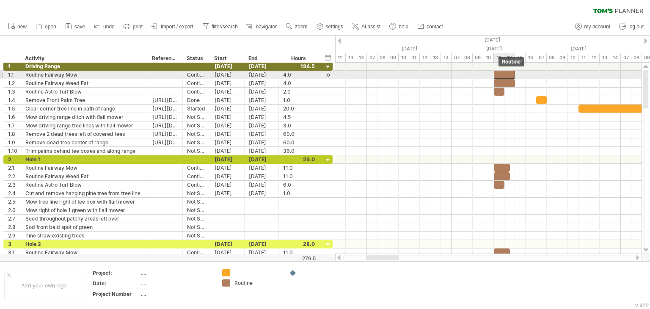
click at [507, 72] on div at bounding box center [504, 75] width 21 height 8
click at [507, 72] on div at bounding box center [509, 75] width 21 height 8
click at [504, 74] on div at bounding box center [504, 75] width 21 height 8
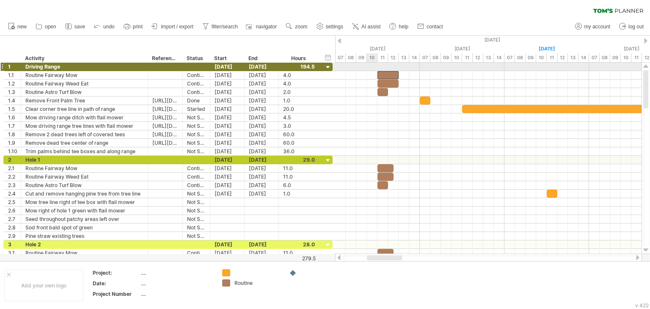
click at [374, 71] on div at bounding box center [488, 75] width 307 height 8
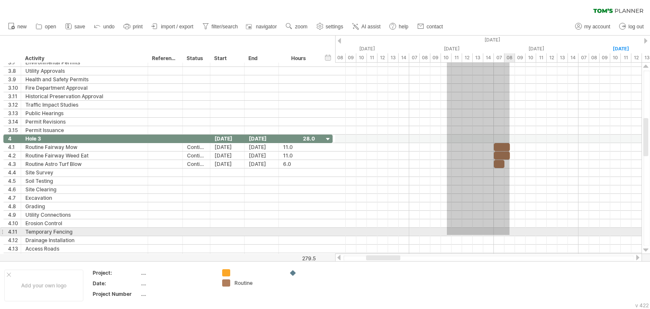
drag, startPoint x: 447, startPoint y: 71, endPoint x: 510, endPoint y: 235, distance: 175.5
click at [510, 235] on div at bounding box center [488, 159] width 307 height 203
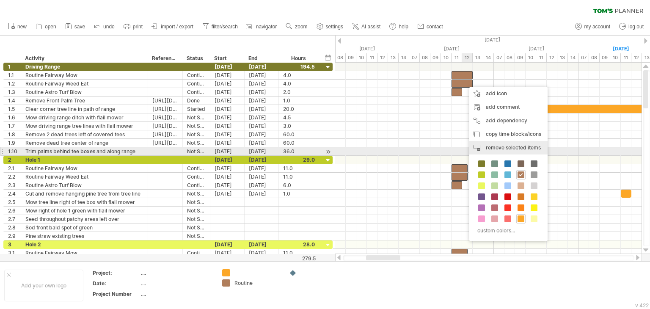
click at [499, 148] on span "remove selected items" at bounding box center [513, 147] width 55 height 6
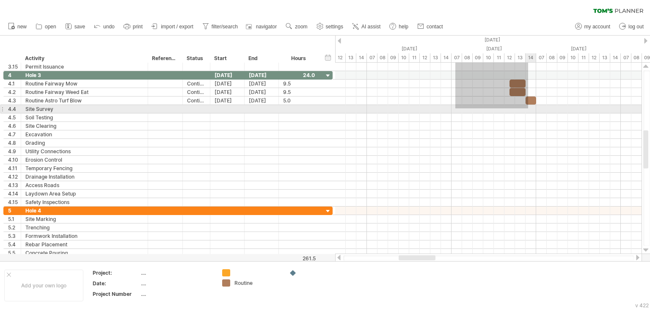
drag, startPoint x: 456, startPoint y: 65, endPoint x: 529, endPoint y: 108, distance: 84.5
click at [529, 108] on div at bounding box center [488, 160] width 307 height 195
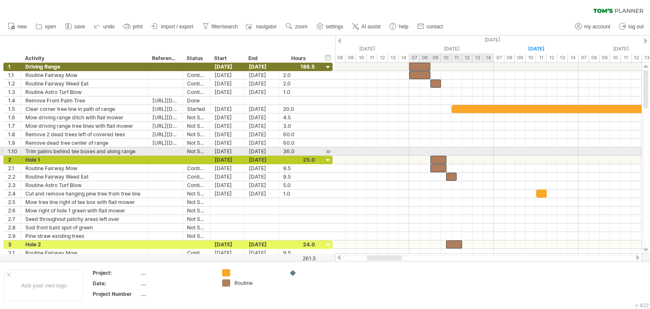
drag, startPoint x: 477, startPoint y: 165, endPoint x: 437, endPoint y: 155, distance: 41.1
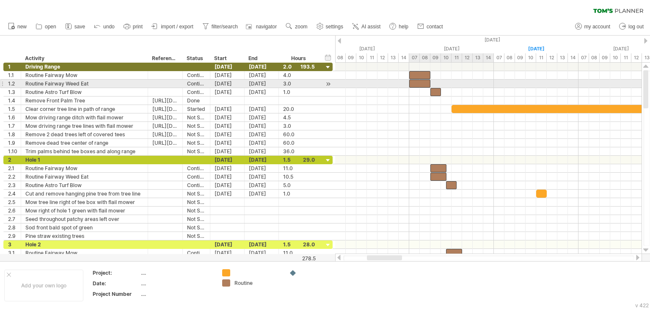
drag, startPoint x: 421, startPoint y: 75, endPoint x: 422, endPoint y: 80, distance: 4.7
click at [482, 81] on div at bounding box center [488, 84] width 307 height 8
